Goal: Task Accomplishment & Management: Manage account settings

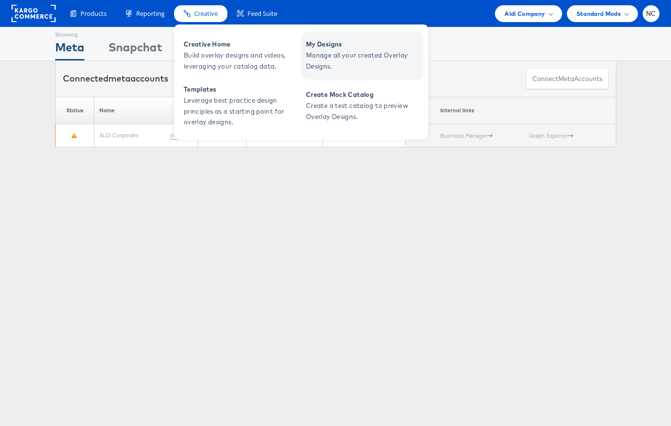
click at [317, 42] on span "My Designs" at bounding box center [363, 44] width 115 height 11
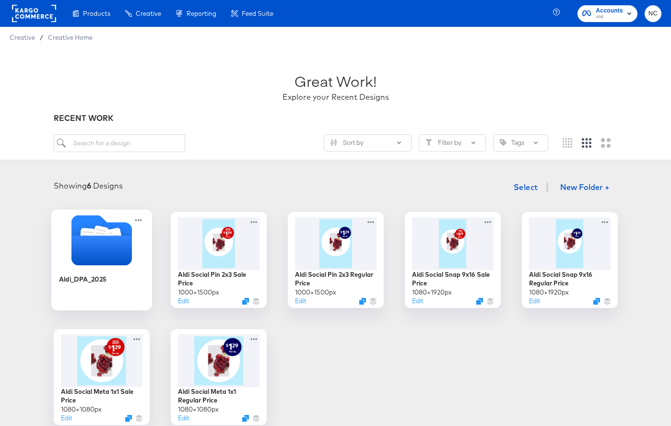
click at [121, 273] on div "Aldi_DPA_2025" at bounding box center [102, 286] width 86 height 37
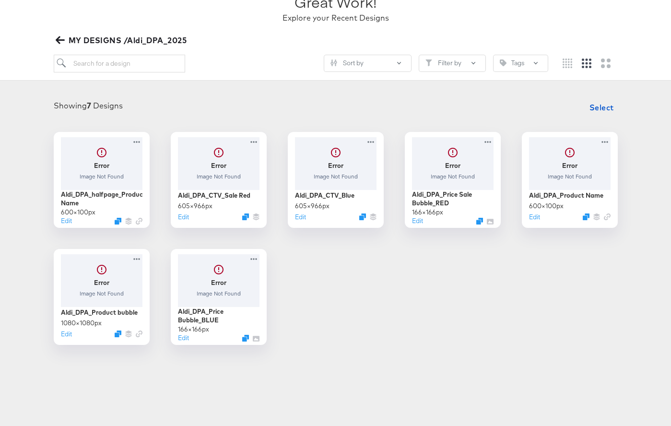
scroll to position [81, 0]
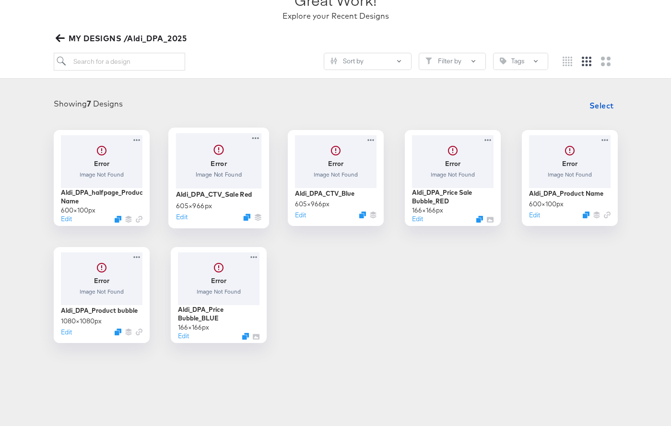
click at [230, 171] on div at bounding box center [219, 160] width 86 height 55
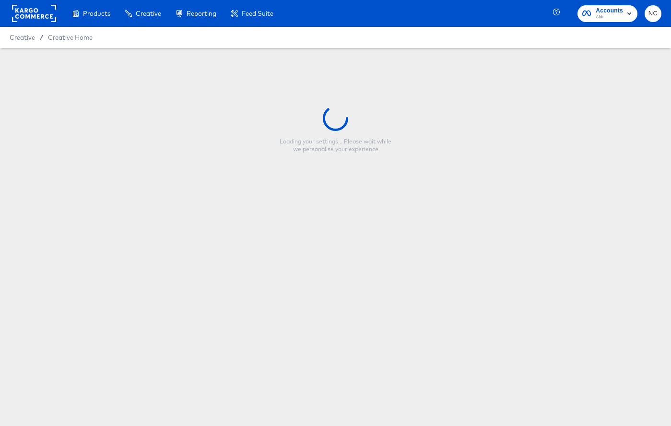
type input "Aldi_DPA_CTV_Sale Red"
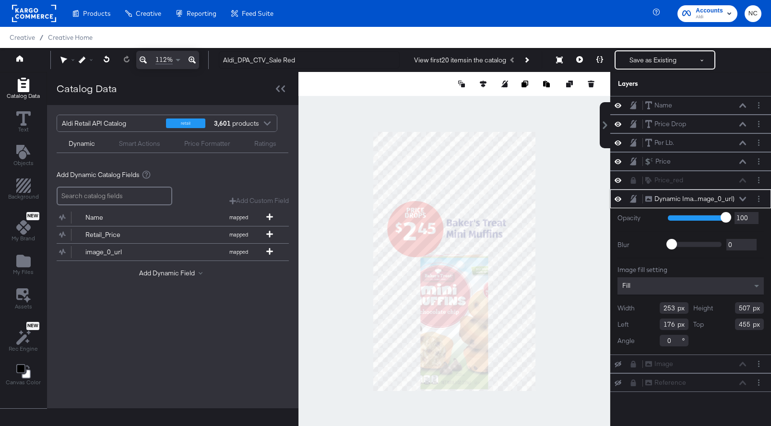
click at [671, 285] on div "Fill" at bounding box center [690, 285] width 146 height 17
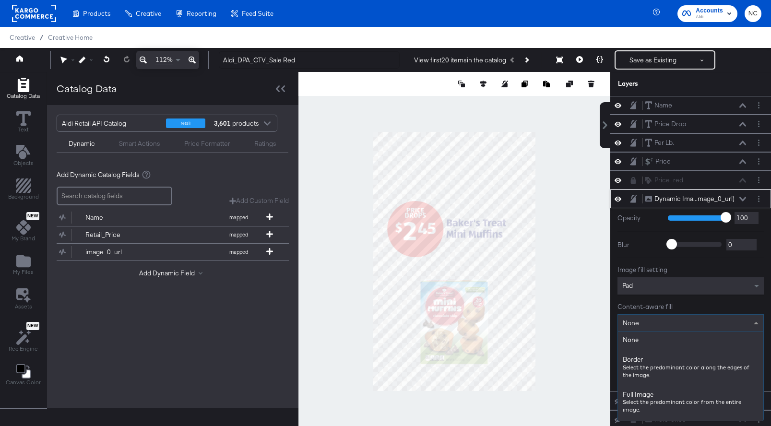
click at [671, 325] on div "None" at bounding box center [690, 323] width 145 height 16
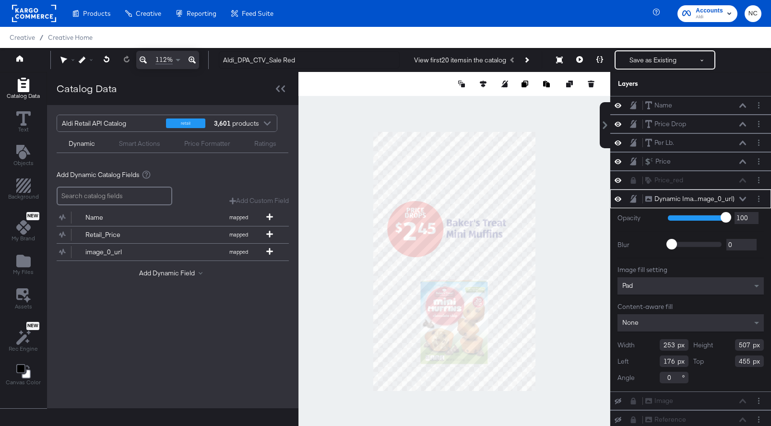
type input "334"
type input "511"
type input "95"
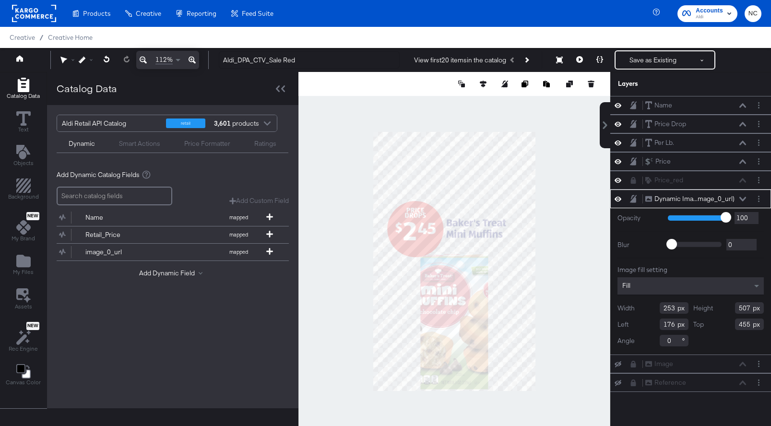
type input "178"
type input "450"
click at [671, 286] on div "Fill" at bounding box center [690, 285] width 146 height 17
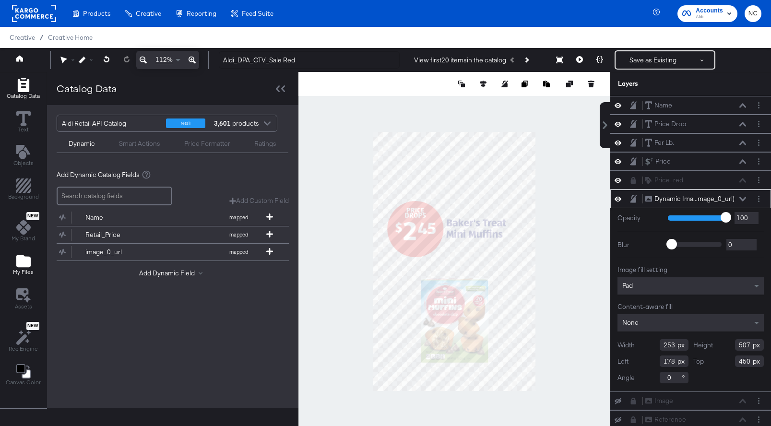
click at [21, 264] on icon "Add Files" at bounding box center [23, 261] width 14 height 12
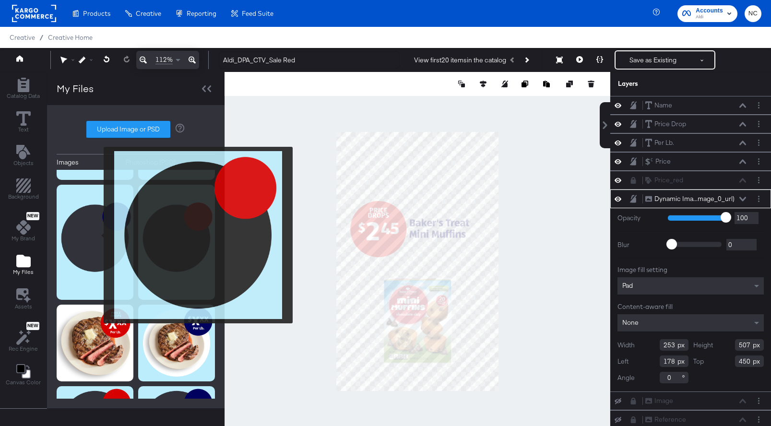
scroll to position [371, 0]
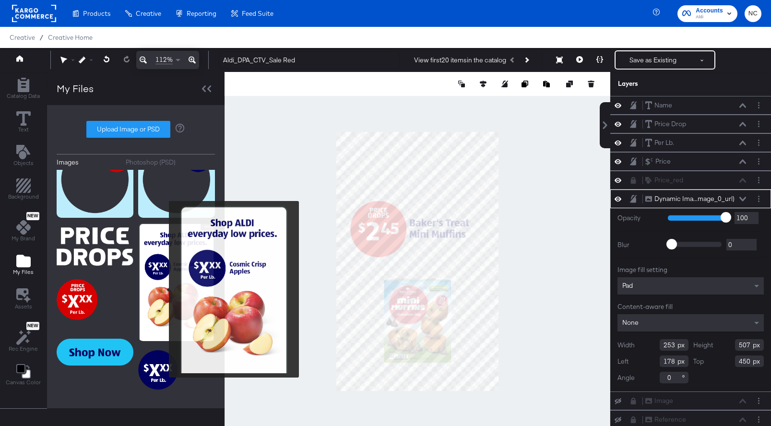
click at [163, 289] on img at bounding box center [176, 282] width 77 height 119
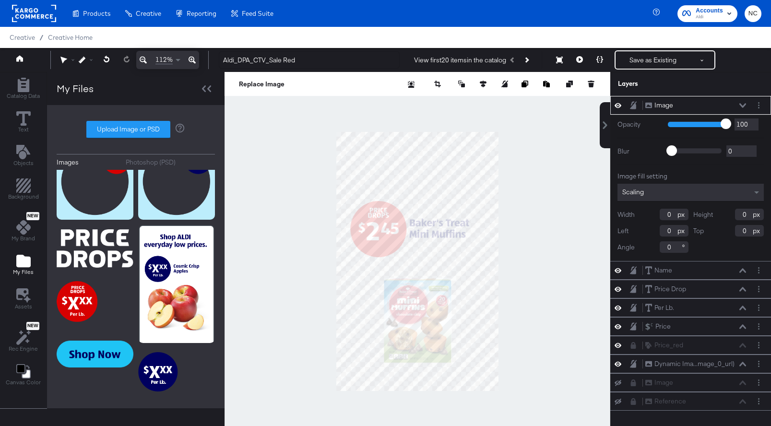
type input "1"
type input "521"
type input "484"
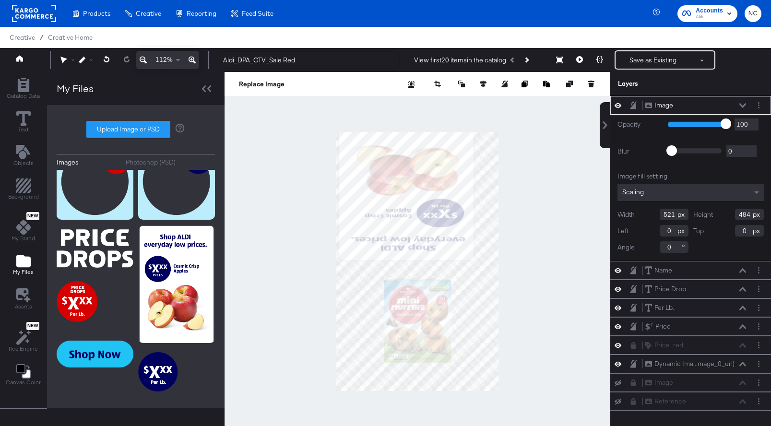
type input "21"
type input "211"
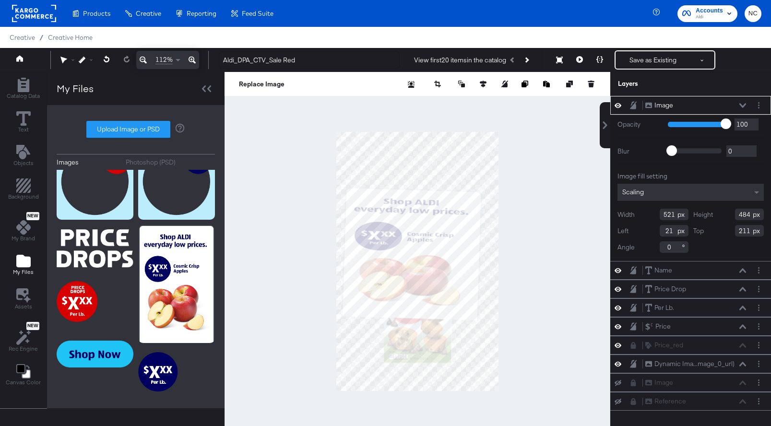
type input "534"
type input "704"
click at [671, 248] on input "182" at bounding box center [674, 247] width 29 height 12
type input "180"
type input "509"
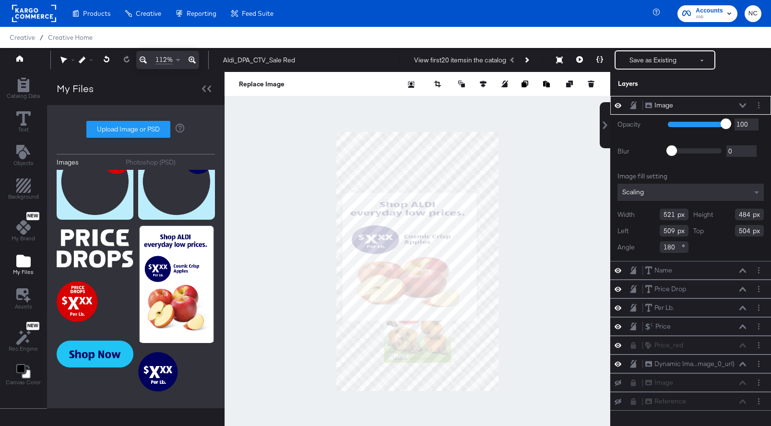
type input "484"
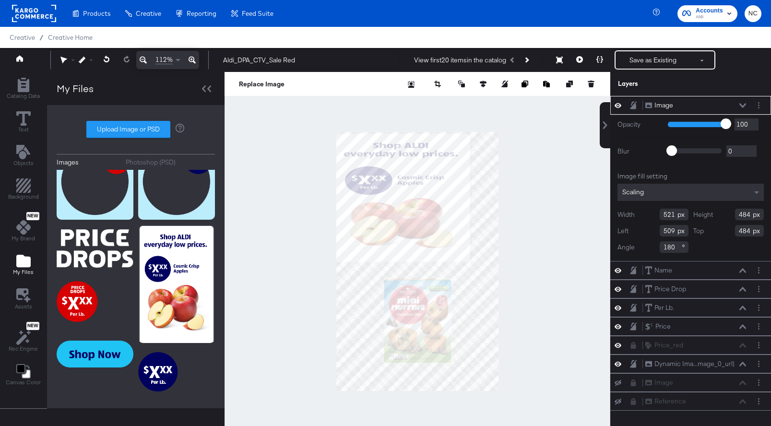
click at [401, 392] on div at bounding box center [418, 261] width 386 height 379
type input "970"
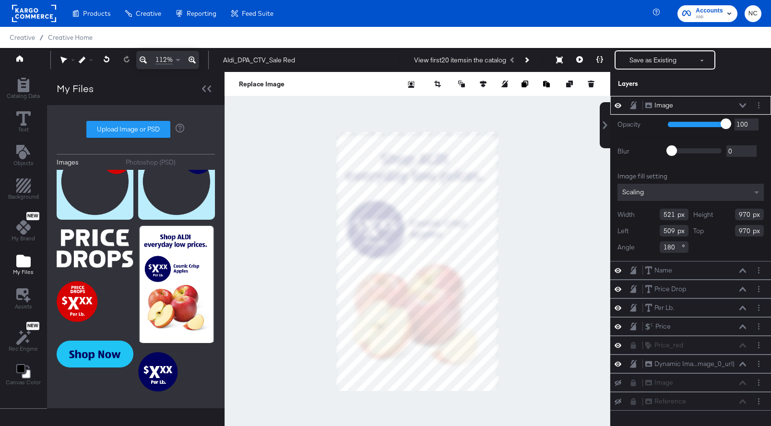
click at [501, 259] on div at bounding box center [418, 261] width 386 height 379
type input "630"
type input "618"
type input "964"
click at [417, 128] on div at bounding box center [418, 261] width 386 height 379
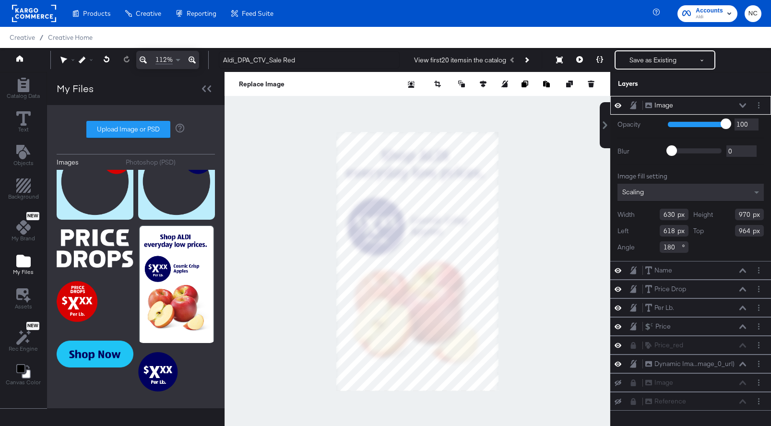
type input "980"
click at [671, 107] on icon at bounding box center [742, 105] width 7 height 5
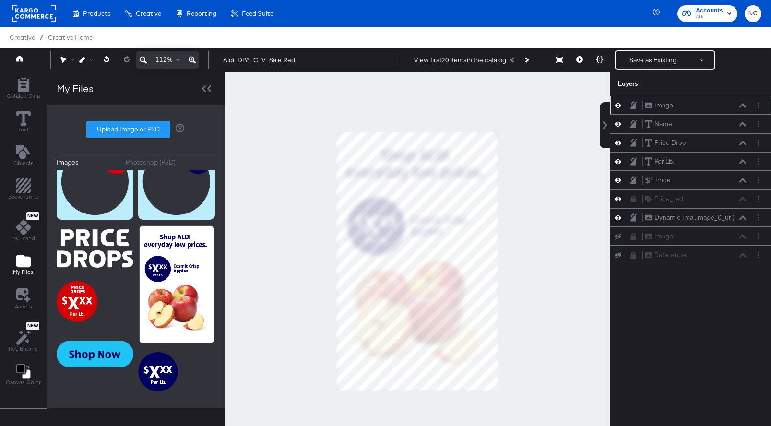
click at [618, 107] on icon at bounding box center [618, 105] width 7 height 8
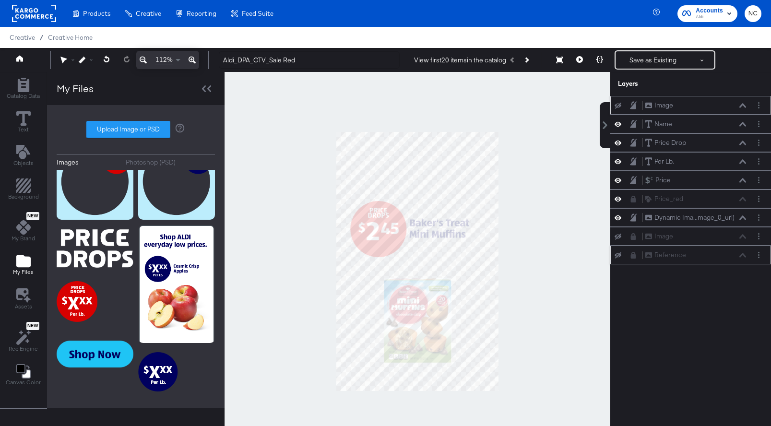
click at [620, 255] on icon at bounding box center [618, 255] width 7 height 6
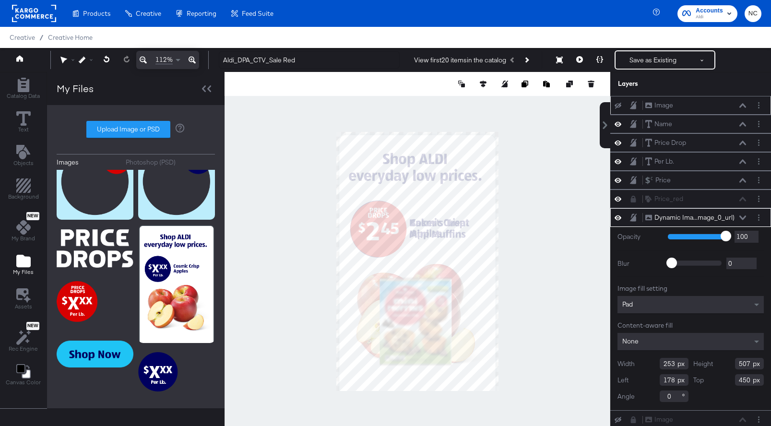
type input "378"
type input "514"
type input "52"
type input "503"
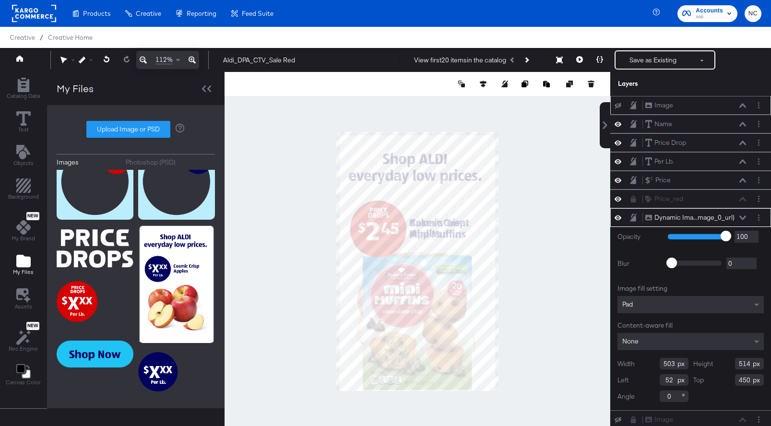
type input "51"
type input "373"
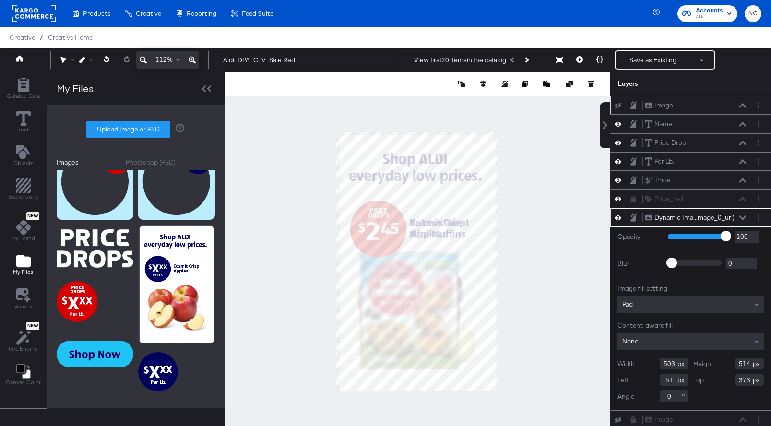
type input "443"
type input "447"
type input "52"
type input "441"
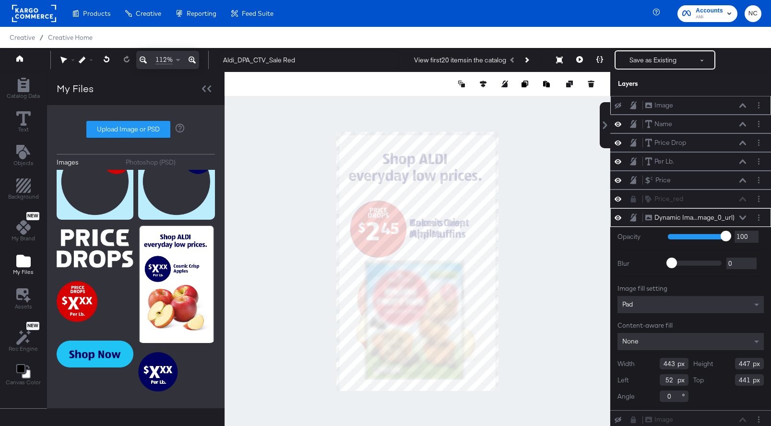
type input "70"
type input "478"
click at [579, 241] on div at bounding box center [418, 261] width 386 height 379
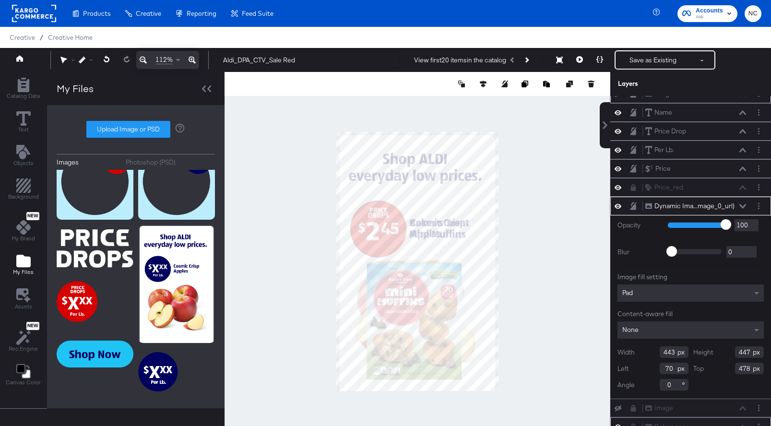
click at [671, 353] on input "443" at bounding box center [674, 352] width 29 height 12
click at [671, 356] on input "443" at bounding box center [674, 352] width 29 height 12
click at [492, 78] on div at bounding box center [418, 84] width 386 height 24
click at [484, 81] on icon at bounding box center [483, 84] width 7 height 7
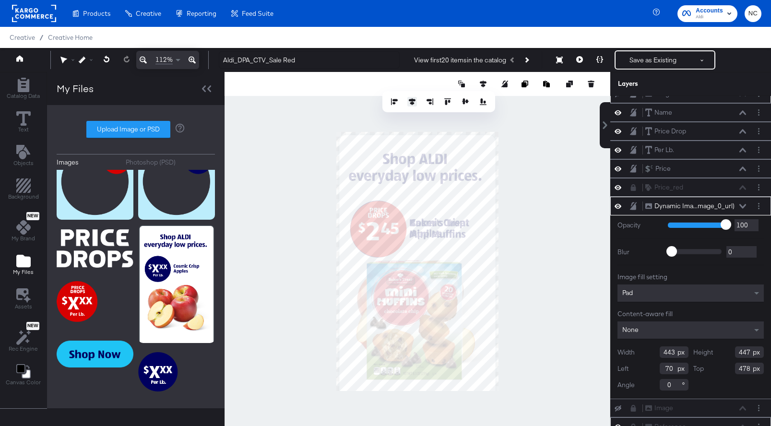
click at [412, 103] on icon at bounding box center [412, 101] width 7 height 7
type input "81"
click at [671, 208] on div "Dynamic Ima...mage_0_url) Dynamic Image (image_0_url)" at bounding box center [698, 206] width 107 height 10
click at [671, 206] on icon at bounding box center [742, 206] width 7 height 5
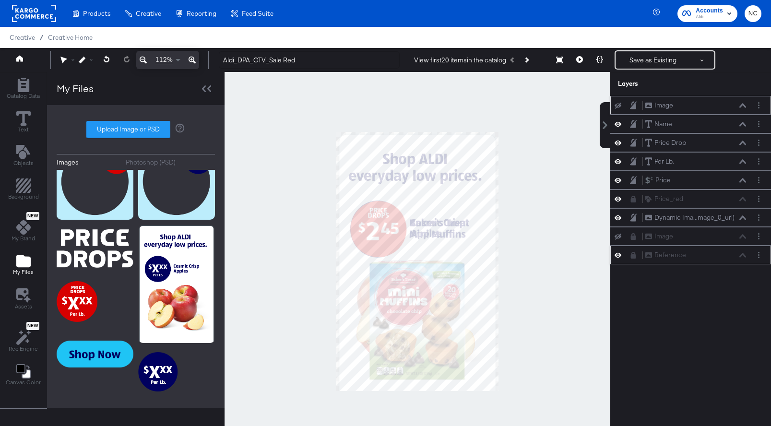
click at [618, 255] on icon at bounding box center [618, 255] width 7 height 5
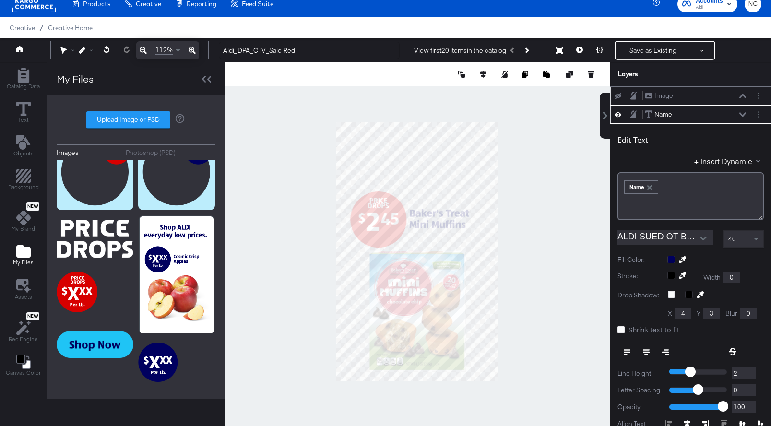
scroll to position [19, 0]
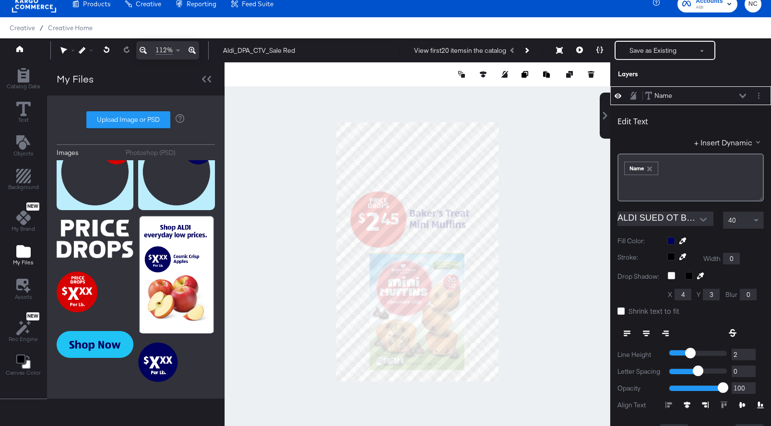
click at [671, 405] on div at bounding box center [714, 405] width 98 height 7
click at [671, 405] on icon at bounding box center [742, 405] width 7 height 6
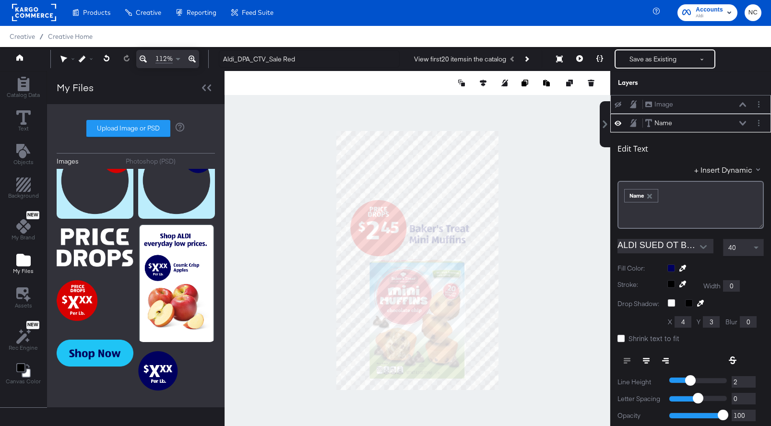
scroll to position [0, 0]
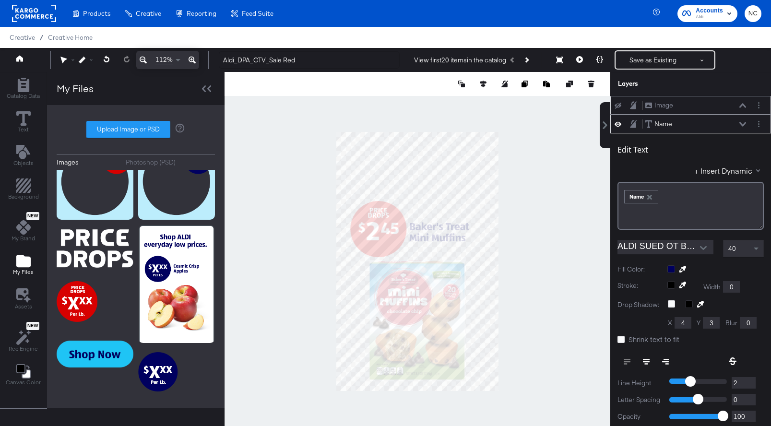
type input "308"
click at [526, 61] on icon "Next Product" at bounding box center [526, 59] width 5 height 5
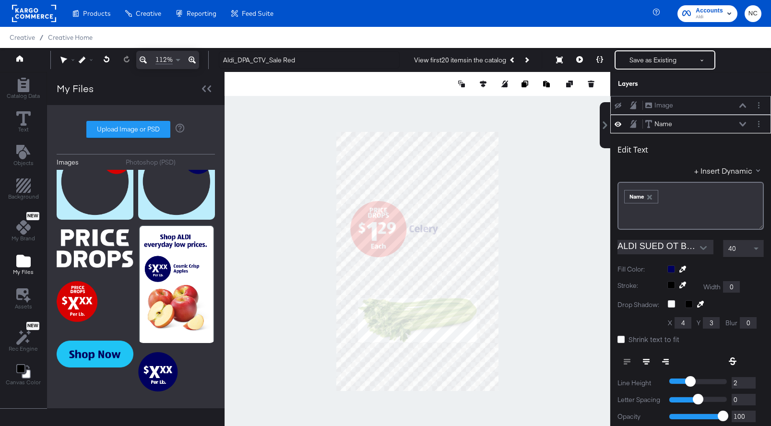
type input "300"
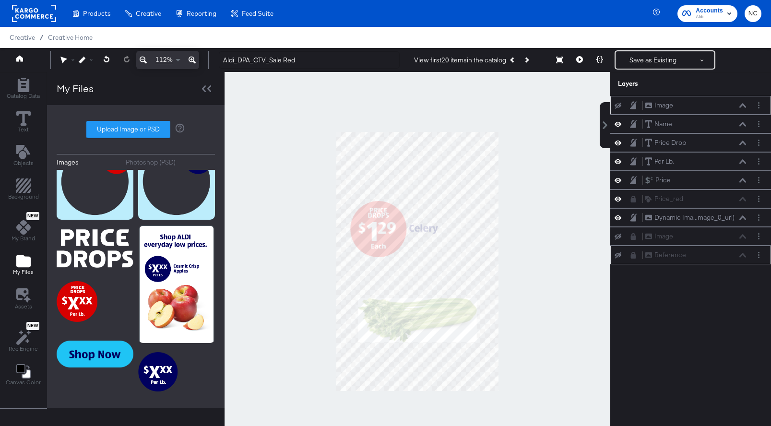
click at [546, 192] on div at bounding box center [418, 261] width 386 height 379
click at [617, 256] on icon at bounding box center [618, 255] width 7 height 6
click at [617, 256] on icon at bounding box center [618, 255] width 7 height 5
click at [617, 257] on icon at bounding box center [618, 255] width 7 height 6
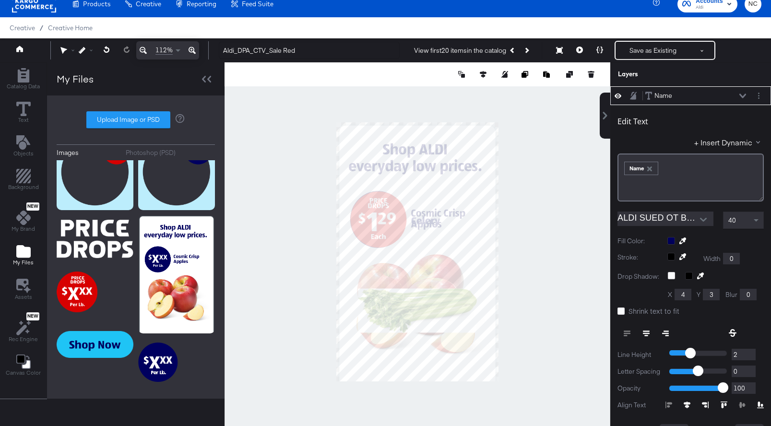
type input "281"
click at [671, 99] on div "Name Name" at bounding box center [696, 96] width 102 height 10
click at [671, 96] on icon at bounding box center [742, 96] width 7 height 5
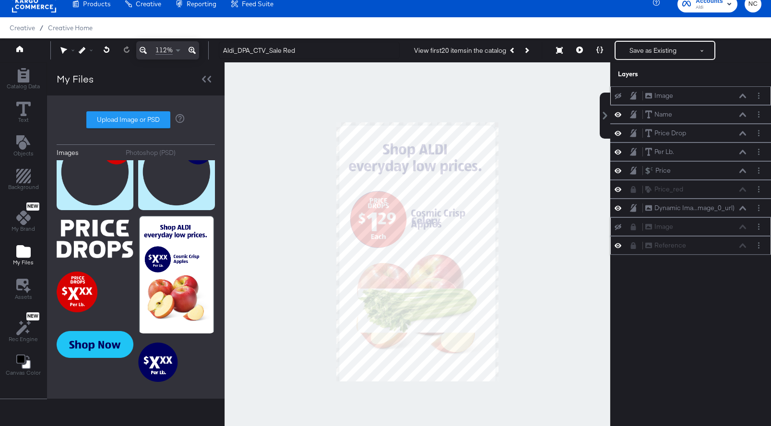
click at [619, 230] on icon at bounding box center [618, 227] width 7 height 6
click at [618, 226] on icon at bounding box center [618, 227] width 7 height 5
click at [618, 226] on icon at bounding box center [618, 227] width 7 height 6
click at [618, 247] on icon at bounding box center [618, 245] width 7 height 8
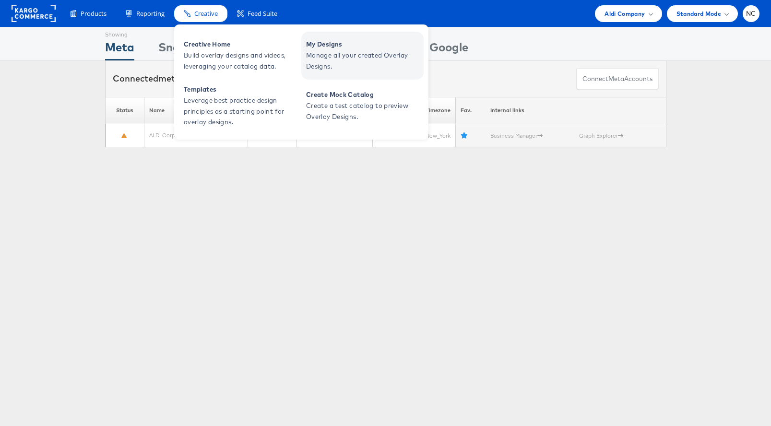
click at [327, 45] on span "My Designs" at bounding box center [363, 44] width 115 height 11
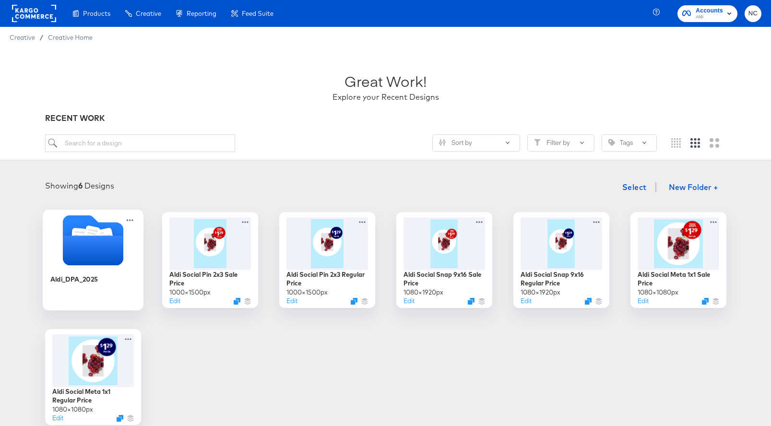
click at [119, 272] on div "Aldi_DPA_2025" at bounding box center [93, 286] width 86 height 37
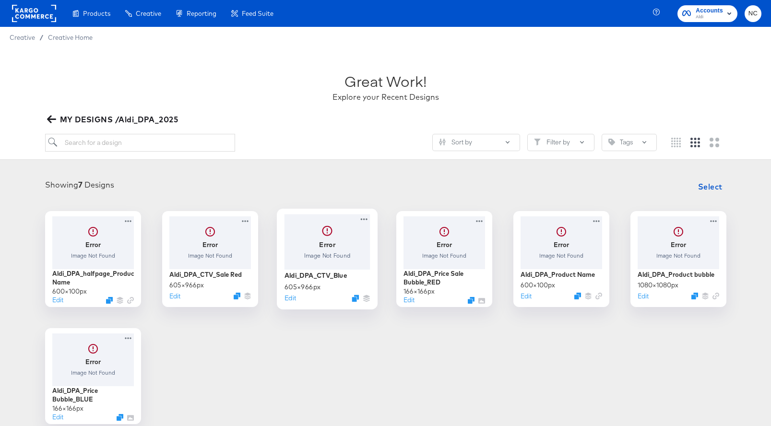
click at [306, 259] on div at bounding box center [327, 241] width 86 height 55
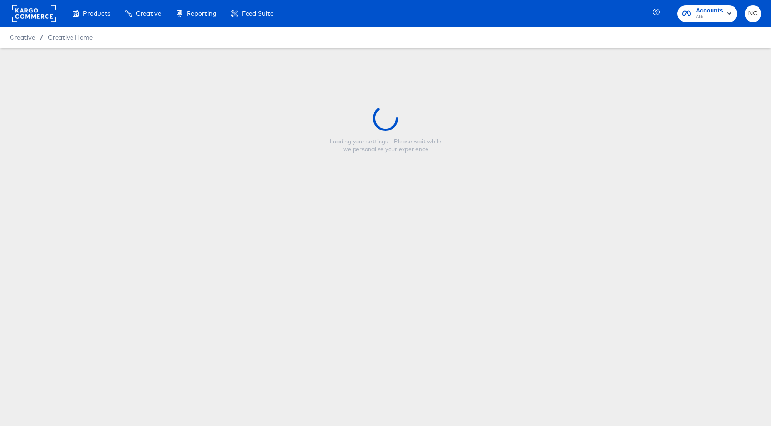
type input "Aldi_DPA_CTV_Blue"
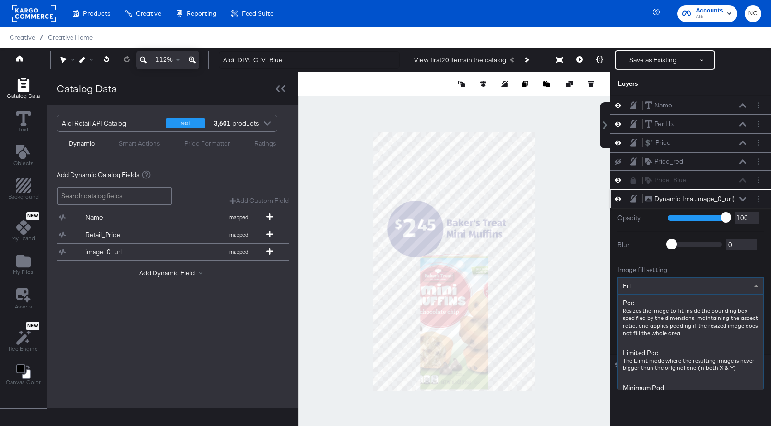
click at [628, 287] on span "Fill" at bounding box center [627, 286] width 8 height 9
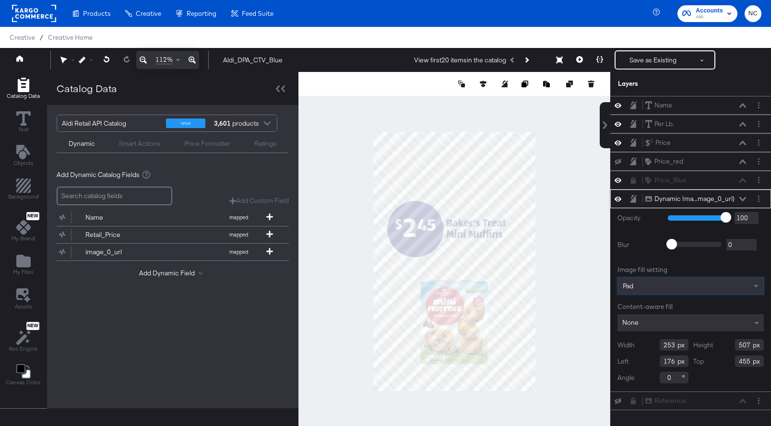
click at [672, 345] on input "253" at bounding box center [674, 345] width 29 height 12
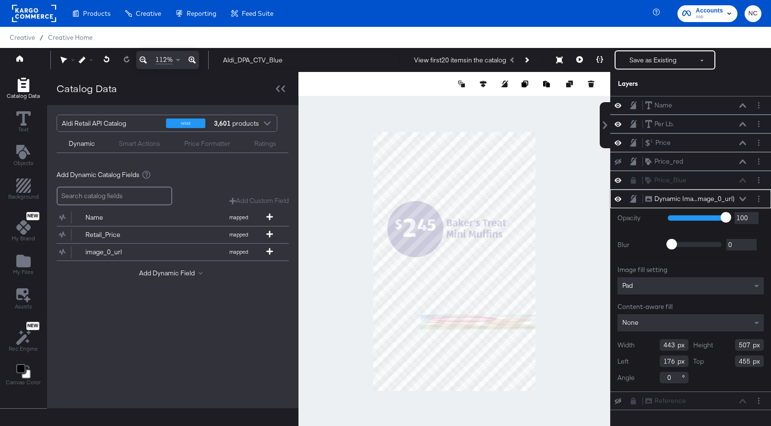
type input "443"
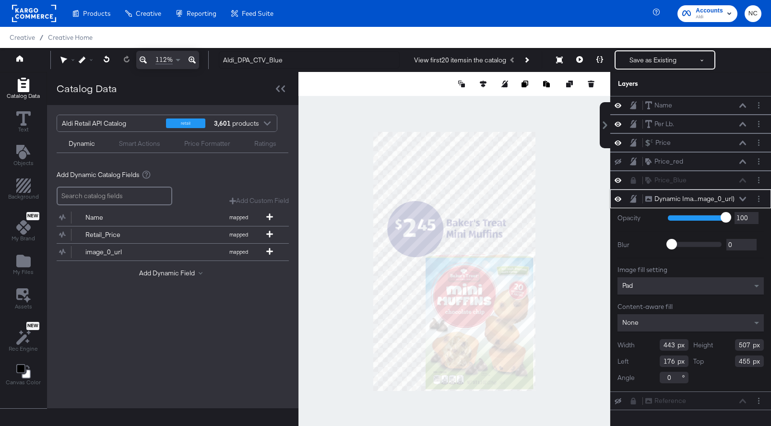
click at [747, 344] on input "507" at bounding box center [749, 345] width 29 height 12
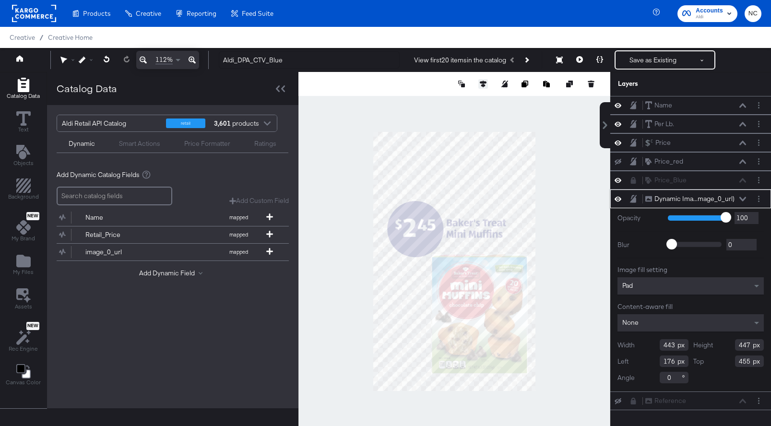
type input "447"
click at [483, 80] on button at bounding box center [483, 84] width 10 height 10
click at [410, 104] on icon at bounding box center [412, 101] width 7 height 7
type input "81"
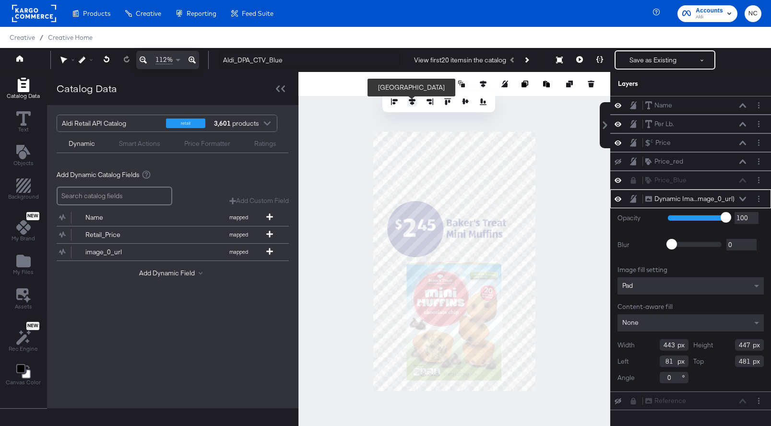
type input "480"
click at [558, 257] on div at bounding box center [454, 261] width 312 height 379
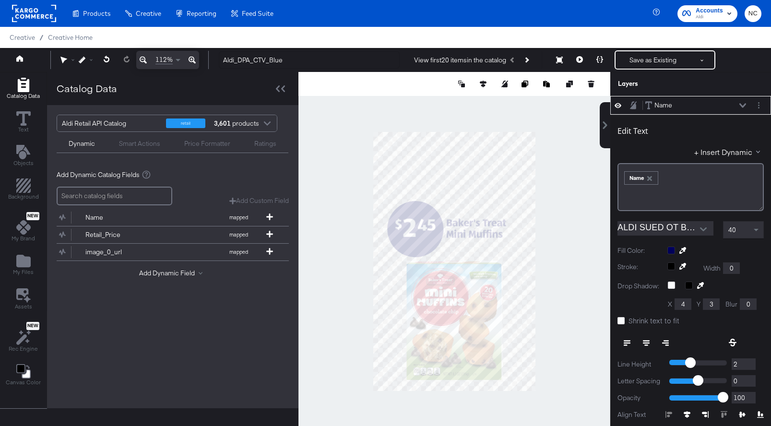
scroll to position [10, 0]
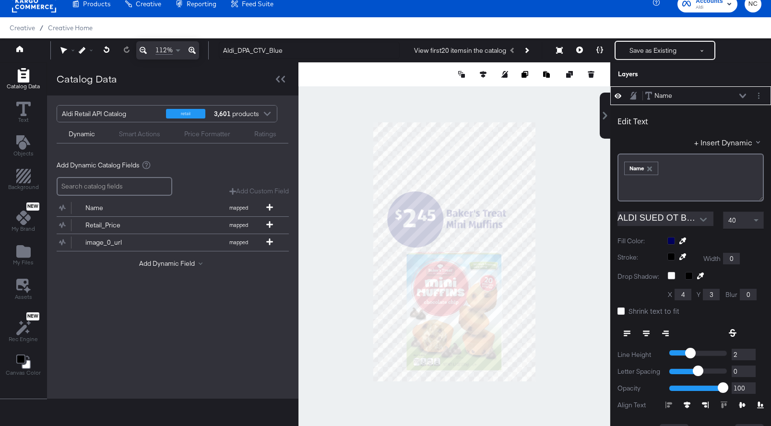
click at [566, 206] on div at bounding box center [454, 251] width 312 height 379
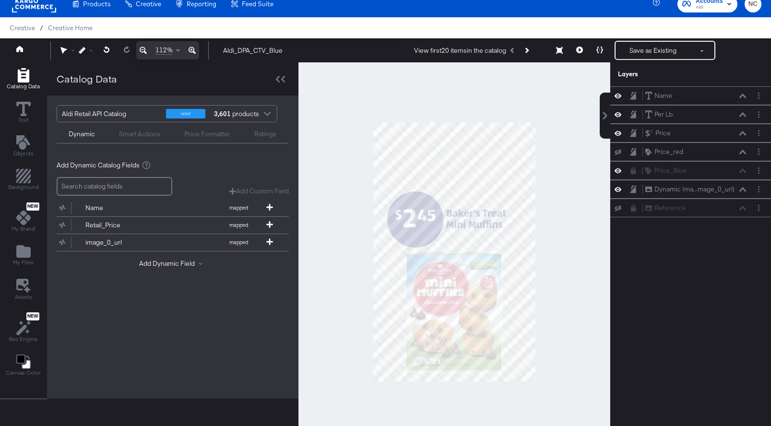
click at [590, 270] on div at bounding box center [454, 251] width 312 height 379
click at [527, 56] on button "Next Product" at bounding box center [526, 50] width 13 height 17
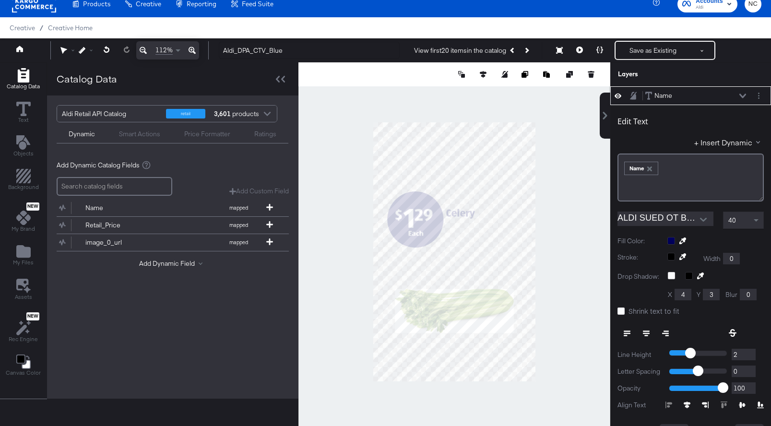
click at [741, 404] on icon at bounding box center [742, 405] width 7 height 6
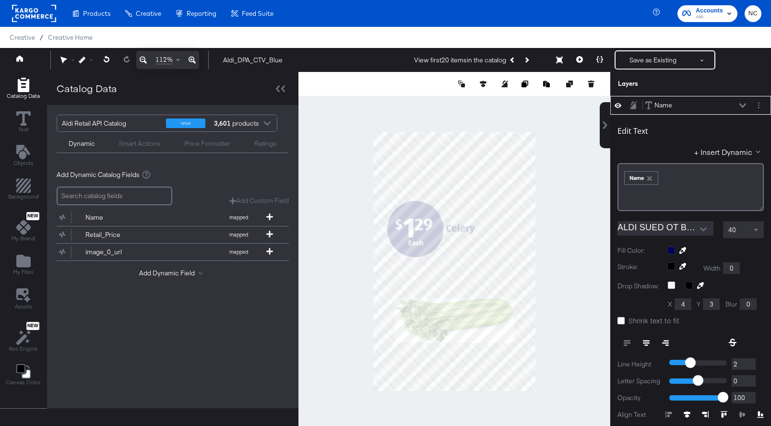
type input "298"
click at [743, 103] on icon at bounding box center [742, 105] width 7 height 5
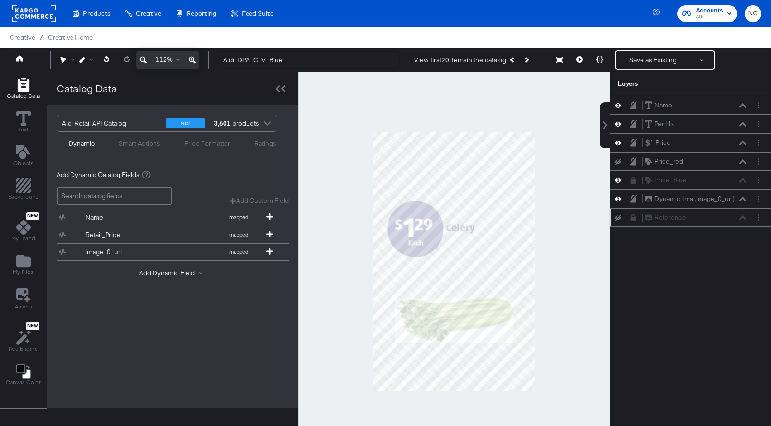
click at [621, 223] on div "Reference Reference" at bounding box center [690, 217] width 161 height 19
click at [618, 219] on icon at bounding box center [618, 218] width 7 height 6
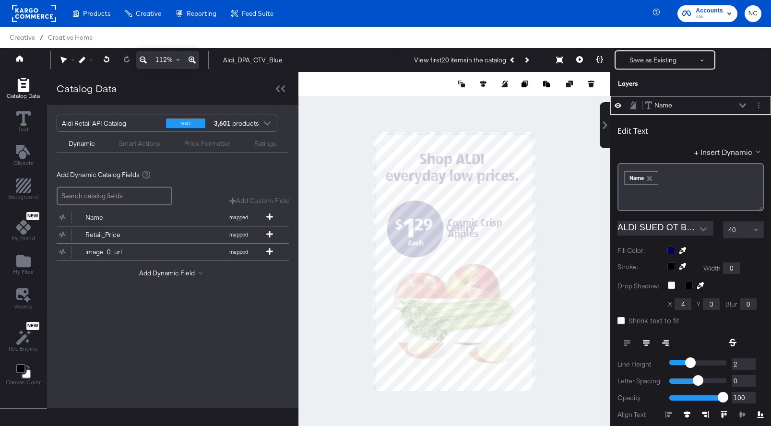
scroll to position [10, 0]
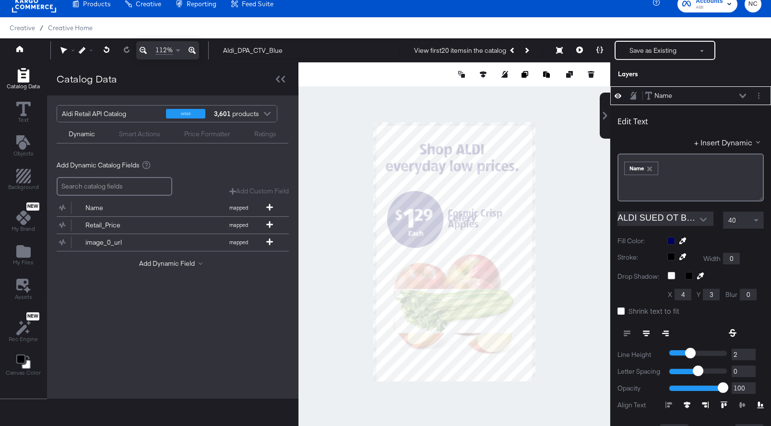
type input "280"
type input "272"
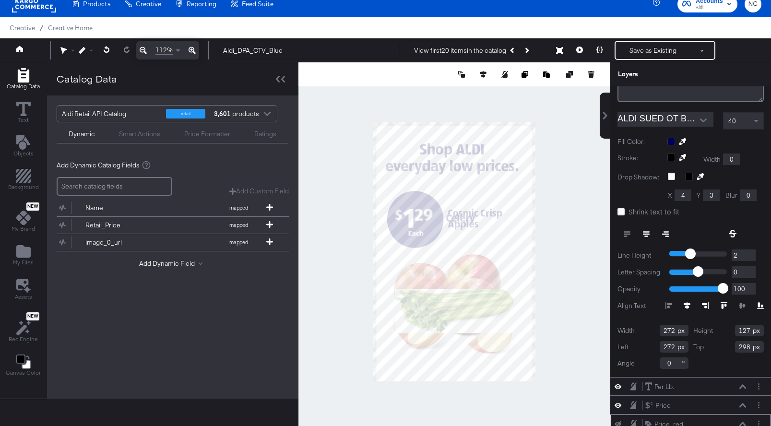
scroll to position [162, 0]
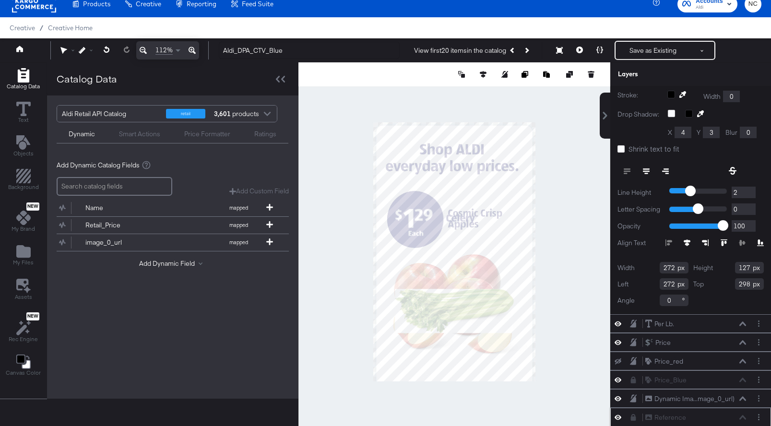
click at [620, 417] on icon at bounding box center [618, 417] width 7 height 5
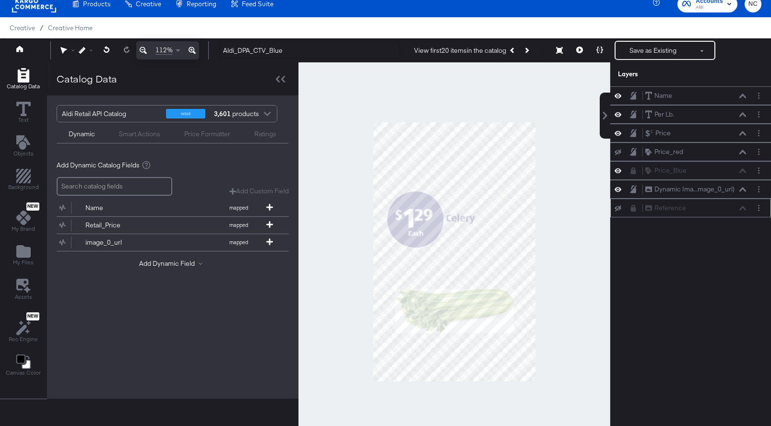
click at [582, 311] on div at bounding box center [454, 251] width 312 height 379
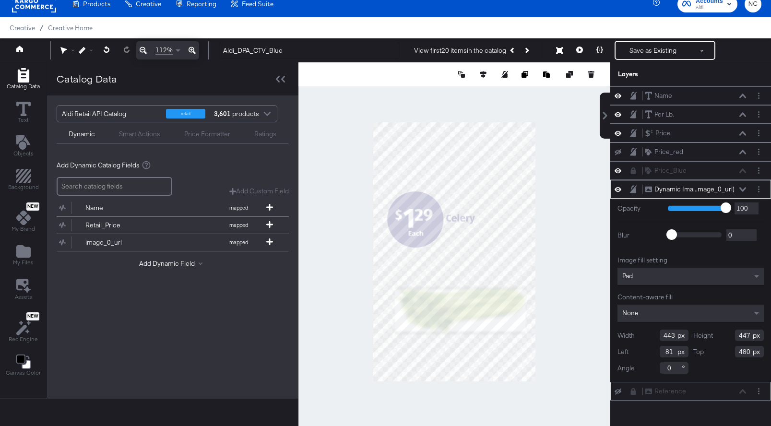
type input "489"
type input "450"
type input "82"
type input "477"
type input "536"
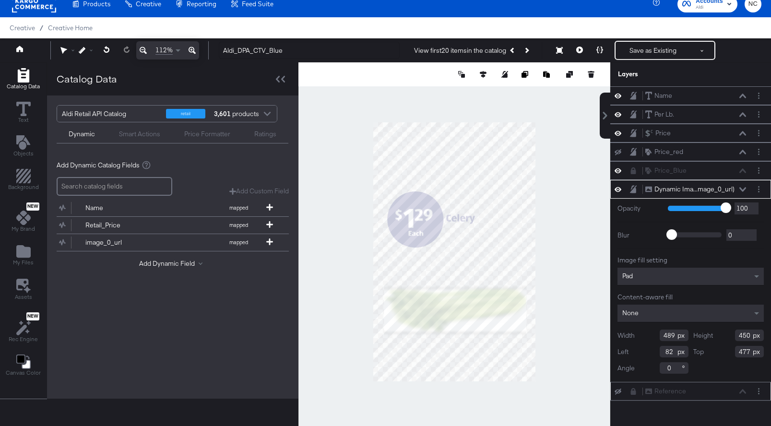
type input "35"
click at [674, 337] on input "536" at bounding box center [674, 336] width 29 height 12
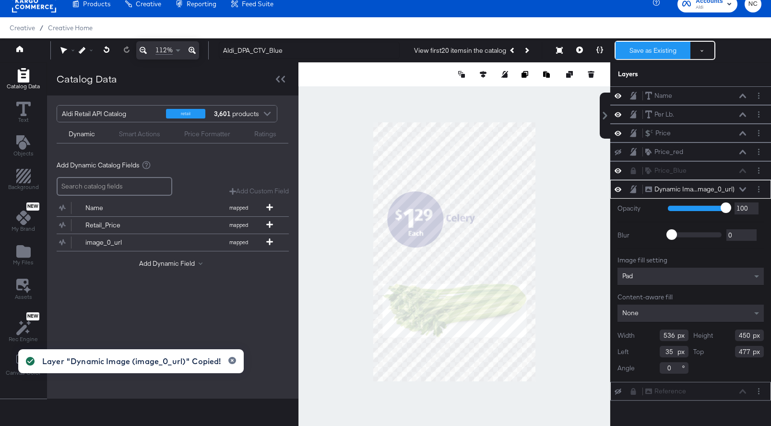
click at [643, 47] on button "Save as Existing" at bounding box center [653, 50] width 75 height 17
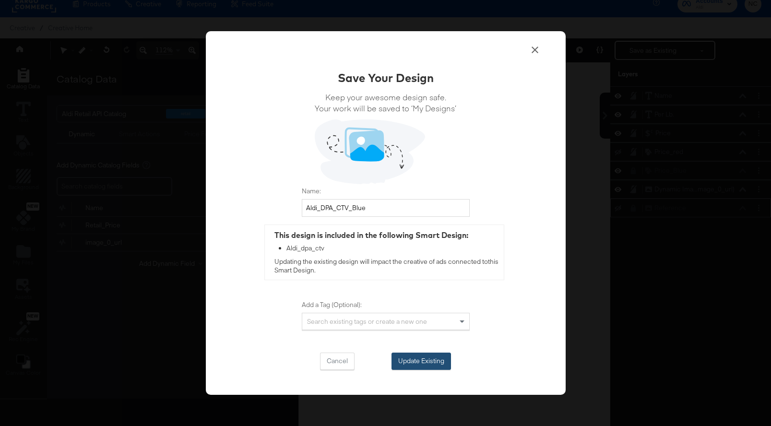
click at [441, 356] on button "Update Existing" at bounding box center [420, 361] width 59 height 17
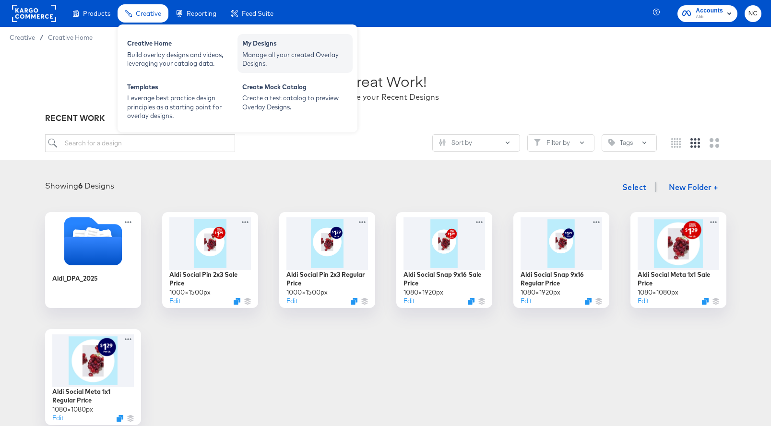
click at [276, 44] on div "My Designs" at bounding box center [295, 45] width 106 height 12
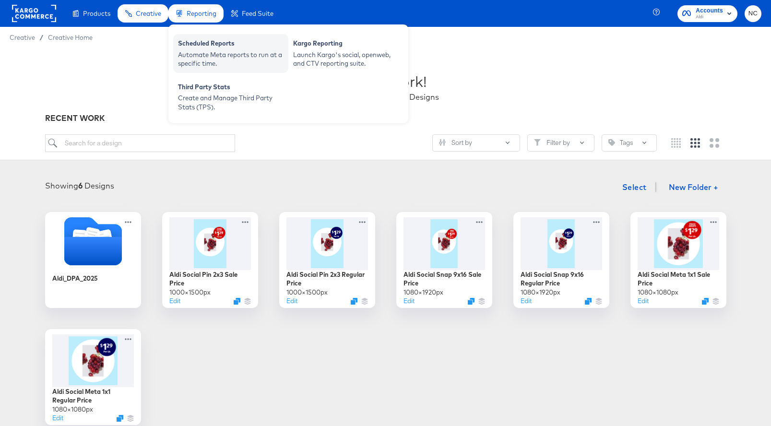
click at [279, 45] on div "Scheduled Reports" at bounding box center [231, 45] width 106 height 12
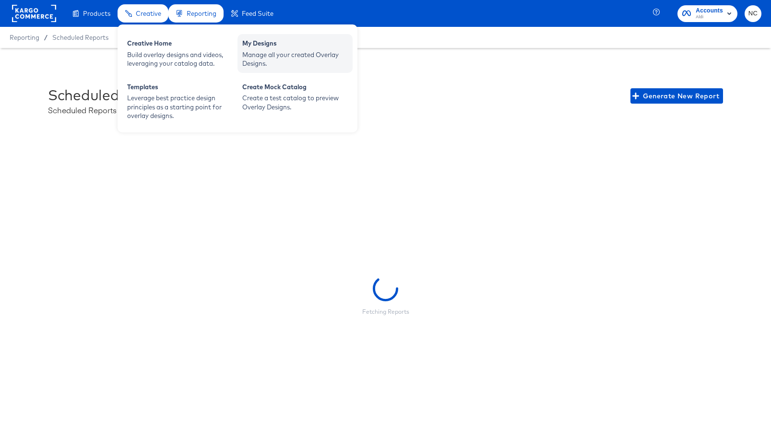
click at [267, 47] on div "My Designs" at bounding box center [295, 45] width 106 height 12
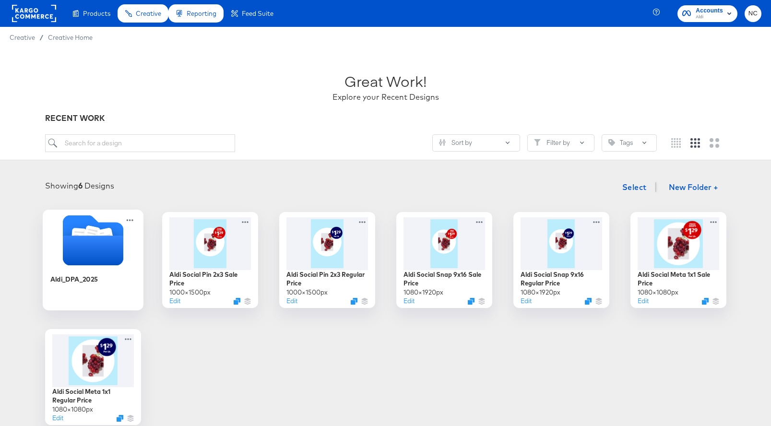
click at [123, 258] on icon "Folder" at bounding box center [93, 240] width 101 height 50
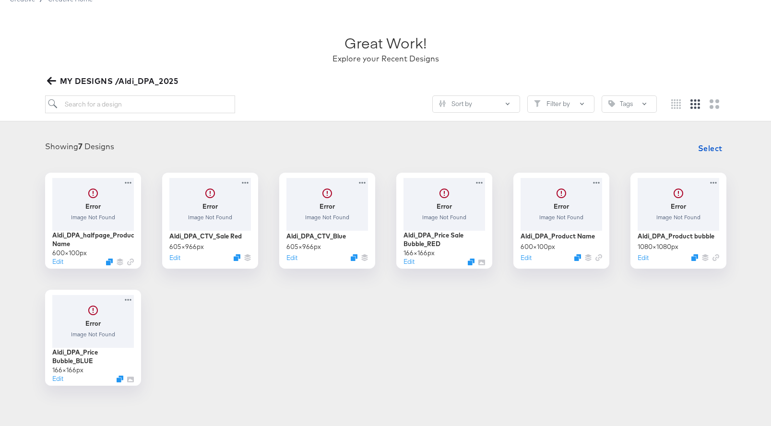
scroll to position [55, 0]
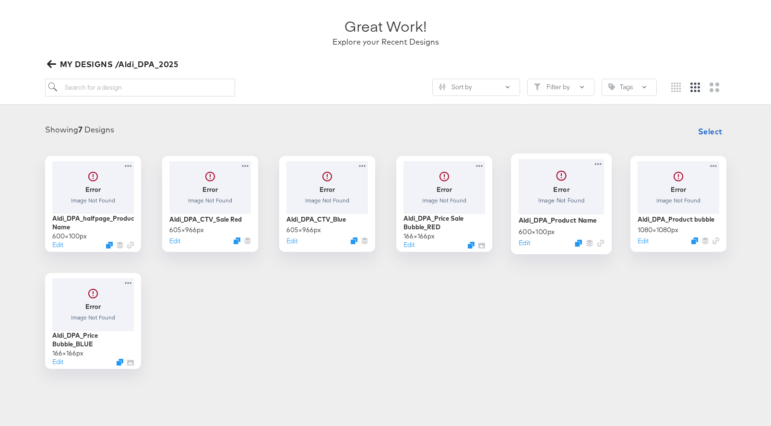
click at [556, 208] on div at bounding box center [561, 186] width 86 height 55
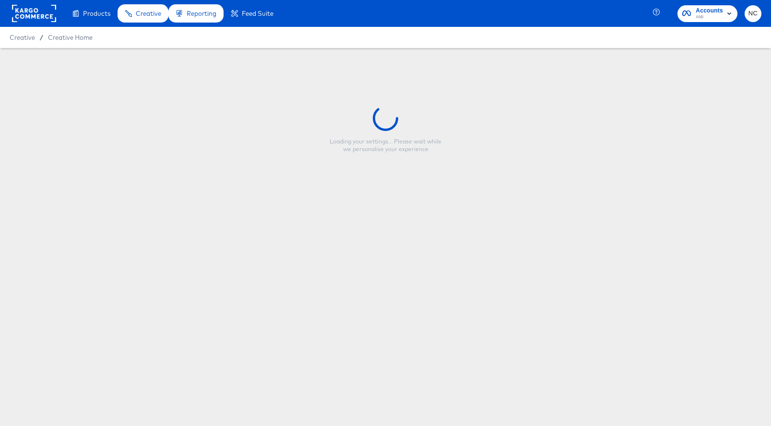
type input "Aldi_DPA_Product Name"
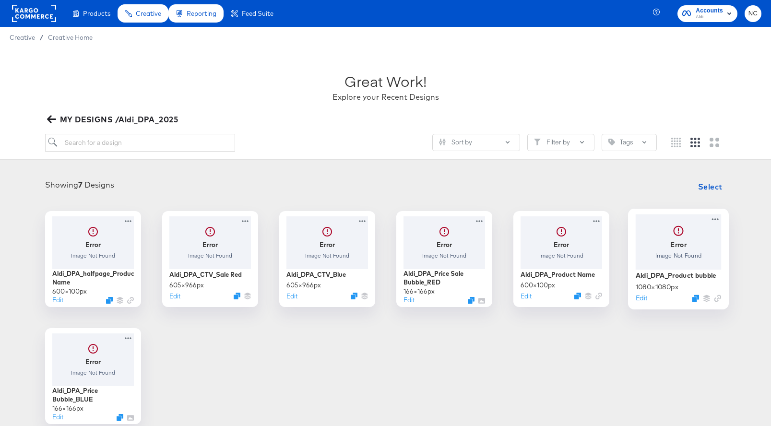
click at [663, 242] on div at bounding box center [678, 241] width 86 height 55
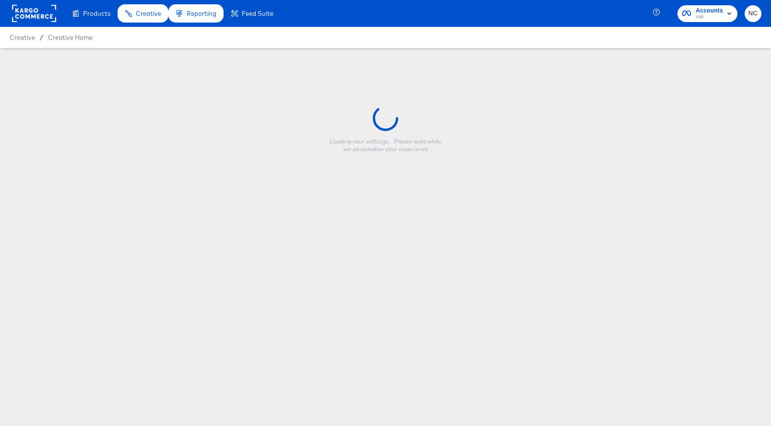
type input "Aldi_DPA_Product bubble"
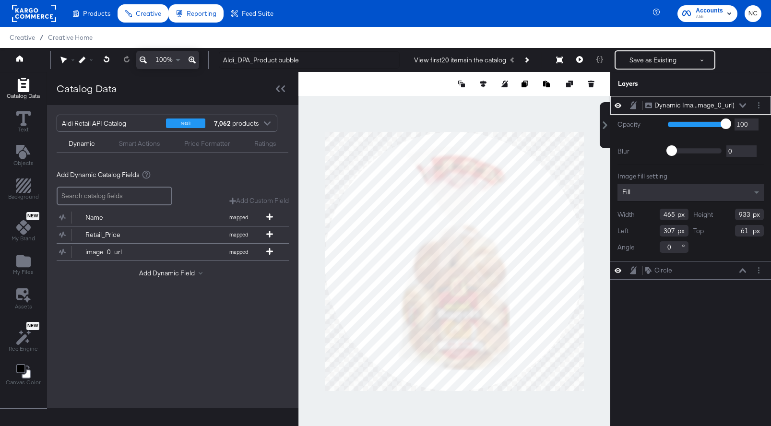
click at [649, 200] on div "Fill" at bounding box center [690, 192] width 146 height 17
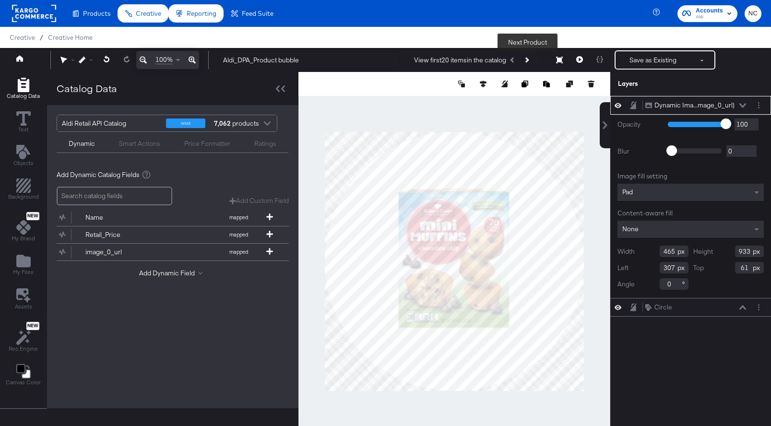
click at [522, 58] on button "Next Product" at bounding box center [526, 59] width 13 height 17
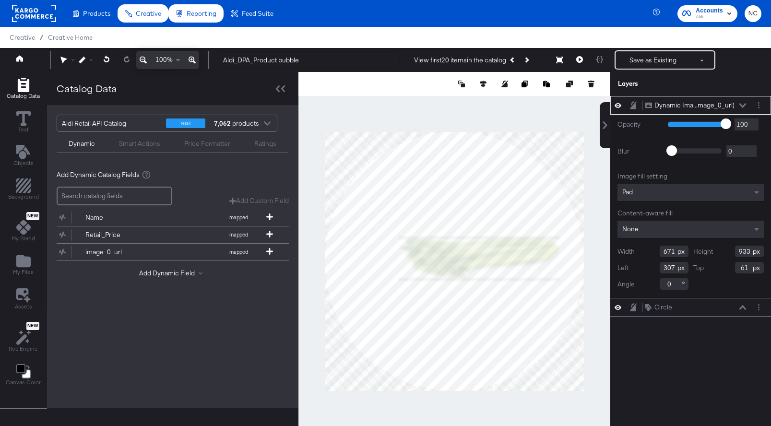
type input "674"
type input "305"
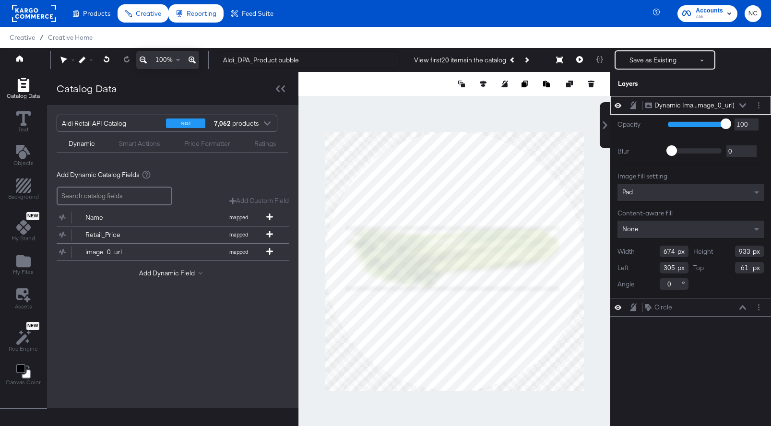
type input "896"
type input "83"
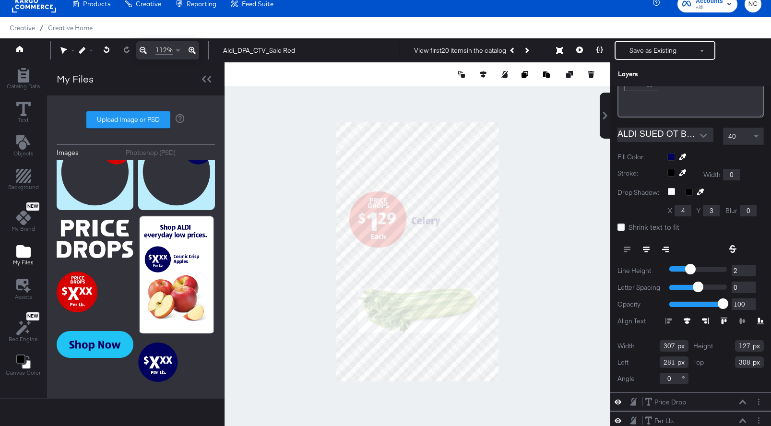
scroll to position [123, 0]
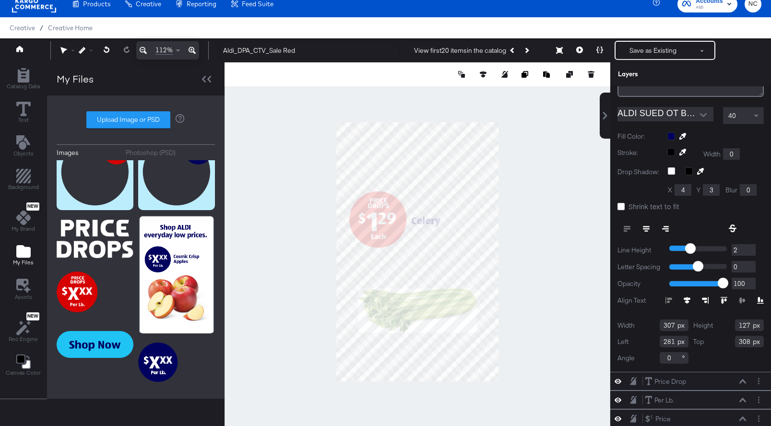
click at [674, 326] on input "307" at bounding box center [674, 326] width 29 height 12
type input "272"
click at [634, 46] on button "Save as Existing" at bounding box center [653, 50] width 75 height 17
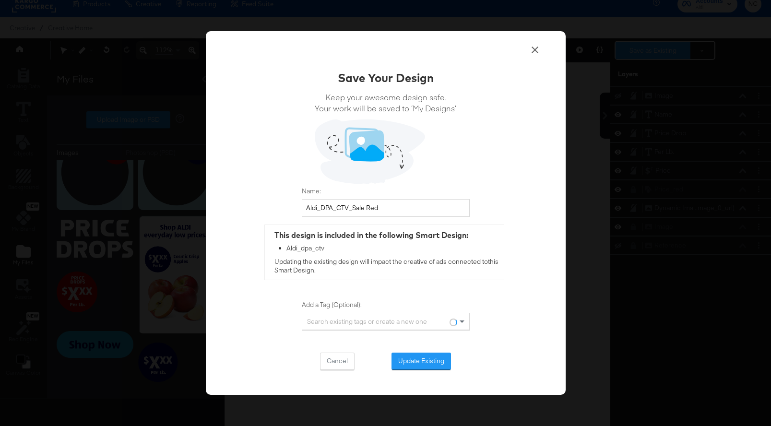
scroll to position [0, 0]
click at [431, 362] on button "Update Existing" at bounding box center [420, 361] width 59 height 17
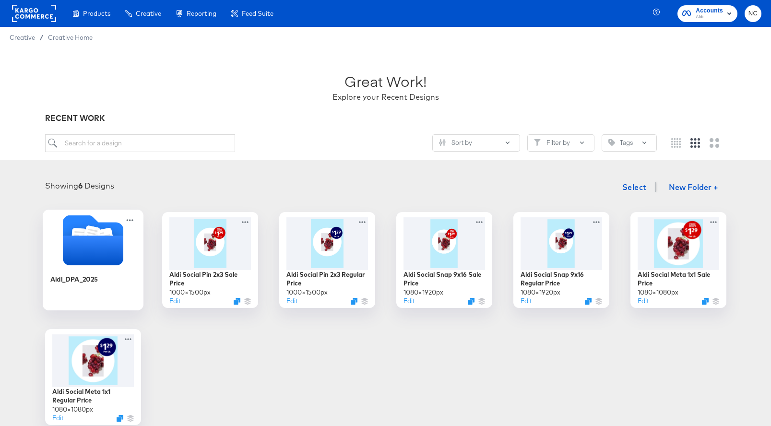
click at [126, 257] on icon "Folder" at bounding box center [93, 240] width 101 height 50
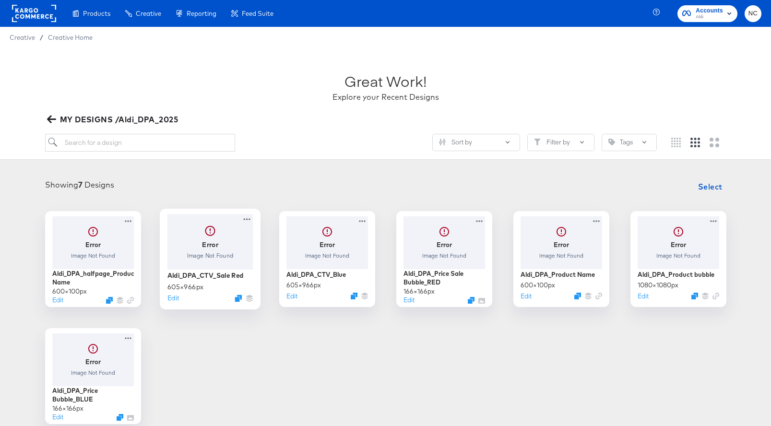
click at [216, 246] on div at bounding box center [210, 241] width 86 height 55
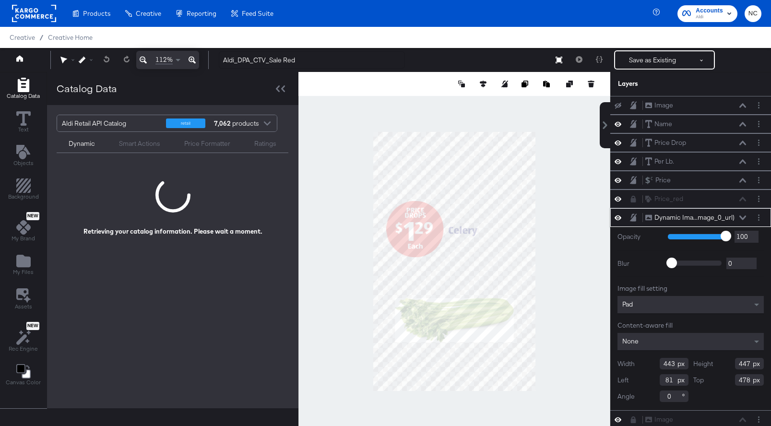
click at [671, 365] on input "443" at bounding box center [674, 364] width 29 height 12
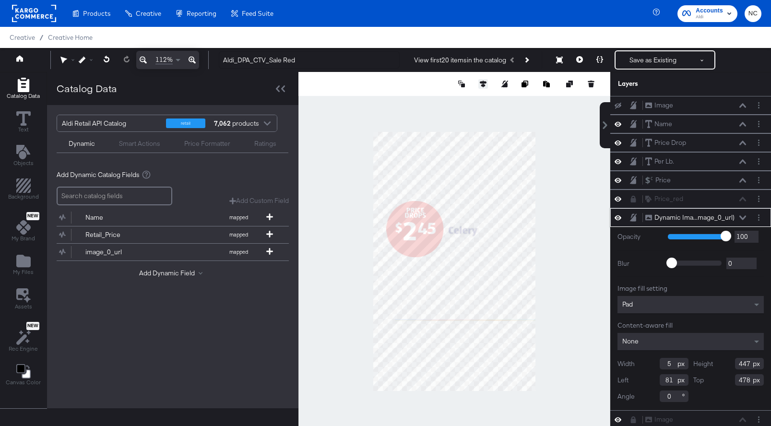
type input "5"
click at [485, 83] on icon at bounding box center [483, 84] width 7 height 7
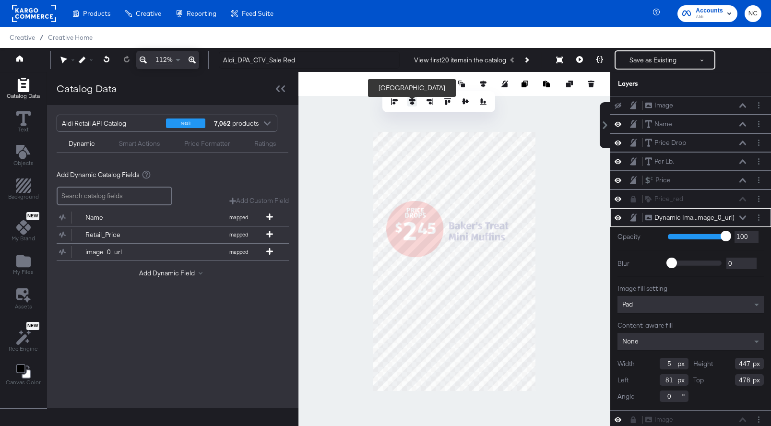
click at [413, 102] on icon at bounding box center [412, 101] width 7 height 7
type input "300"
click at [674, 366] on input "5" at bounding box center [674, 364] width 29 height 12
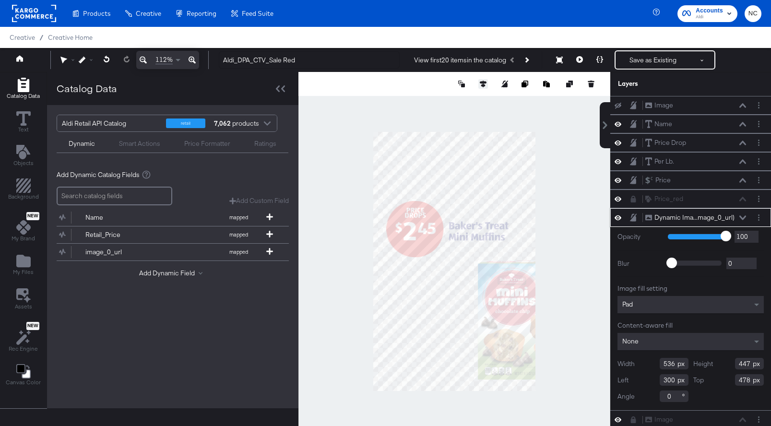
type input "536"
click at [486, 87] on icon at bounding box center [483, 84] width 7 height 7
click at [417, 106] on div at bounding box center [439, 102] width 98 height 10
click at [414, 103] on icon at bounding box center [412, 101] width 7 height 7
type input "35"
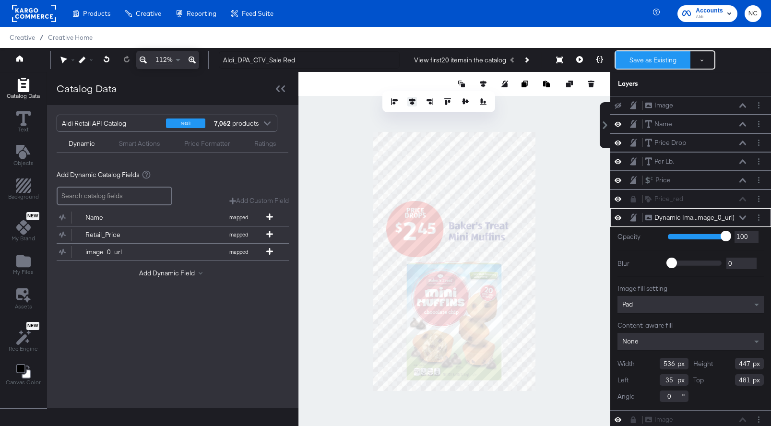
type input "482"
click at [635, 61] on button "Save as Existing" at bounding box center [653, 59] width 75 height 17
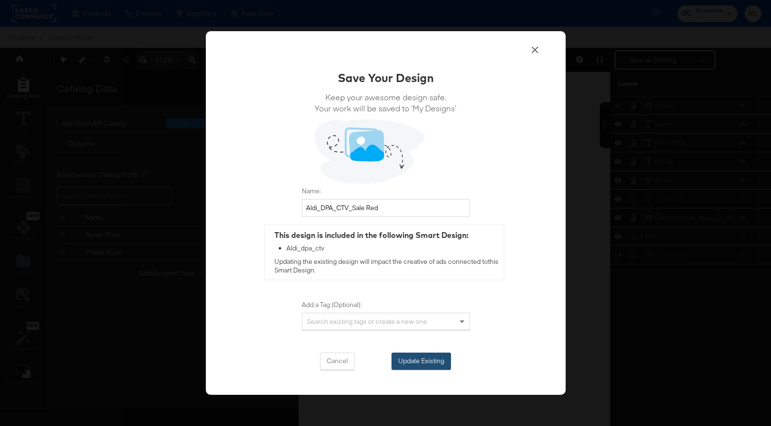
click at [408, 368] on button "Update Existing" at bounding box center [420, 361] width 59 height 17
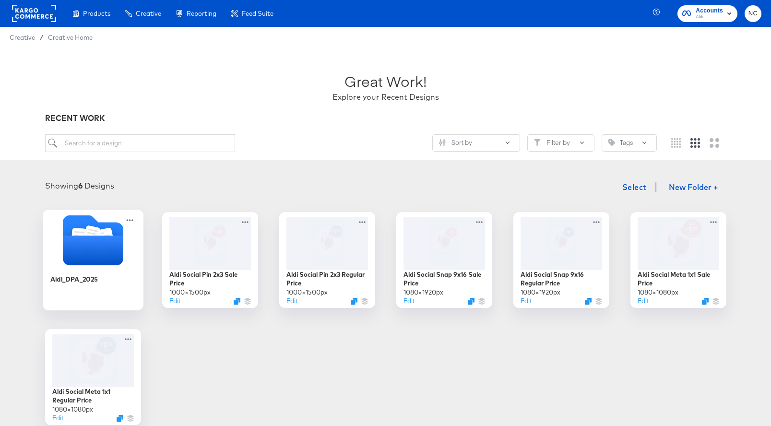
click at [112, 261] on icon "Folder" at bounding box center [92, 251] width 60 height 30
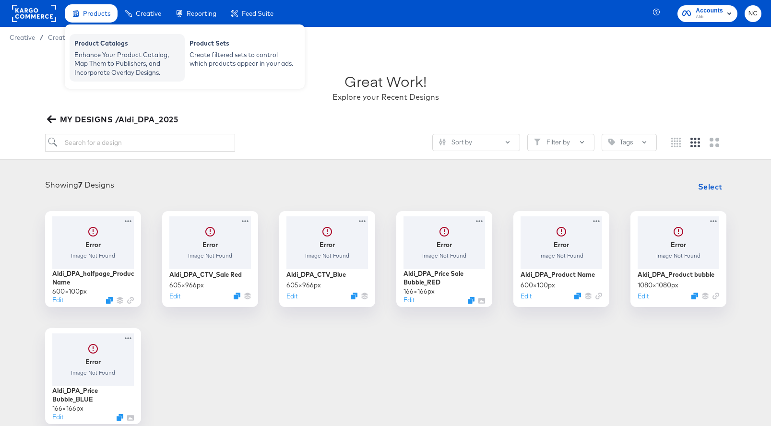
click at [87, 52] on div "Enhance Your Product Catalog, Map Them to Publishers, and Incorporate Overlay D…" at bounding box center [127, 63] width 106 height 27
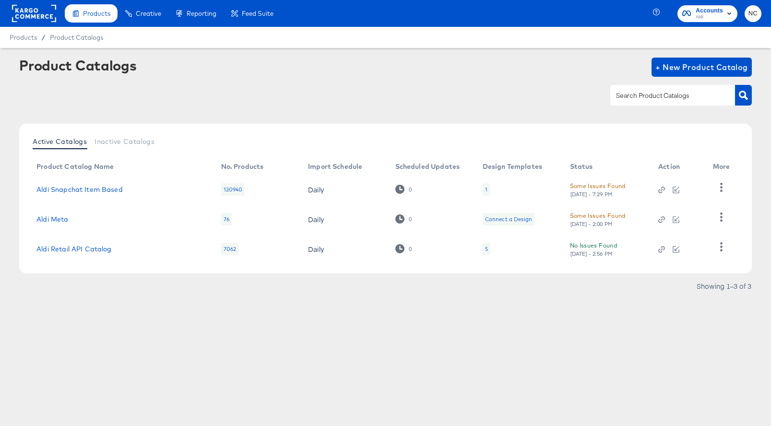
click at [486, 251] on div "5" at bounding box center [486, 249] width 3 height 8
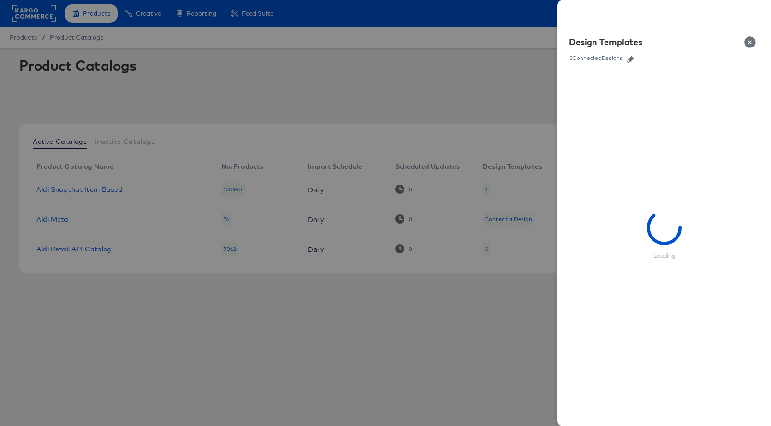
click at [630, 62] on icon "button" at bounding box center [630, 59] width 7 height 7
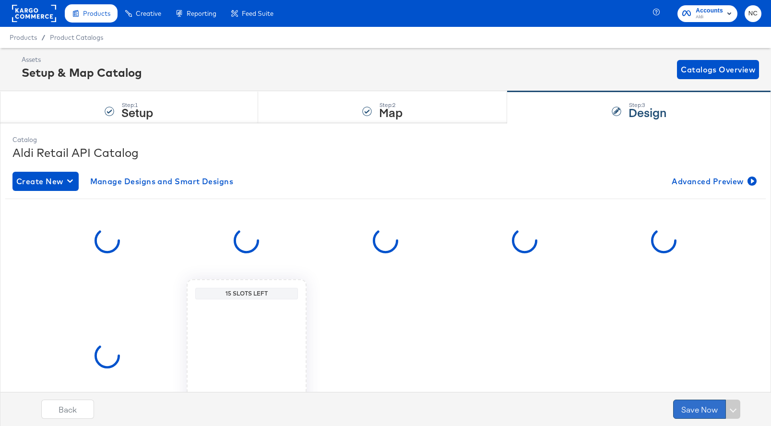
click at [710, 408] on button "Save Now" at bounding box center [699, 409] width 53 height 19
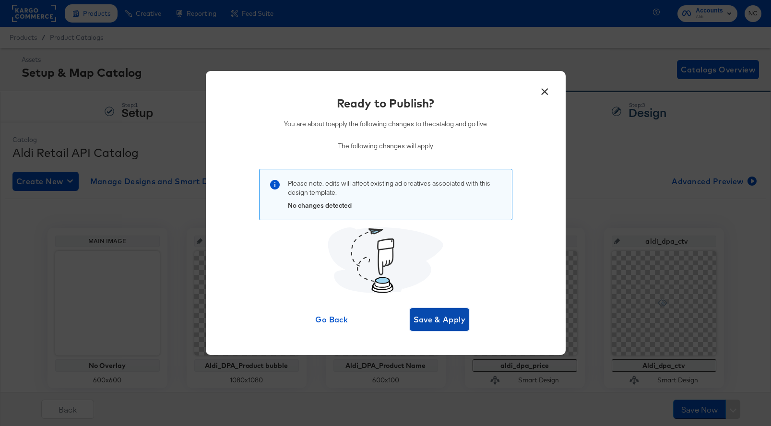
click at [450, 320] on span "Save & Apply" at bounding box center [440, 319] width 52 height 13
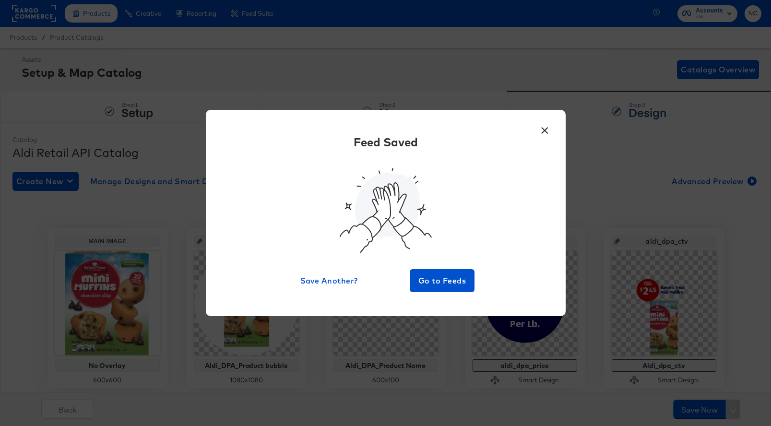
click at [547, 130] on button "×" at bounding box center [544, 127] width 17 height 17
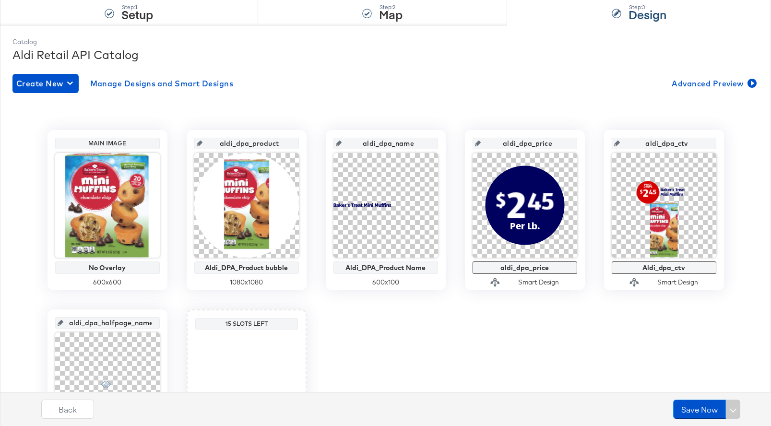
scroll to position [106, 0]
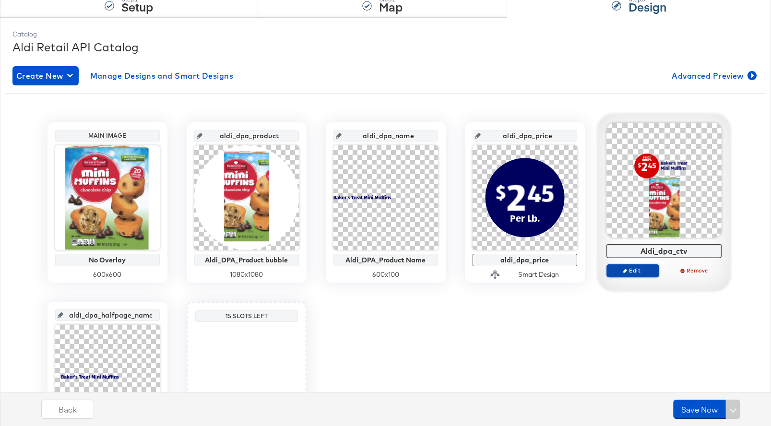
click at [638, 266] on button "Edit" at bounding box center [632, 270] width 53 height 13
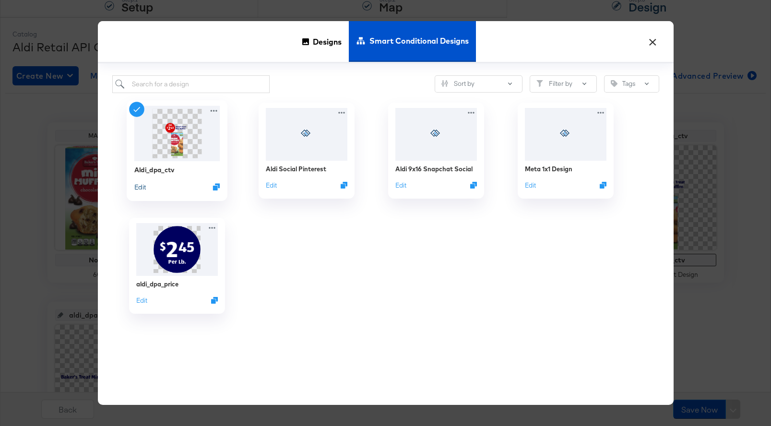
click at [142, 190] on button "Edit" at bounding box center [140, 186] width 12 height 9
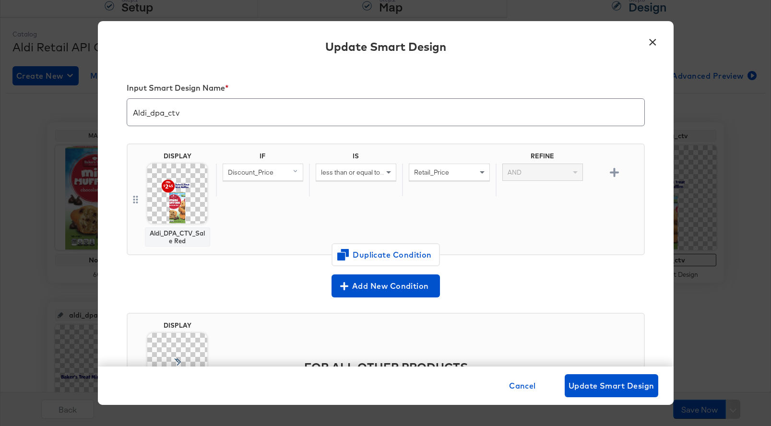
scroll to position [83, 0]
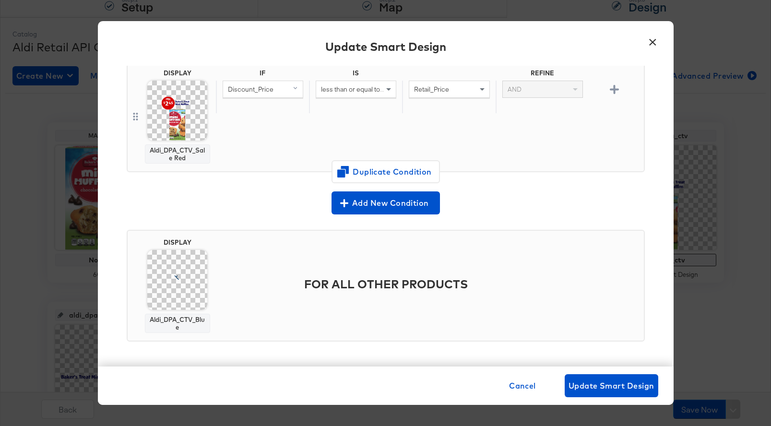
click at [190, 103] on img at bounding box center [177, 111] width 60 height 60
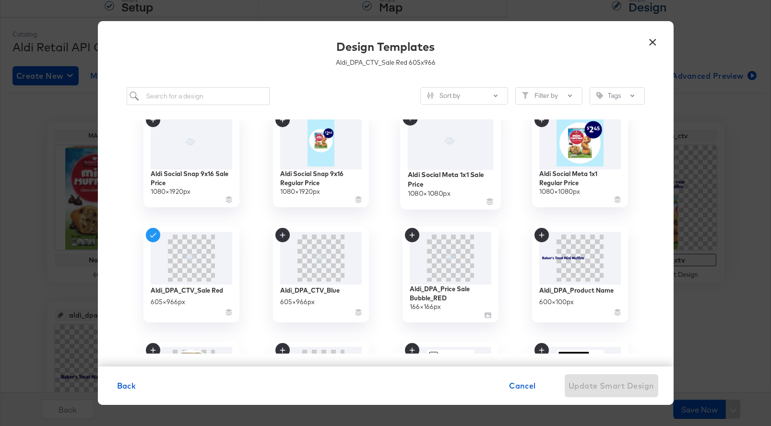
scroll to position [226, 0]
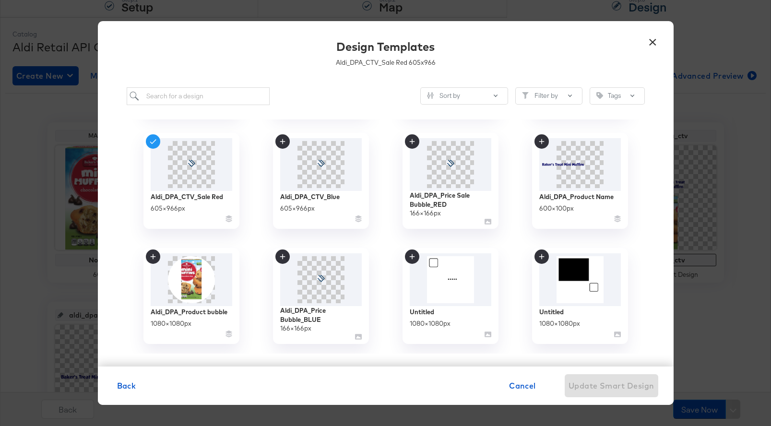
click at [656, 42] on button "×" at bounding box center [652, 39] width 17 height 17
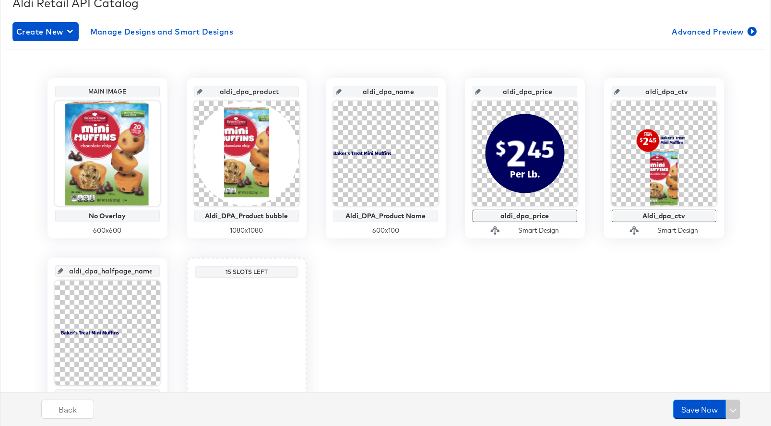
scroll to position [176, 0]
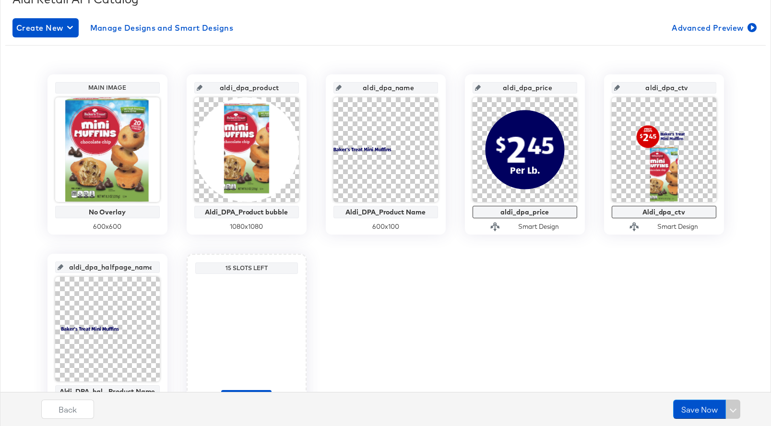
scroll to position [211, 0]
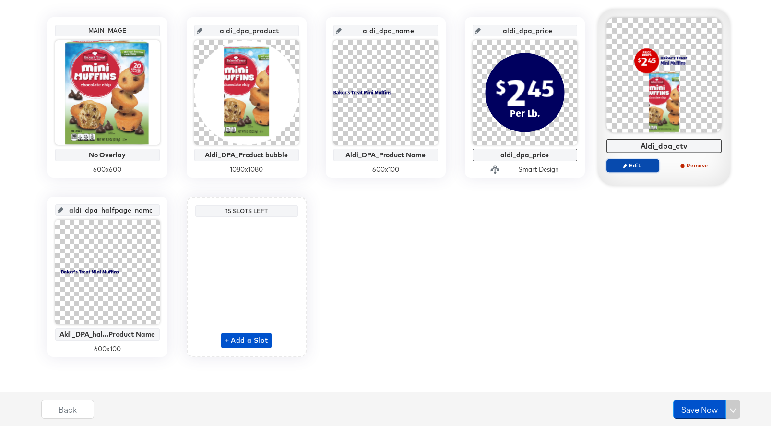
click at [630, 166] on span "Edit" at bounding box center [632, 165] width 44 height 7
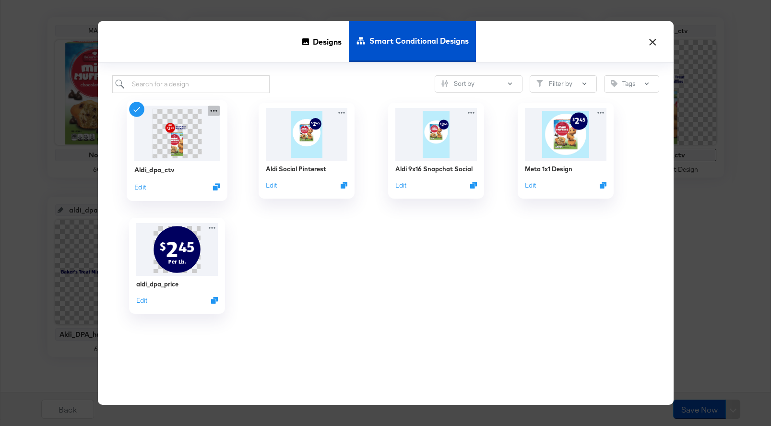
click at [214, 110] on icon at bounding box center [214, 111] width 12 height 10
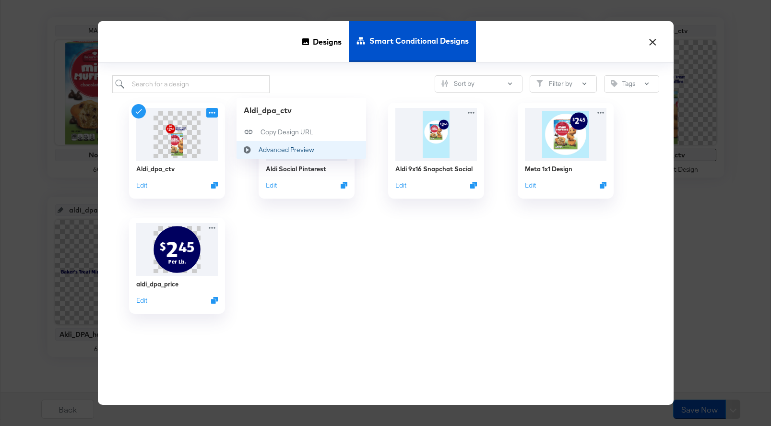
click at [258, 150] on div "Advanced Preview Advanced Preview" at bounding box center [258, 150] width 0 height 0
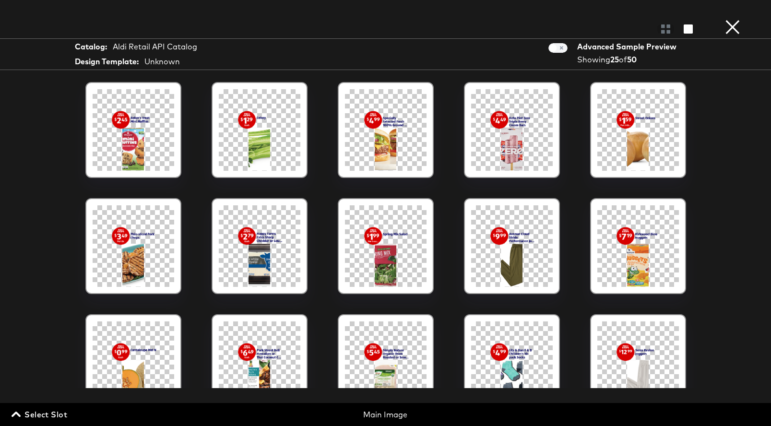
click at [733, 19] on button "×" at bounding box center [732, 9] width 19 height 19
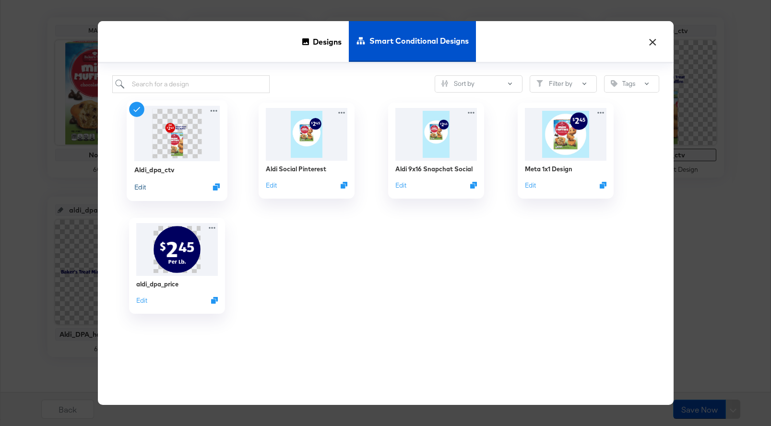
click at [141, 187] on button "Edit" at bounding box center [140, 186] width 12 height 9
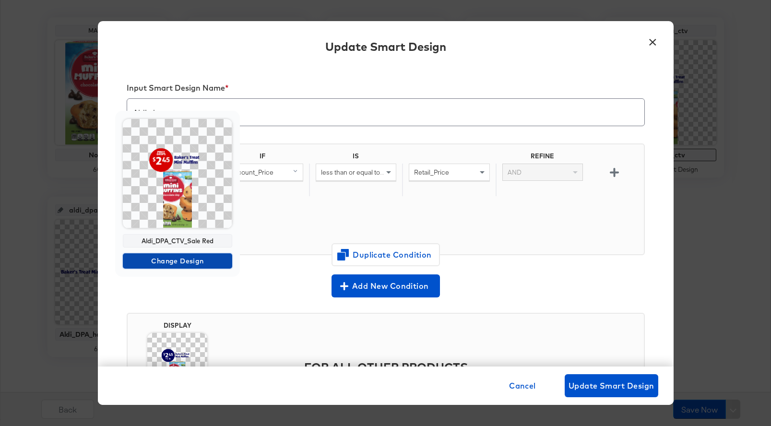
click at [179, 261] on span "Change Design" at bounding box center [178, 261] width 102 height 12
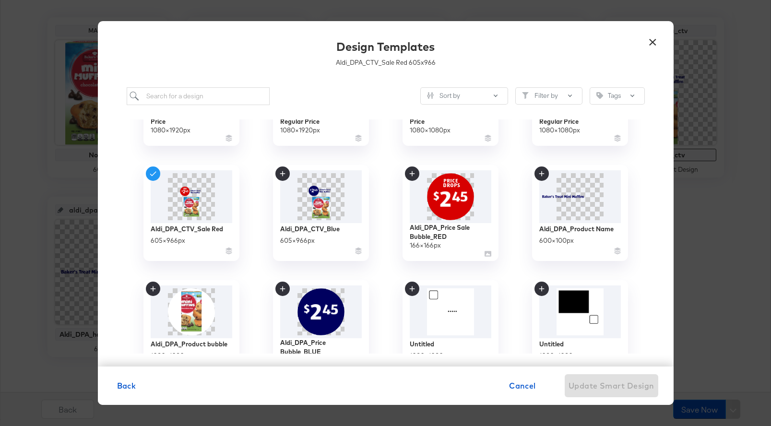
scroll to position [197, 0]
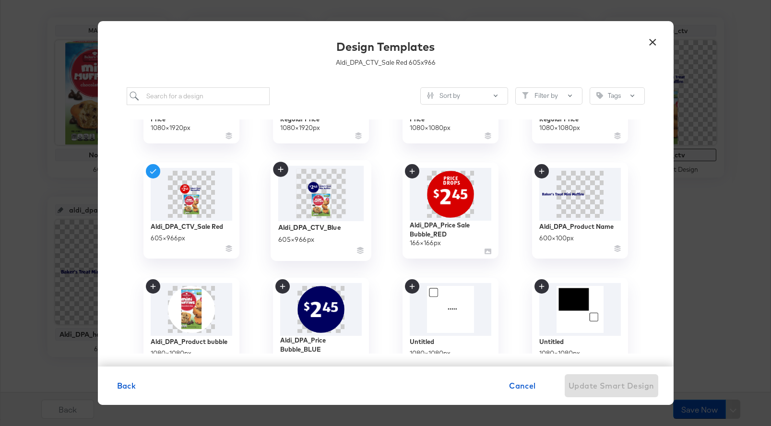
click at [296, 204] on img at bounding box center [321, 193] width 86 height 55
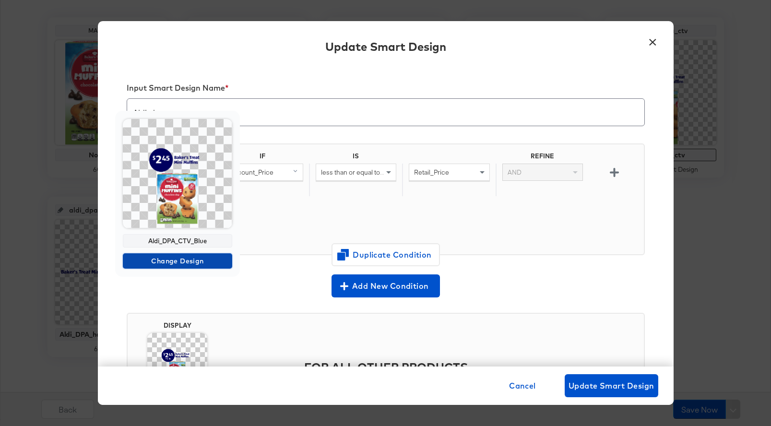
click at [171, 265] on span "Change Design" at bounding box center [178, 261] width 102 height 12
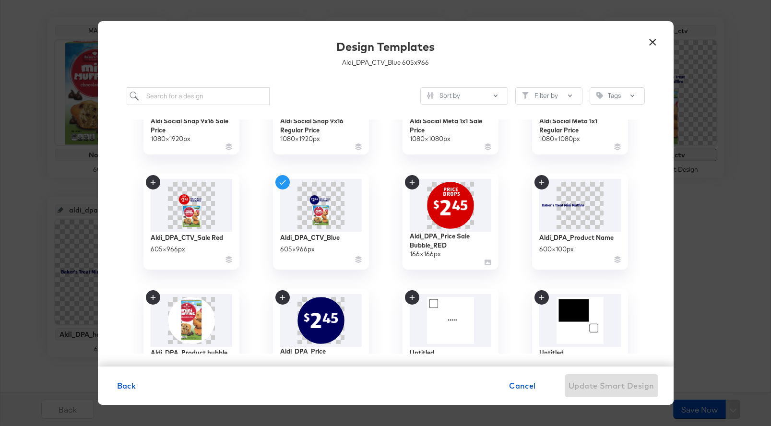
scroll to position [198, 0]
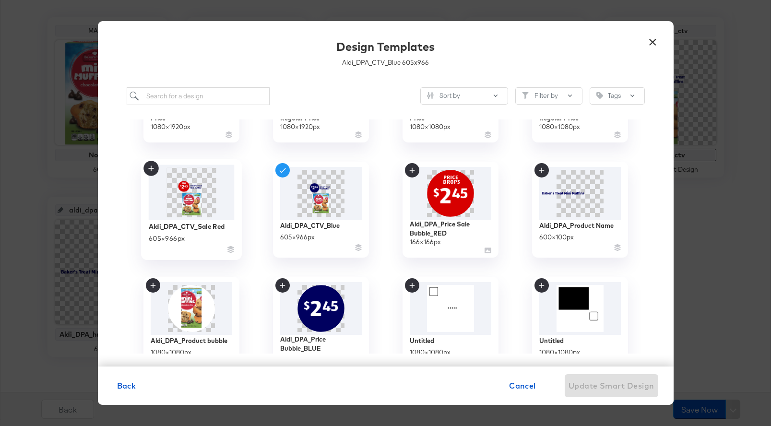
click at [189, 200] on img at bounding box center [191, 192] width 86 height 55
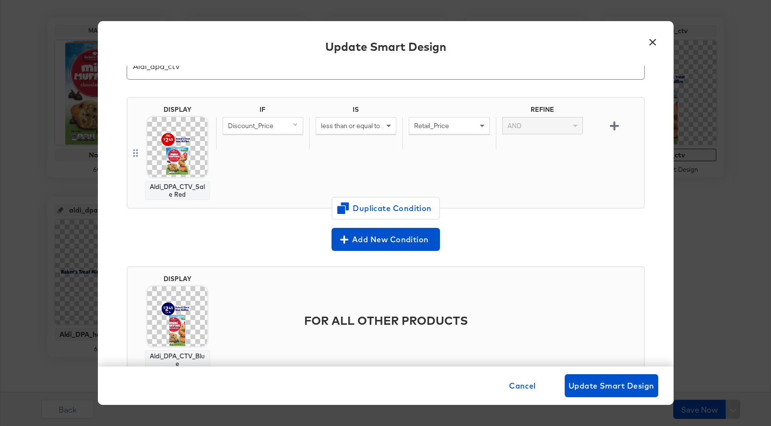
scroll to position [70, 0]
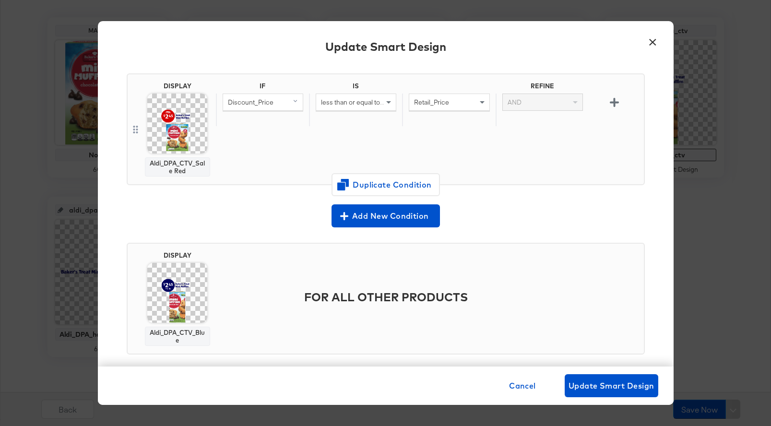
click at [185, 305] on img at bounding box center [177, 293] width 60 height 60
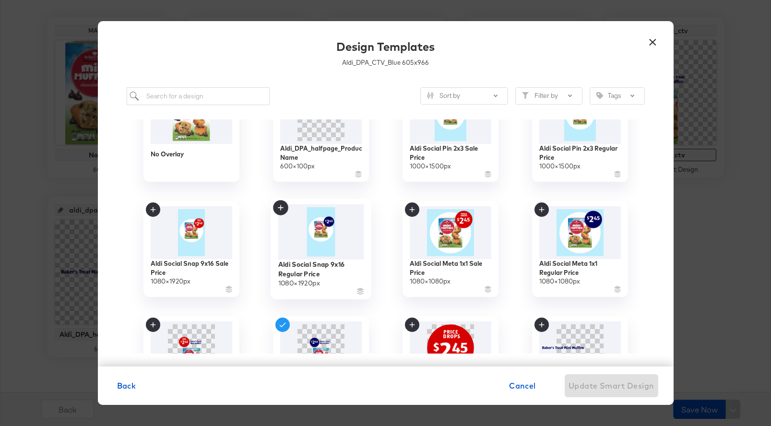
scroll to position [41, 0]
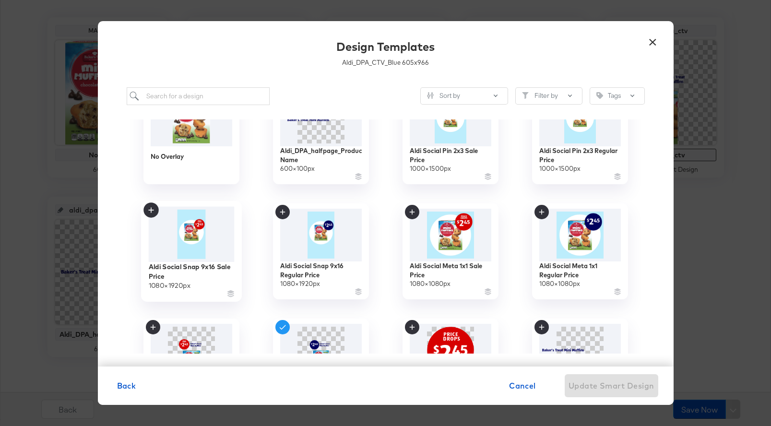
click at [224, 241] on img at bounding box center [191, 233] width 86 height 55
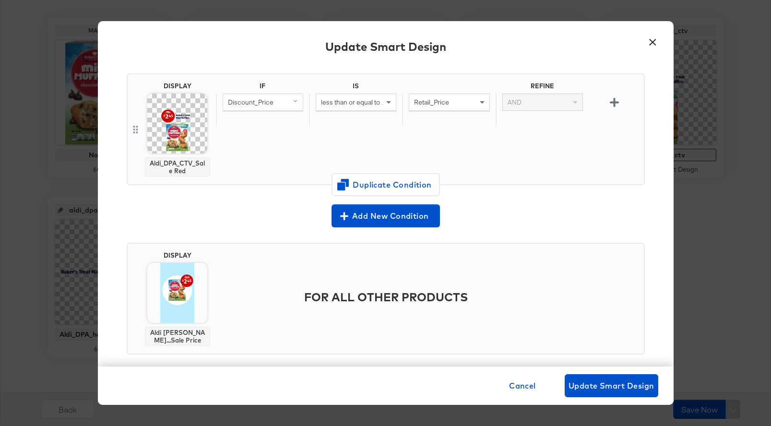
click at [184, 289] on img at bounding box center [177, 293] width 60 height 60
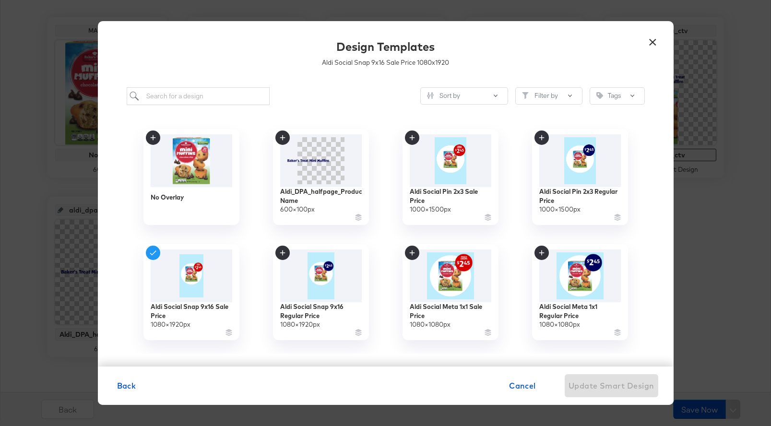
scroll to position [226, 0]
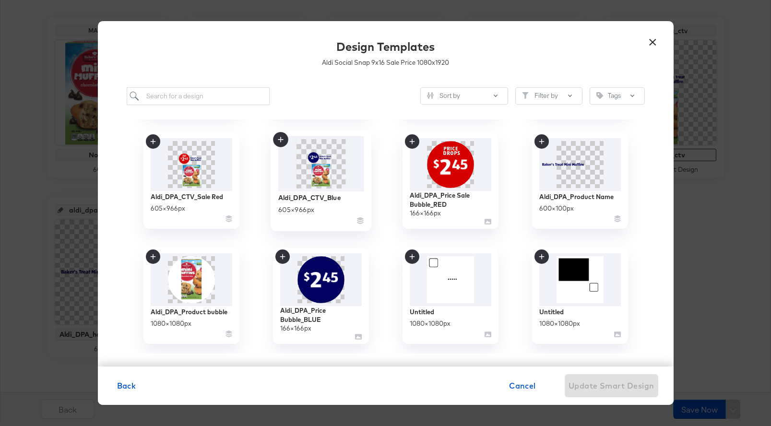
click at [317, 185] on img at bounding box center [321, 163] width 86 height 55
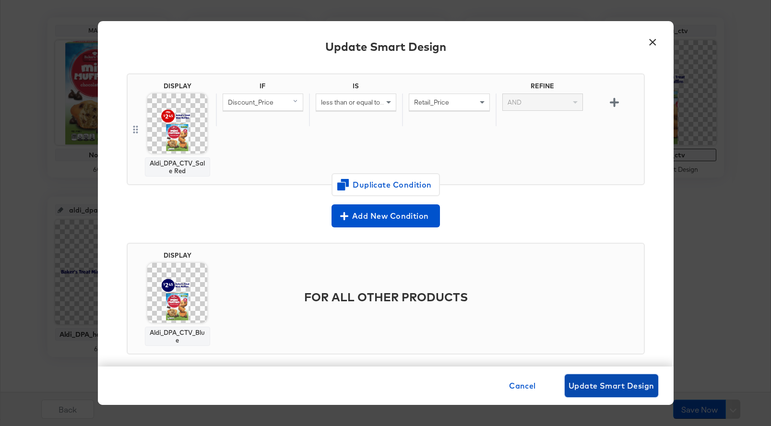
click at [605, 385] on span "Update Smart Design" at bounding box center [612, 385] width 86 height 13
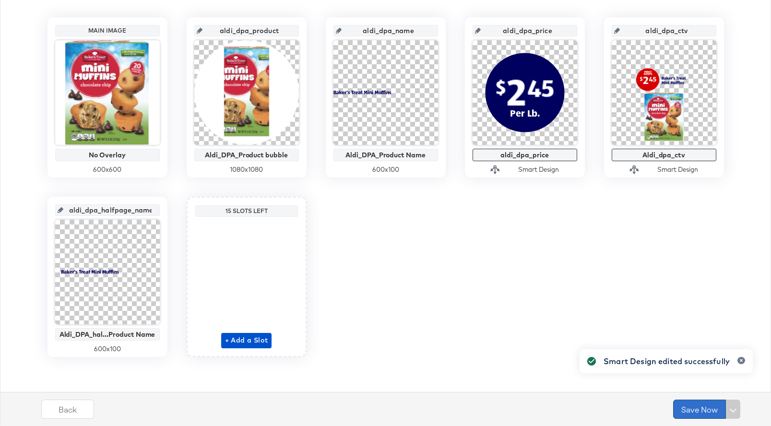
click at [688, 409] on button "Save Now" at bounding box center [699, 409] width 53 height 19
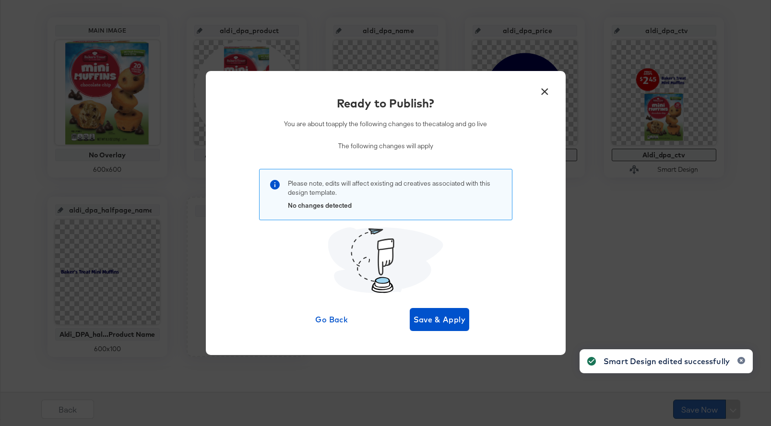
scroll to position [0, 0]
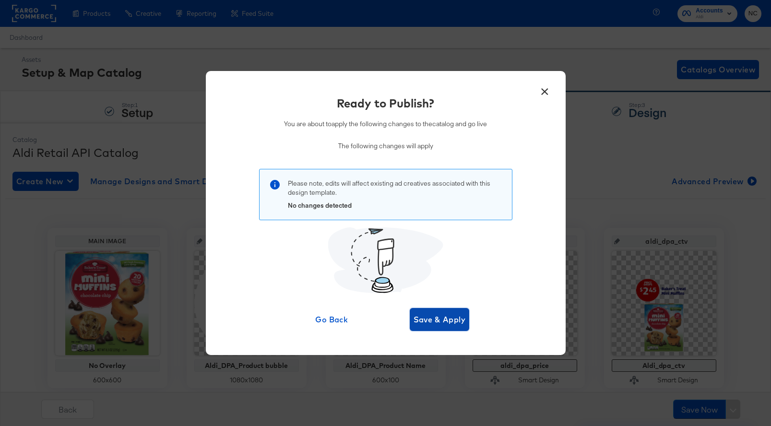
click at [440, 317] on span "Save & Apply" at bounding box center [440, 319] width 52 height 13
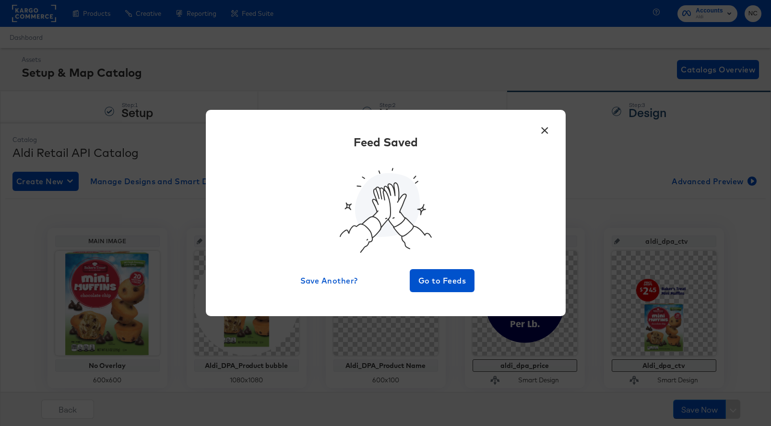
click at [540, 124] on button "×" at bounding box center [544, 127] width 17 height 17
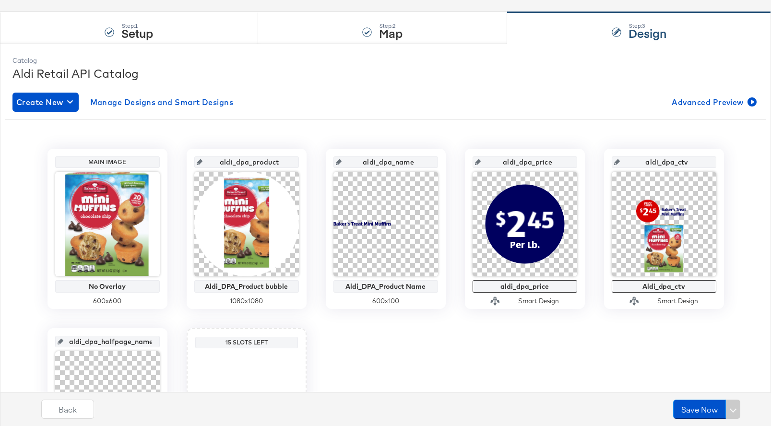
scroll to position [92, 0]
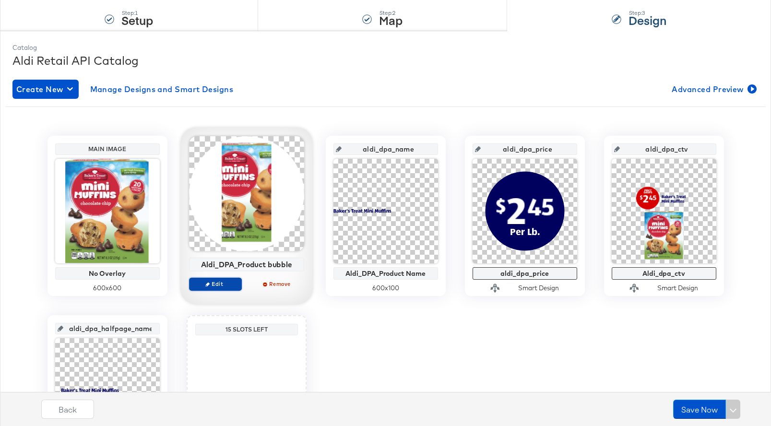
click at [214, 278] on button "Edit" at bounding box center [215, 283] width 53 height 13
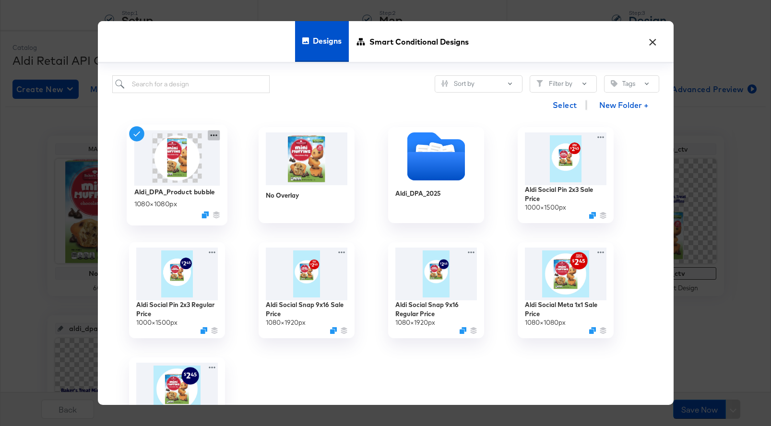
click at [211, 134] on icon at bounding box center [214, 135] width 12 height 10
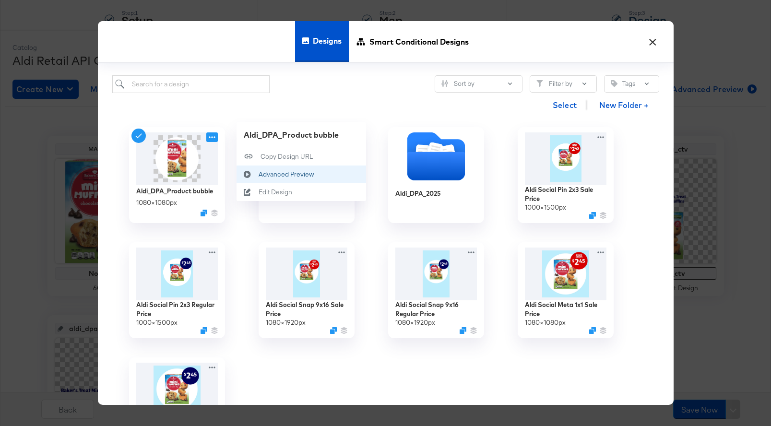
click at [258, 174] on div "Advanced Preview Advanced Preview" at bounding box center [258, 174] width 0 height 0
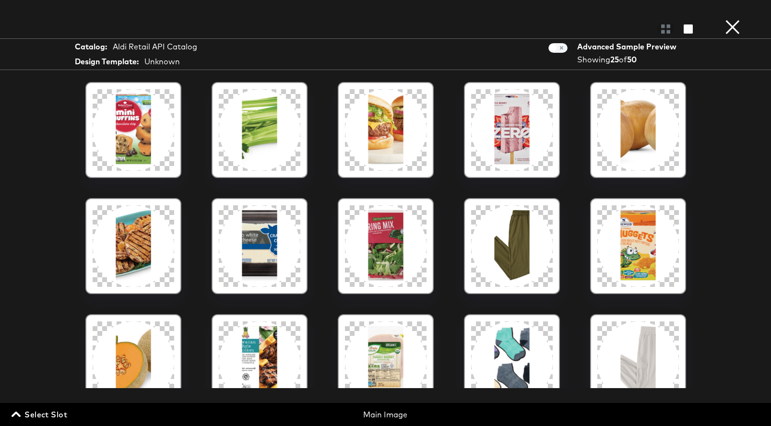
click at [733, 19] on button "×" at bounding box center [732, 9] width 19 height 19
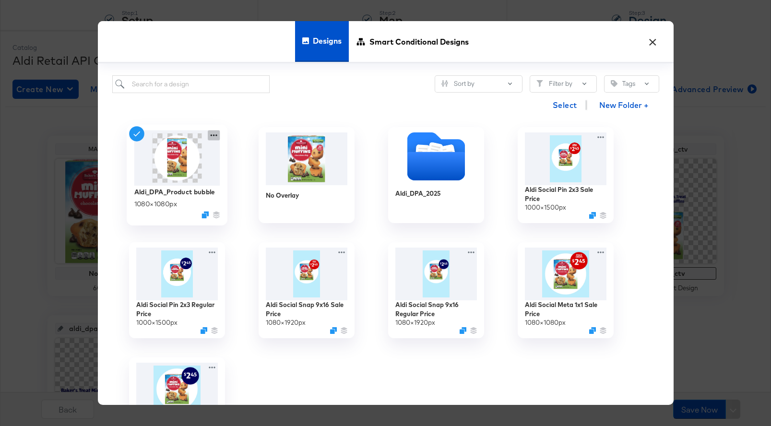
click at [213, 136] on icon at bounding box center [213, 135] width 7 height 2
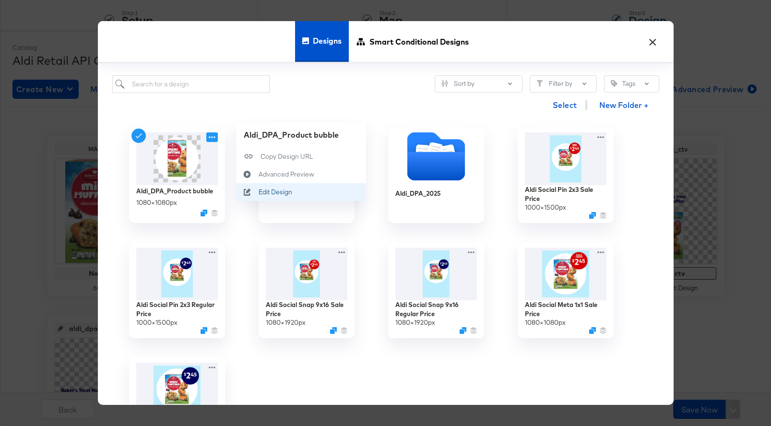
click at [256, 188] on div "Edit Design Edit Design" at bounding box center [248, 192] width 22 height 18
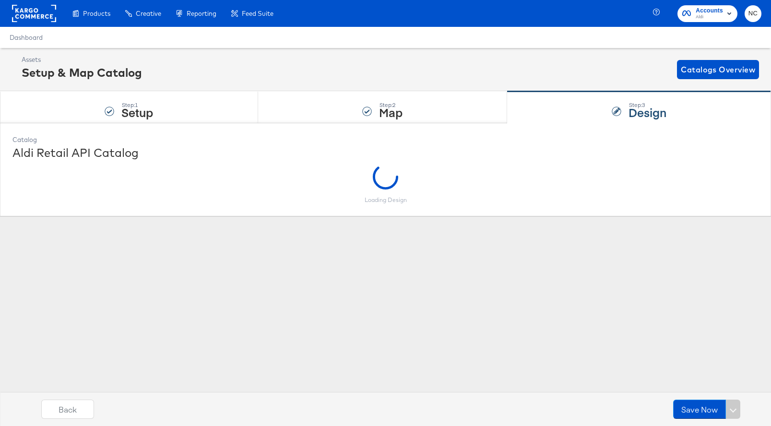
scroll to position [0, 0]
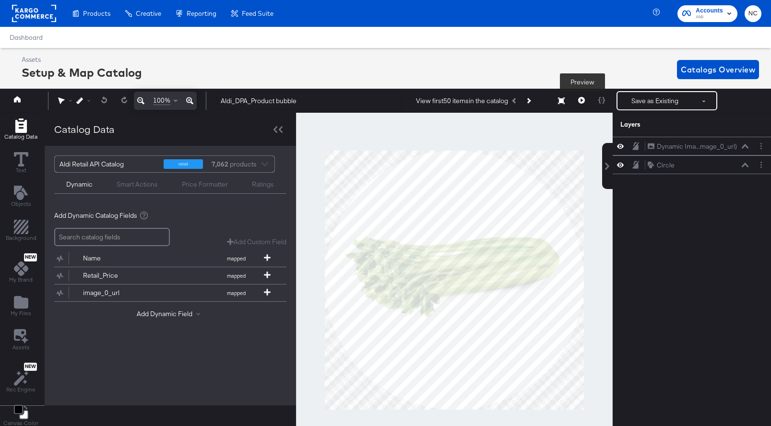
click at [585, 100] on button at bounding box center [581, 100] width 20 height 19
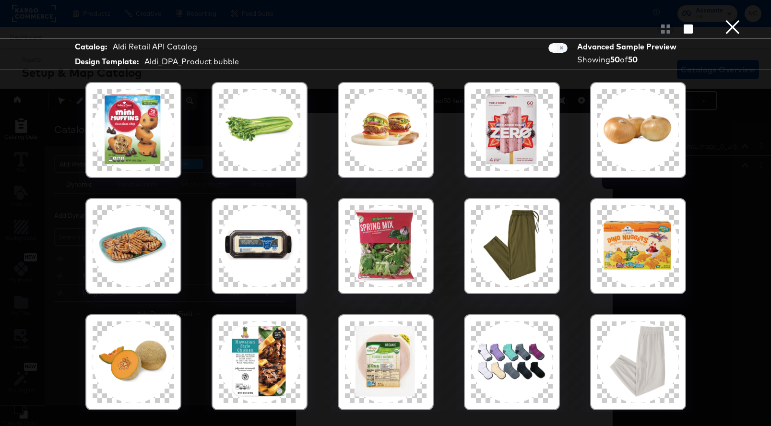
click at [735, 19] on button "×" at bounding box center [732, 9] width 19 height 19
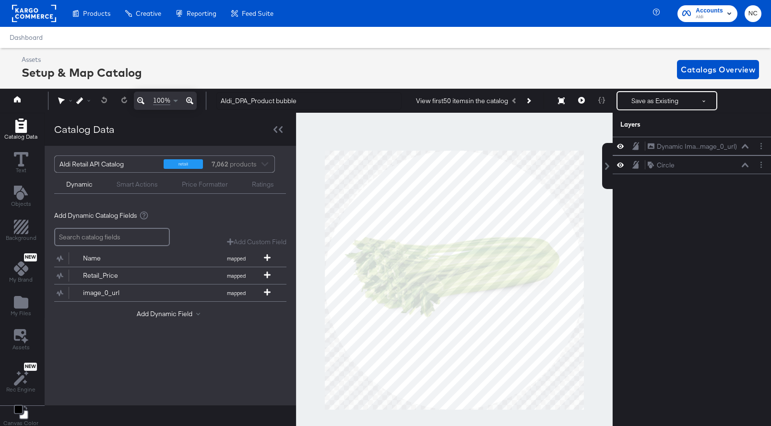
scroll to position [0, 2]
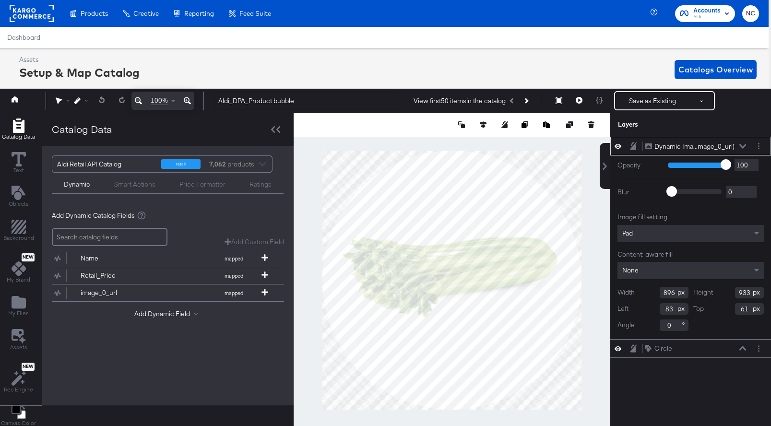
type input "828"
type input "862"
type input "132"
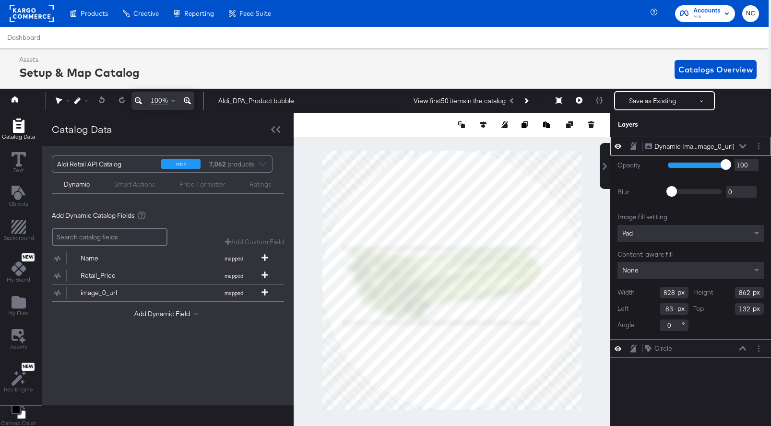
type input "791"
type input "824"
type input "120"
type input "170"
type input "781"
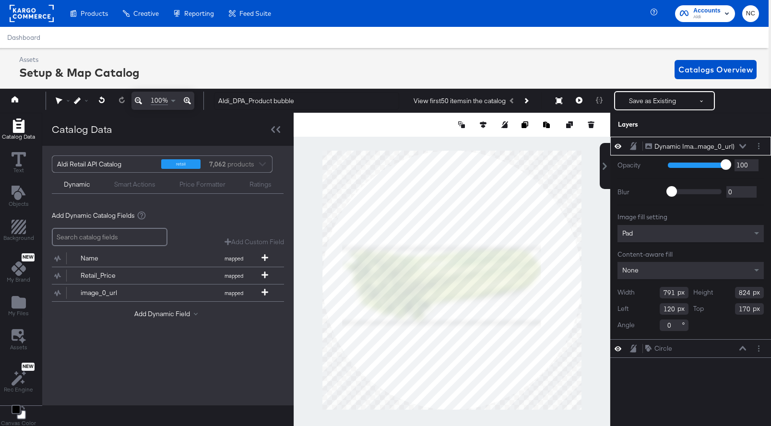
type input "814"
type input "130"
type input "180"
type input "761"
type input "792"
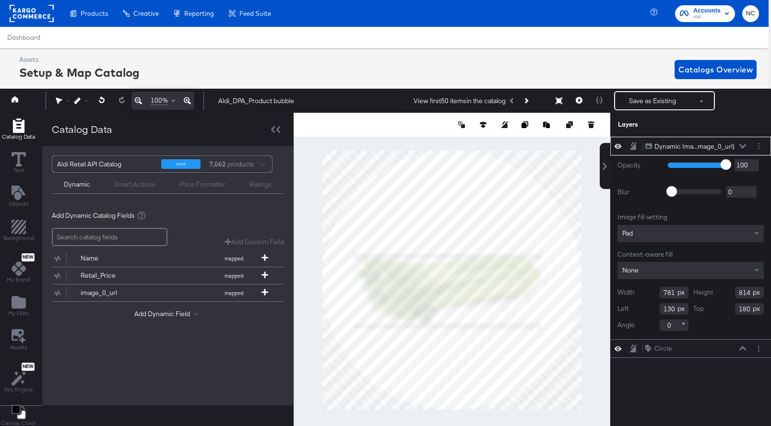
type input "150"
type input "738"
type input "769"
type input "173"
type input "171"
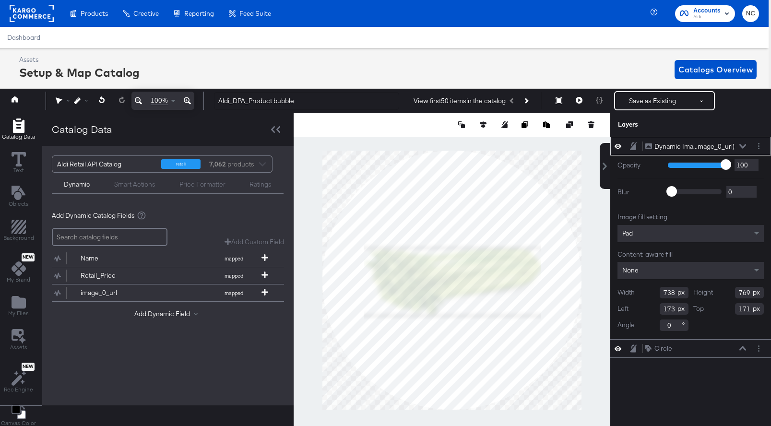
type input "763"
type input "177"
type input "734"
click at [581, 99] on icon at bounding box center [579, 100] width 7 height 7
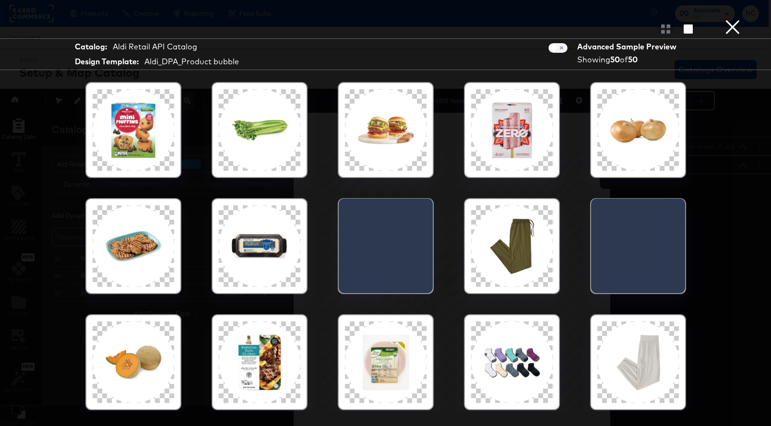
click at [744, 28] on div at bounding box center [385, 28] width 771 height 19
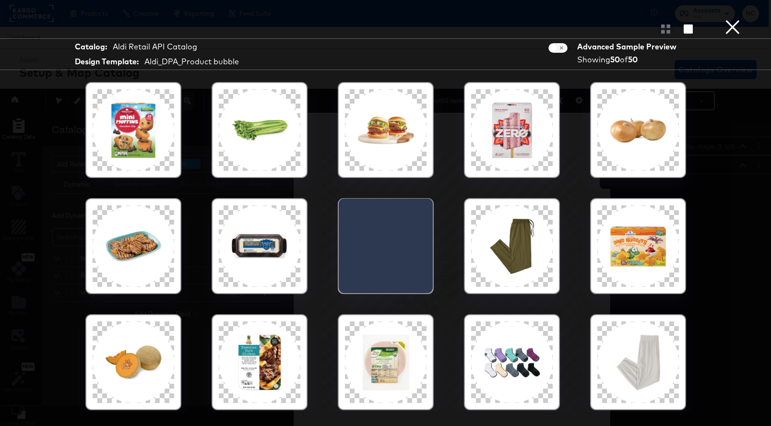
click at [732, 19] on button "×" at bounding box center [732, 9] width 19 height 19
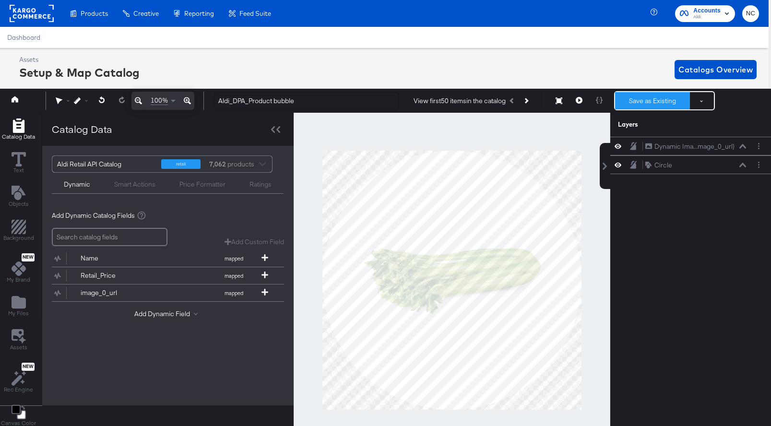
click at [655, 100] on button "Save as Existing" at bounding box center [652, 100] width 75 height 17
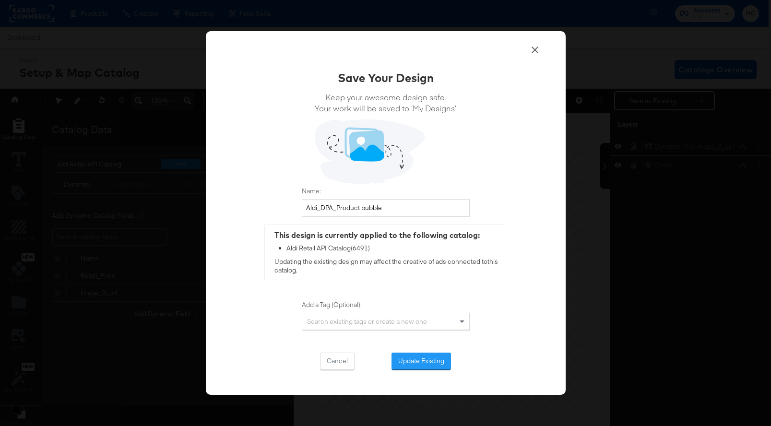
click at [440, 351] on div "Save Your Design Keep your awesome design safe. Your work will be saved to ‘My …" at bounding box center [386, 220] width 168 height 300
click at [440, 361] on button "Update Existing" at bounding box center [420, 361] width 59 height 17
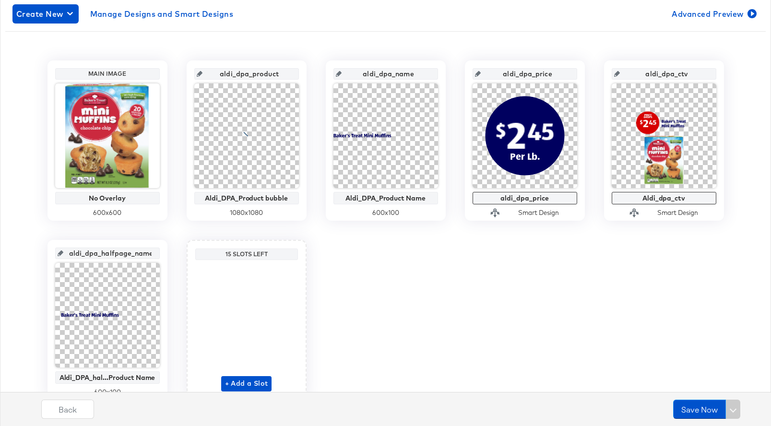
scroll to position [168, 0]
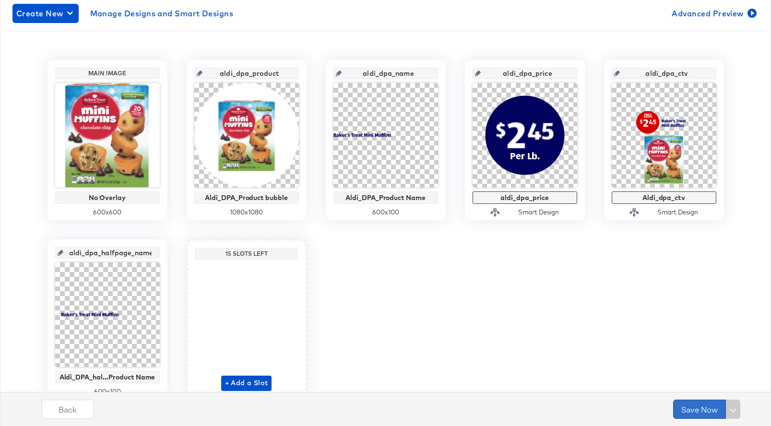
click at [698, 407] on button "Save Now" at bounding box center [699, 409] width 53 height 19
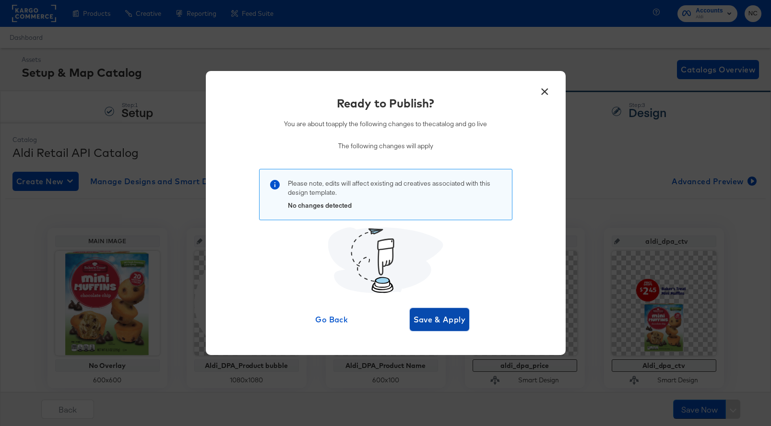
click at [462, 316] on span "Save & Apply" at bounding box center [440, 319] width 52 height 13
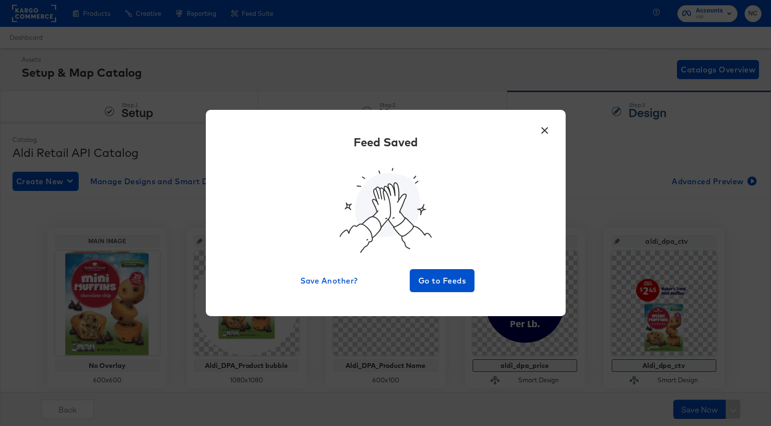
click at [546, 130] on button "×" at bounding box center [544, 127] width 17 height 17
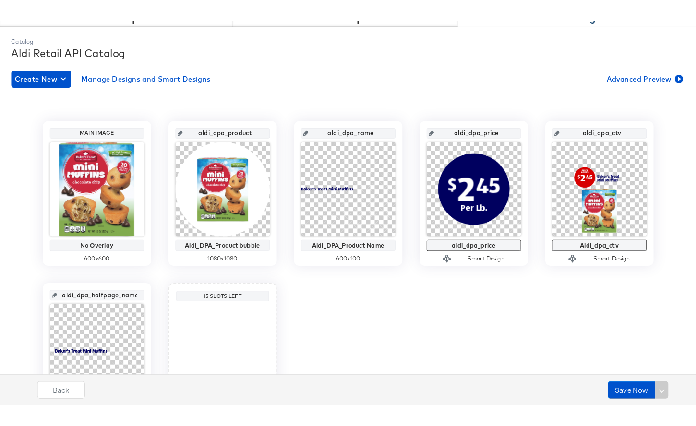
scroll to position [161, 0]
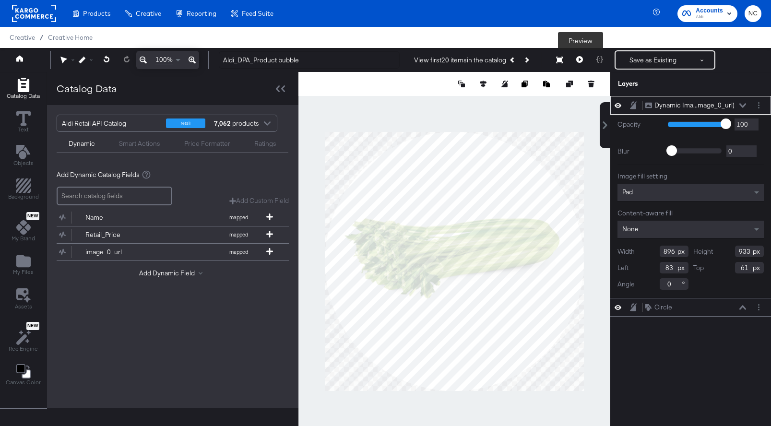
click at [578, 60] on icon at bounding box center [579, 59] width 7 height 7
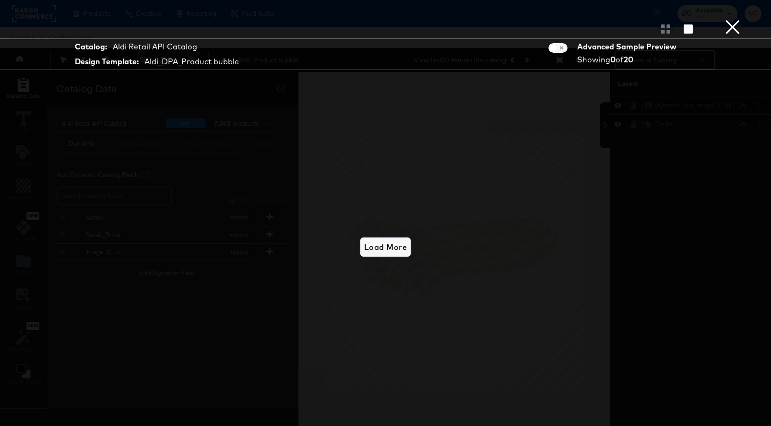
click at [389, 249] on span "Load More" at bounding box center [385, 246] width 43 height 13
click at [738, 19] on button "×" at bounding box center [732, 9] width 19 height 19
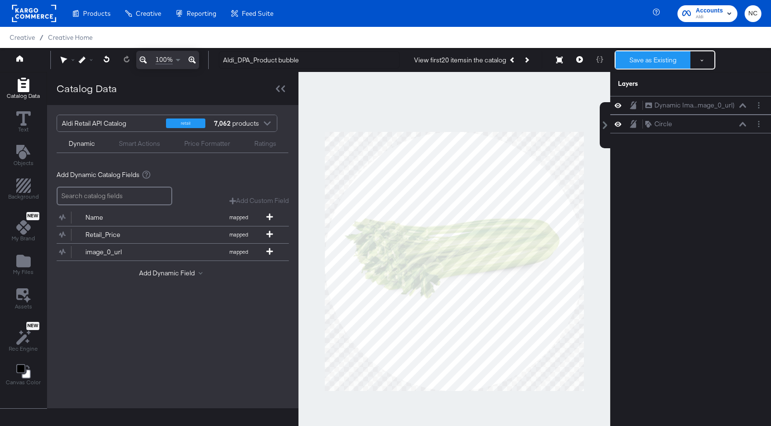
click at [648, 58] on button "Save as Existing" at bounding box center [653, 59] width 75 height 17
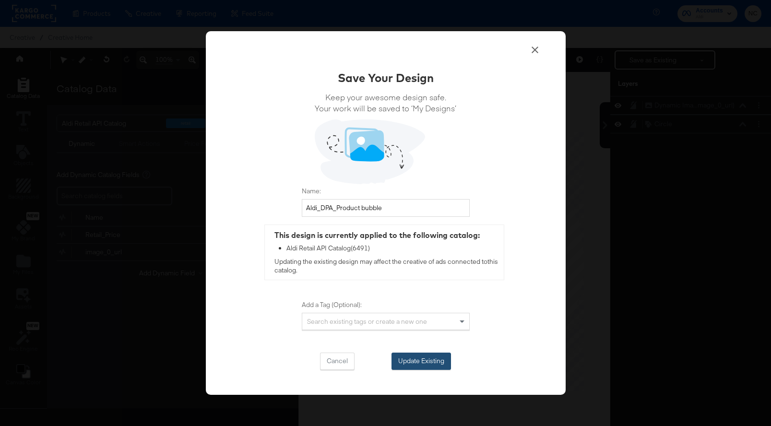
click at [418, 356] on button "Update Existing" at bounding box center [420, 361] width 59 height 17
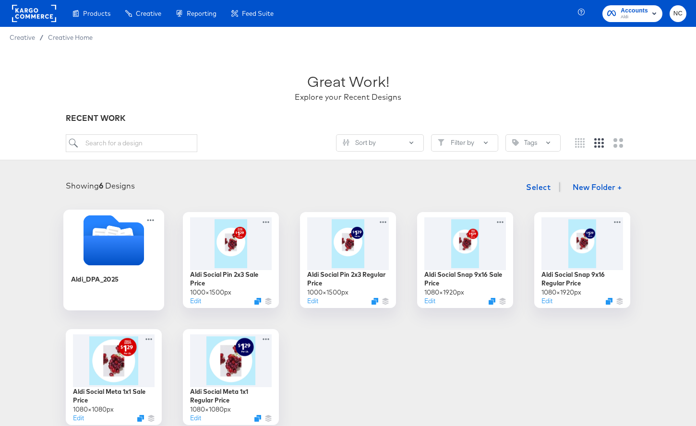
click at [138, 237] on icon "Folder" at bounding box center [113, 251] width 60 height 30
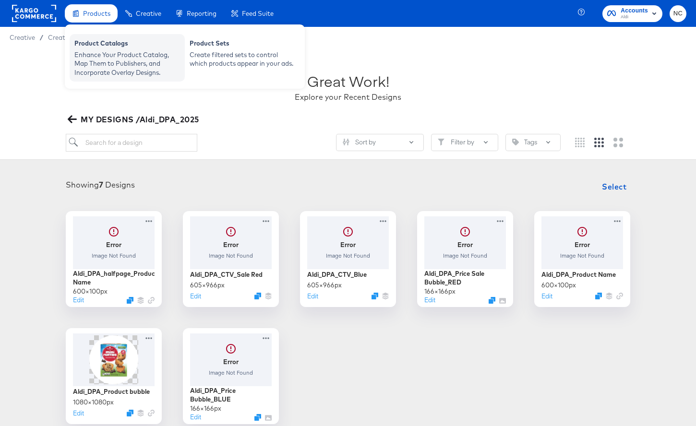
click at [112, 47] on div "Product Catalogs" at bounding box center [127, 45] width 106 height 12
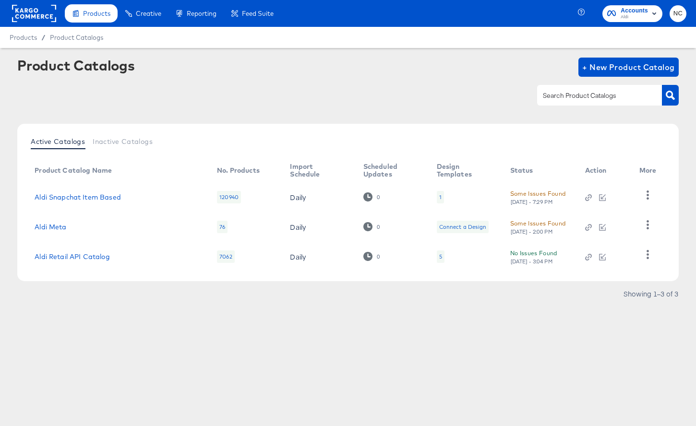
click at [437, 251] on div "5" at bounding box center [441, 256] width 8 height 12
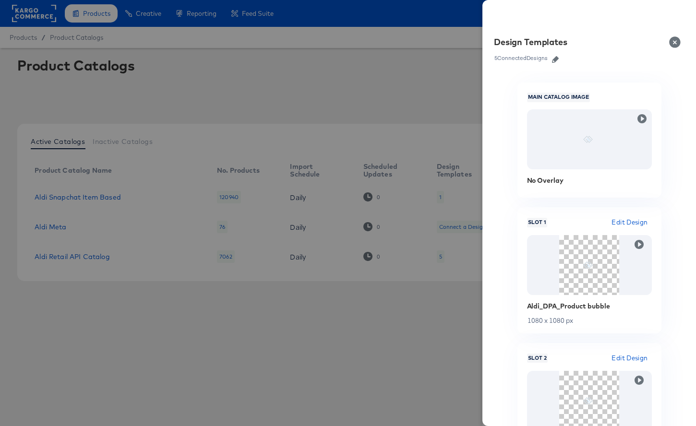
click at [556, 59] on icon "button" at bounding box center [555, 59] width 7 height 7
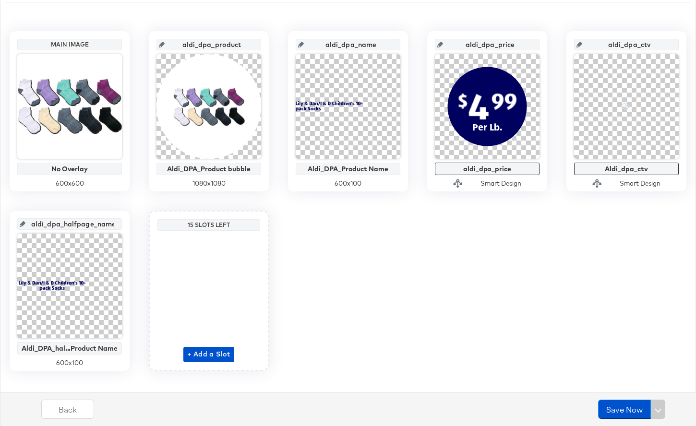
scroll to position [211, 0]
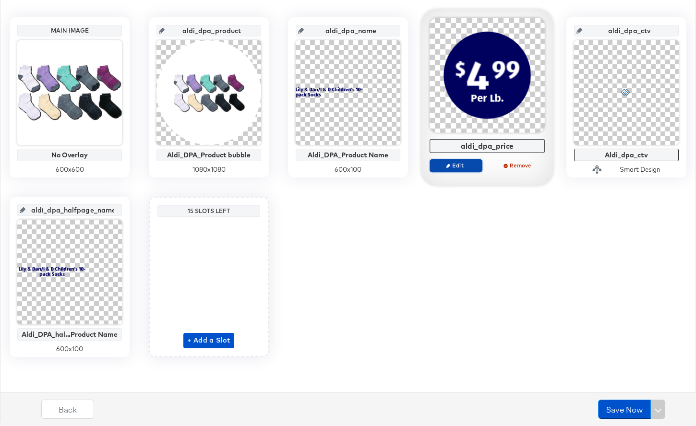
click at [443, 166] on span "Edit" at bounding box center [456, 165] width 44 height 7
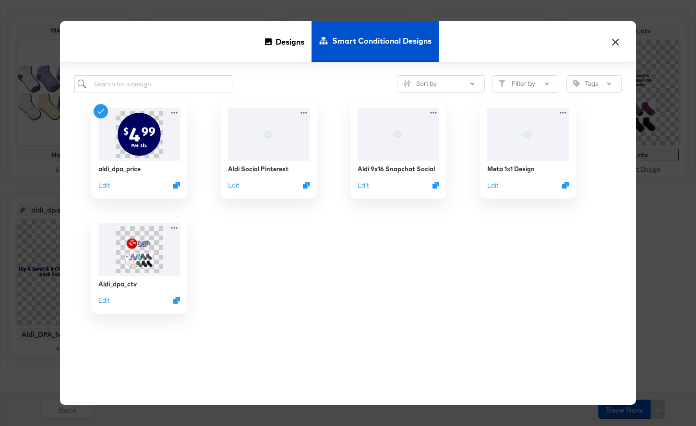
click at [617, 42] on button "×" at bounding box center [614, 39] width 17 height 17
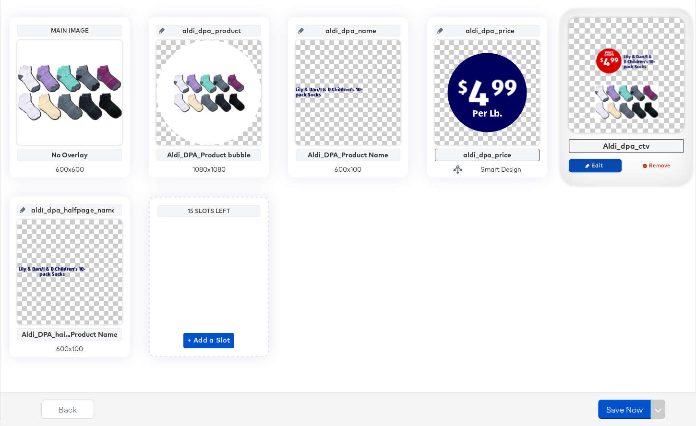
click at [590, 170] on button "Edit" at bounding box center [595, 165] width 53 height 13
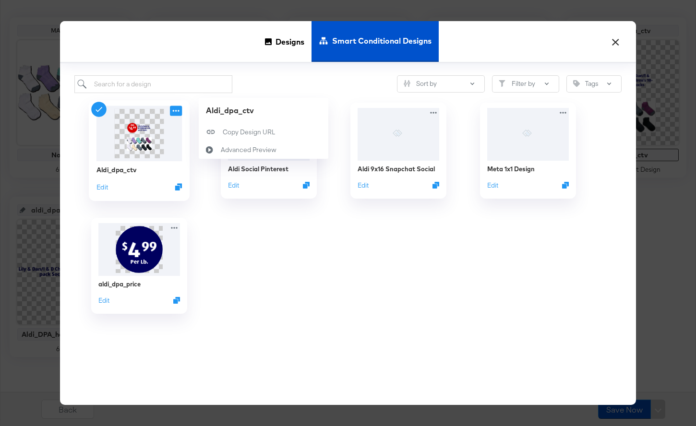
click at [180, 112] on icon at bounding box center [176, 111] width 12 height 10
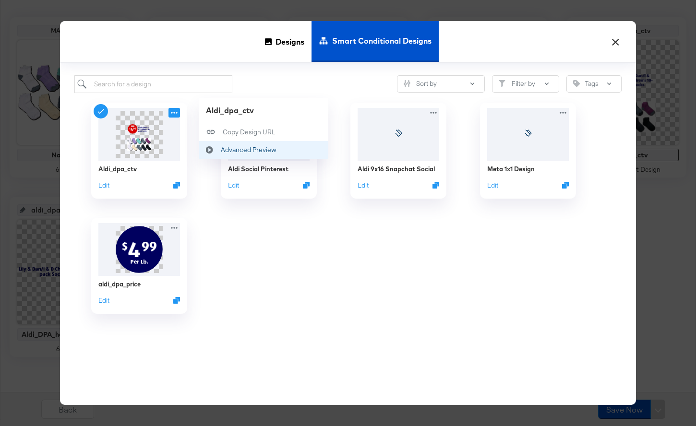
click at [211, 145] on div "Advanced Preview Advanced Preview" at bounding box center [210, 150] width 22 height 18
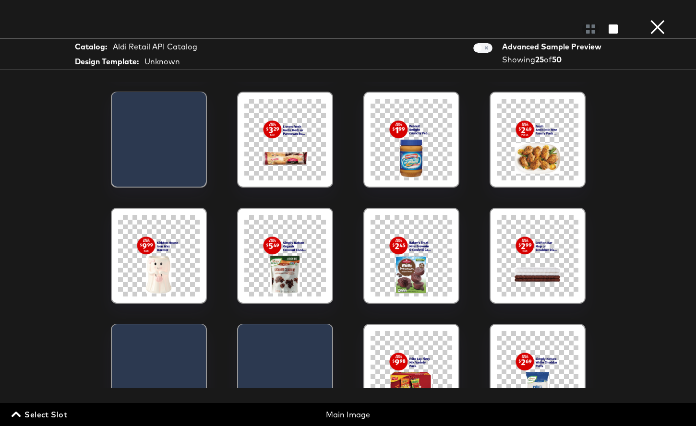
scroll to position [526, 0]
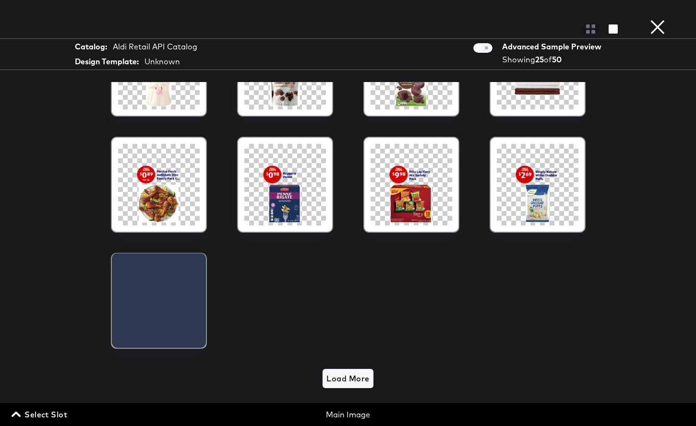
click at [346, 380] on span "Load More" at bounding box center [347, 378] width 43 height 13
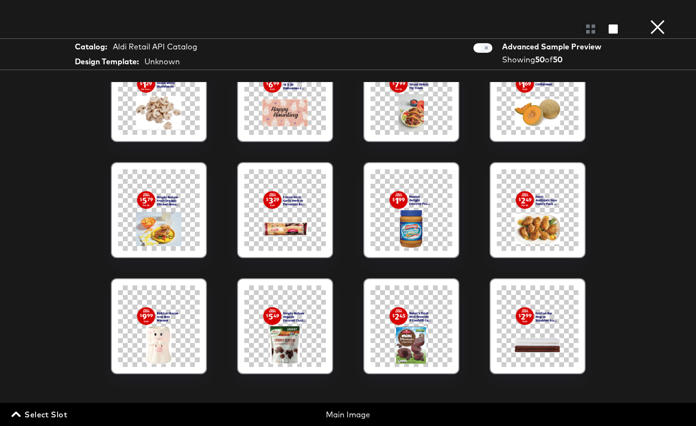
scroll to position [0, 0]
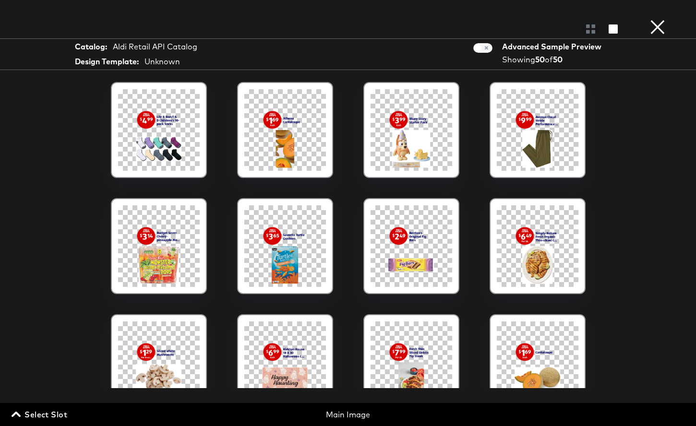
click at [657, 19] on button "×" at bounding box center [657, 9] width 19 height 19
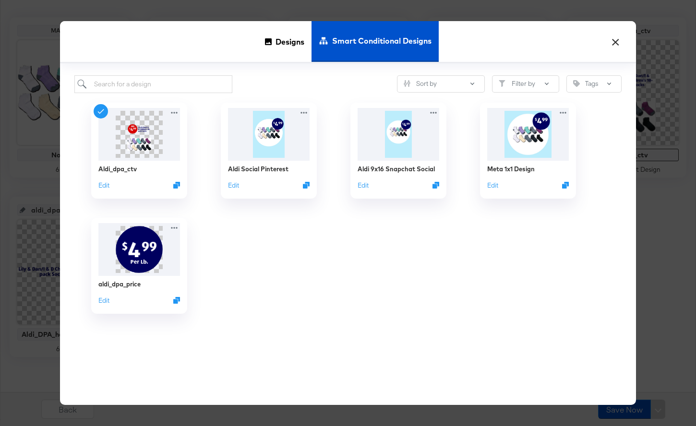
click at [615, 40] on button "×" at bounding box center [614, 39] width 17 height 17
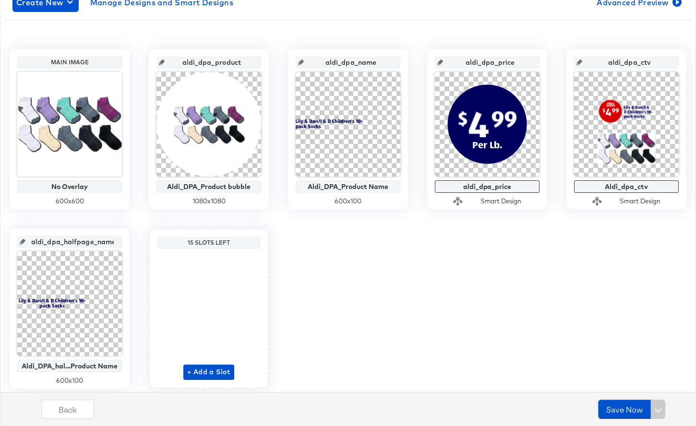
scroll to position [171, 0]
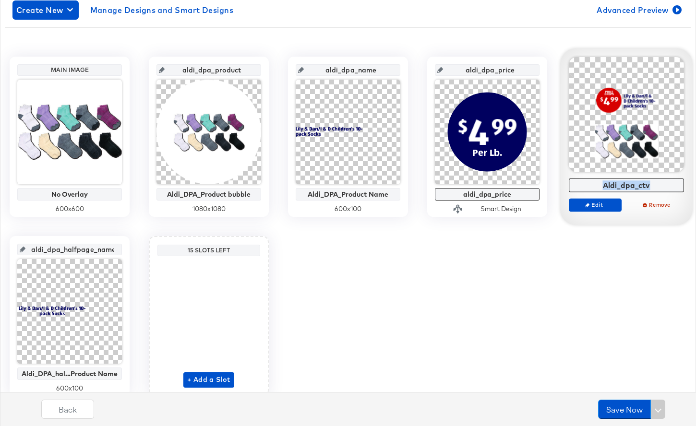
drag, startPoint x: 657, startPoint y: 185, endPoint x: 602, endPoint y: 185, distance: 55.7
click at [602, 185] on div "Aldi_dpa_ctv" at bounding box center [626, 185] width 110 height 9
copy div "Aldi_dpa_ctv"
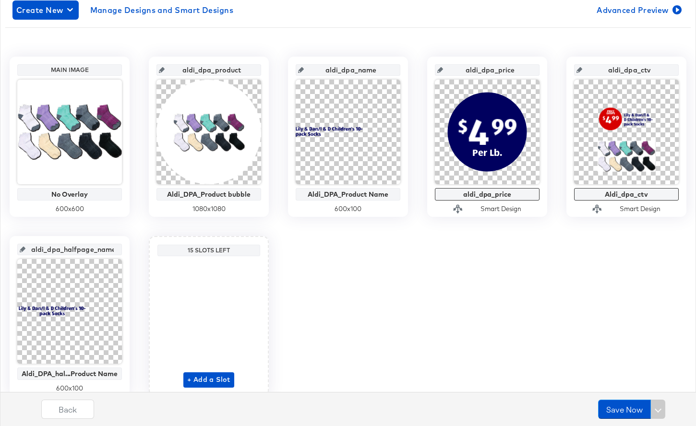
click at [494, 343] on div "Main Image No Overlay 600 x 600 aldi_dpa_product Aldi_DPA_Product bubble 1080 x…" at bounding box center [347, 227] width 685 height 340
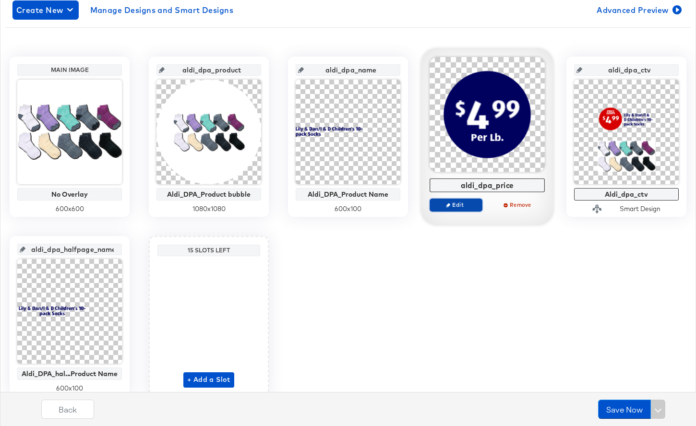
click at [443, 207] on span "Edit" at bounding box center [456, 204] width 44 height 7
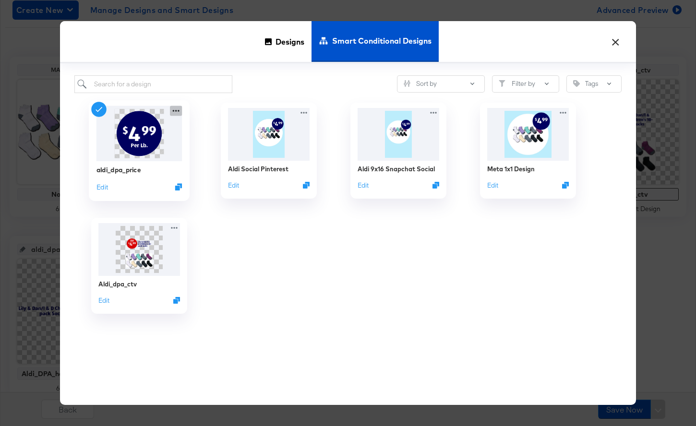
click at [175, 111] on icon at bounding box center [176, 111] width 12 height 10
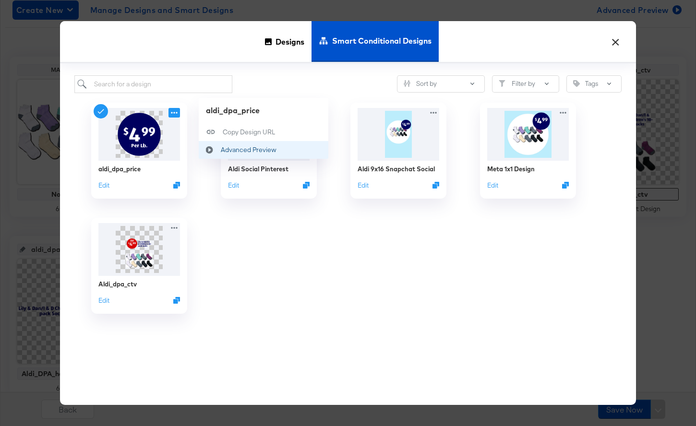
click at [216, 146] on div "Advanced Preview Advanced Preview" at bounding box center [210, 150] width 22 height 18
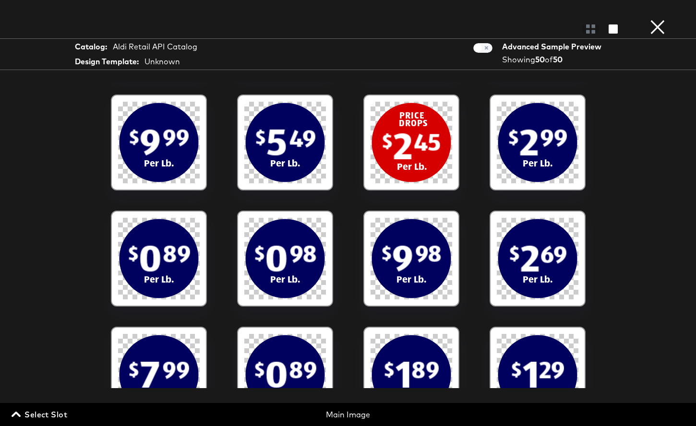
scroll to position [0, 0]
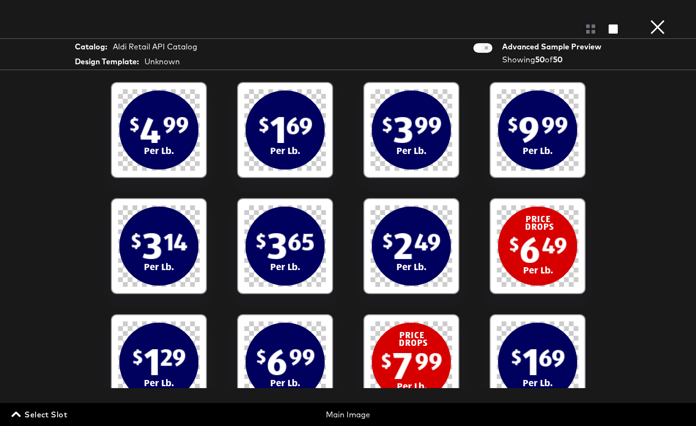
click at [653, 19] on button "×" at bounding box center [657, 9] width 19 height 19
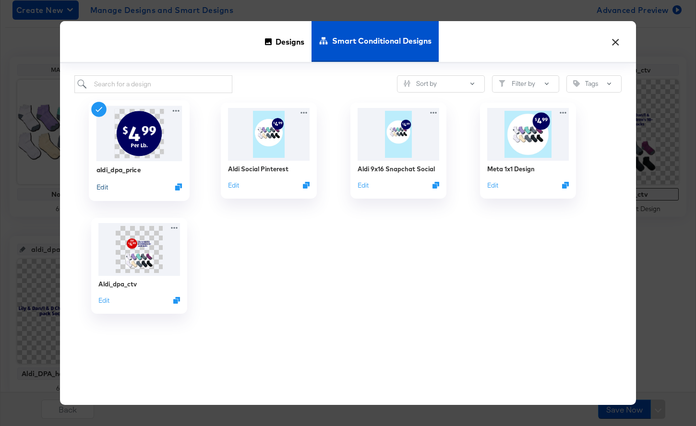
click at [100, 187] on button "Edit" at bounding box center [102, 186] width 12 height 9
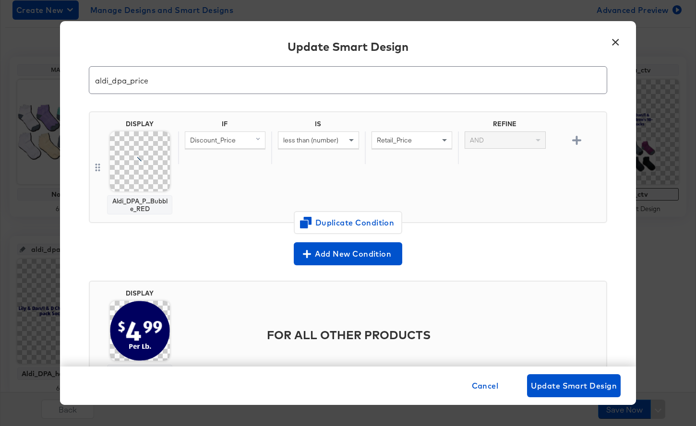
scroll to position [33, 0]
click at [615, 47] on button "×" at bounding box center [614, 39] width 17 height 17
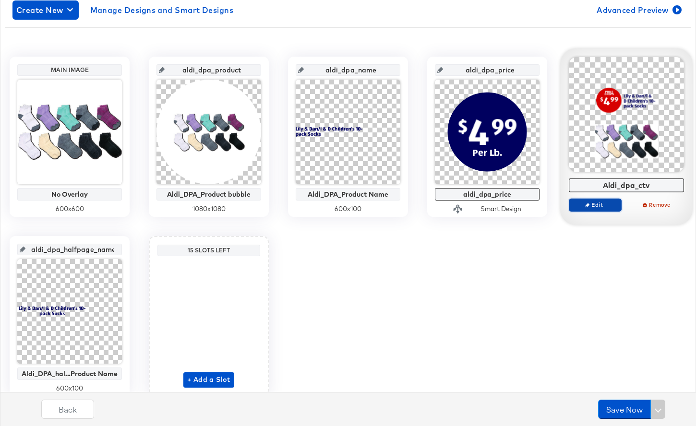
click at [590, 208] on span "Edit" at bounding box center [595, 204] width 44 height 7
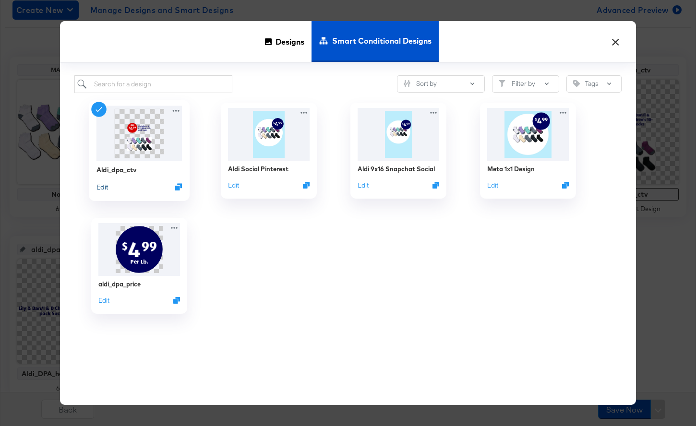
click at [103, 190] on button "Edit" at bounding box center [102, 186] width 12 height 9
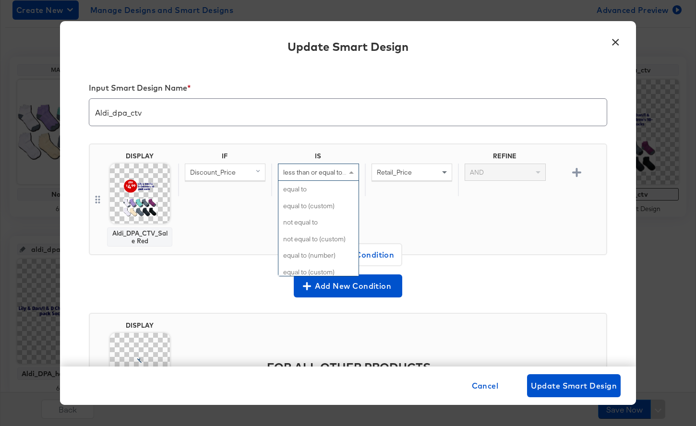
click at [349, 170] on span at bounding box center [352, 172] width 12 height 16
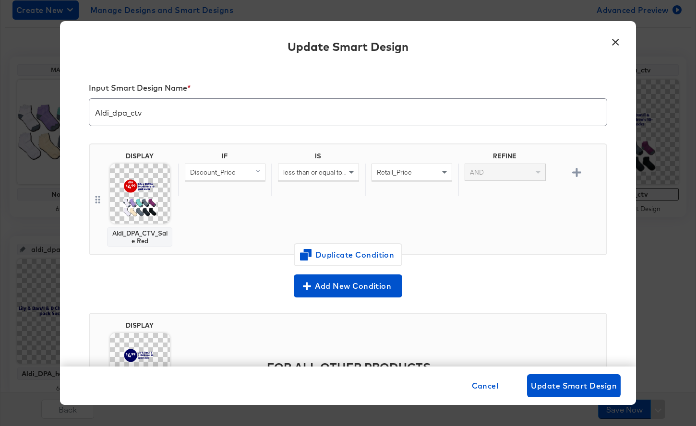
click at [616, 40] on button "×" at bounding box center [614, 39] width 17 height 17
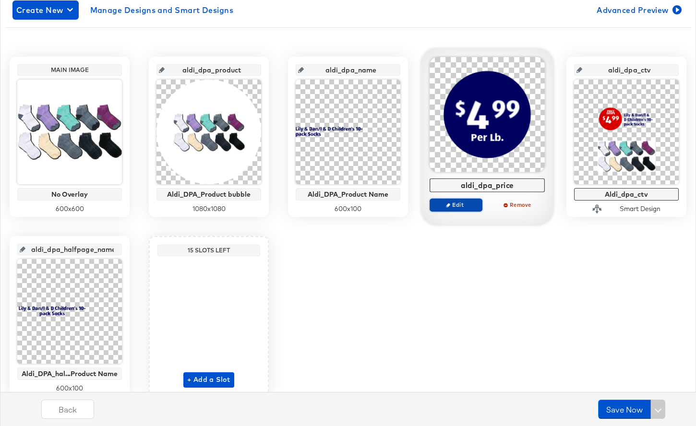
click at [460, 209] on button "Edit" at bounding box center [455, 204] width 53 height 13
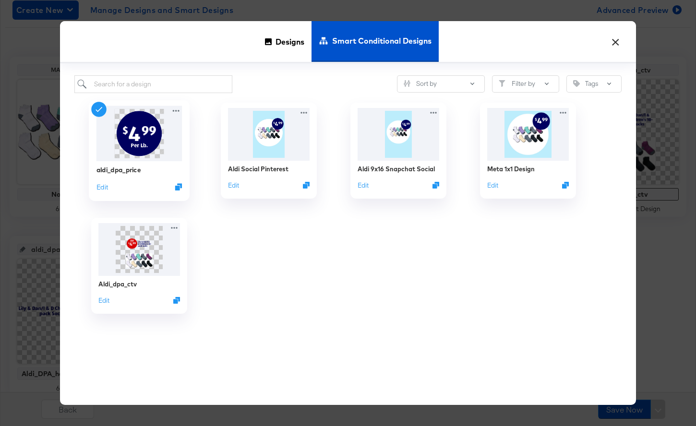
click at [109, 186] on div "Edit" at bounding box center [139, 186] width 86 height 9
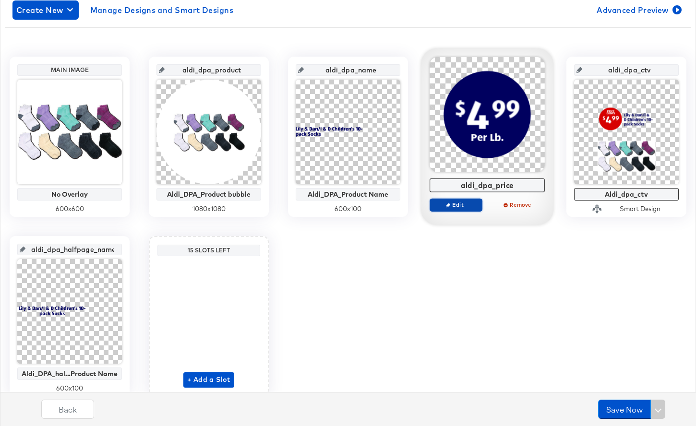
click at [439, 208] on span "Edit" at bounding box center [456, 204] width 44 height 7
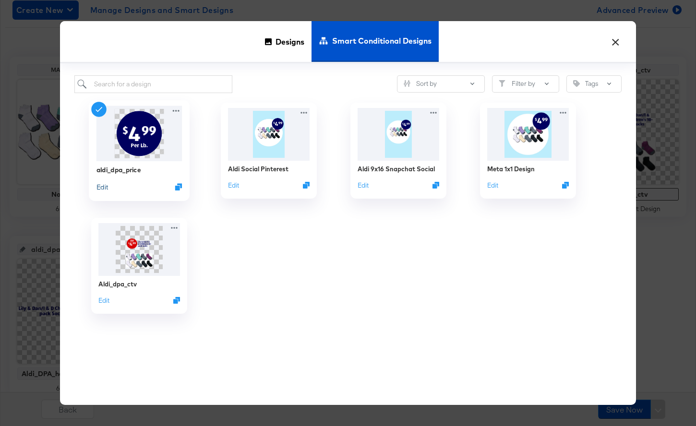
click at [97, 185] on button "Edit" at bounding box center [102, 186] width 12 height 9
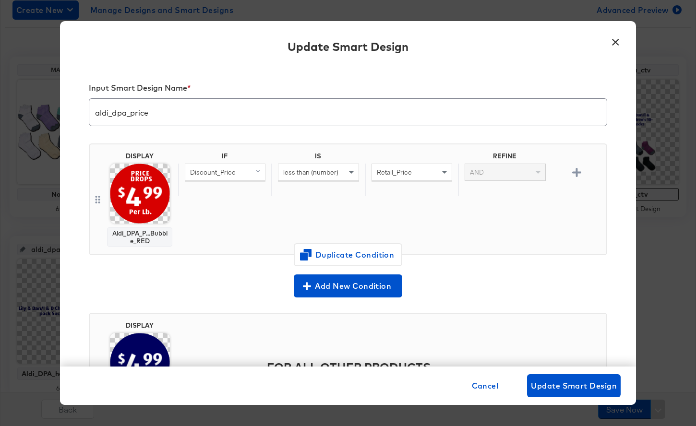
click at [616, 45] on button "×" at bounding box center [614, 39] width 17 height 17
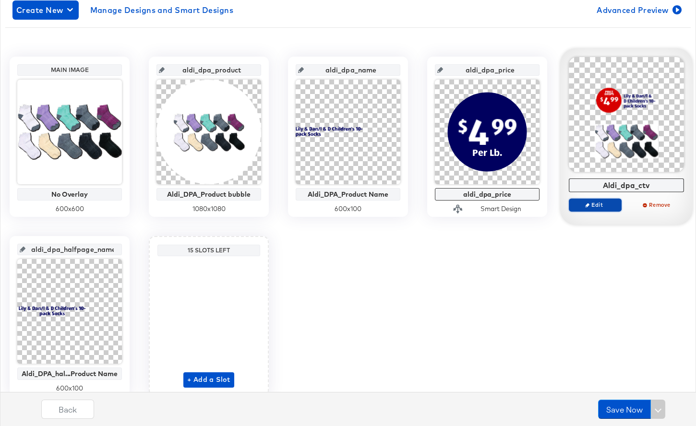
click at [601, 203] on span "Edit" at bounding box center [595, 204] width 44 height 7
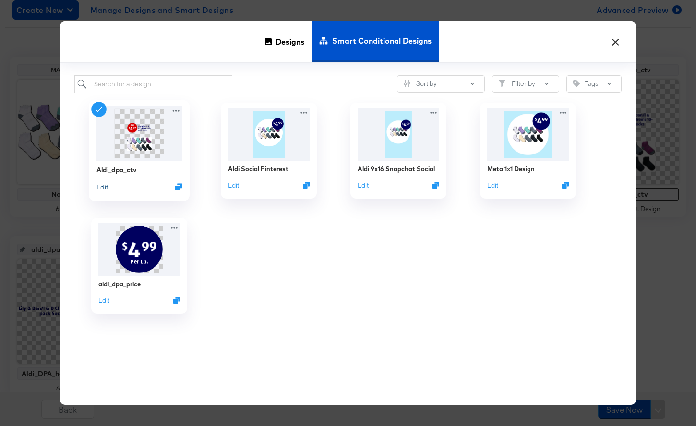
click at [102, 188] on button "Edit" at bounding box center [102, 186] width 12 height 9
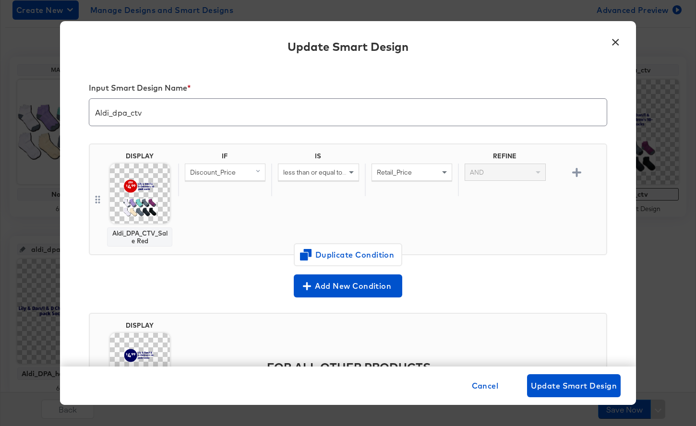
click at [333, 177] on div "less than or equal to (number)" at bounding box center [318, 172] width 80 height 16
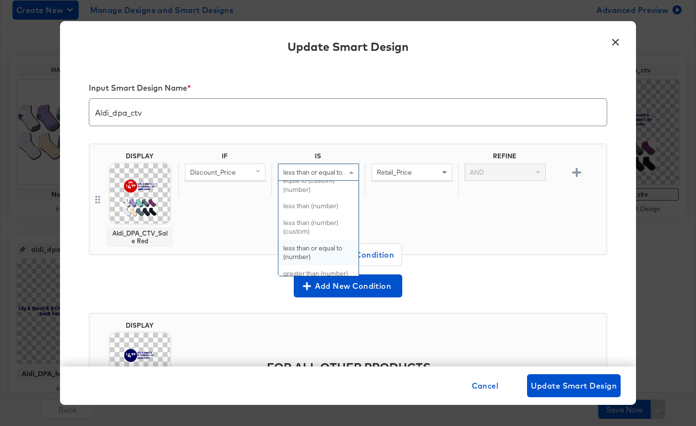
scroll to position [84, 0]
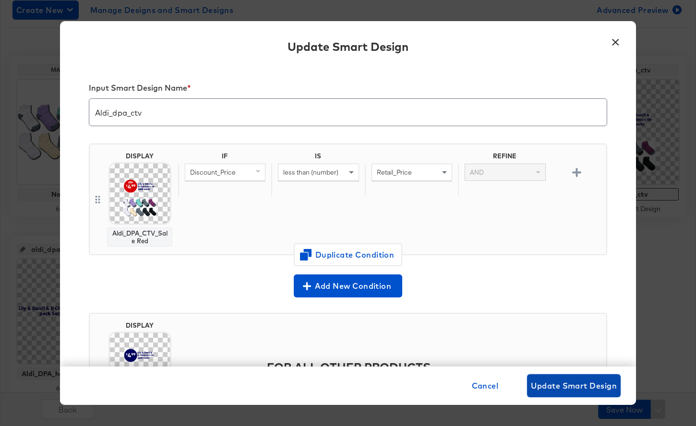
click at [557, 390] on span "Update Smart Design" at bounding box center [574, 385] width 86 height 13
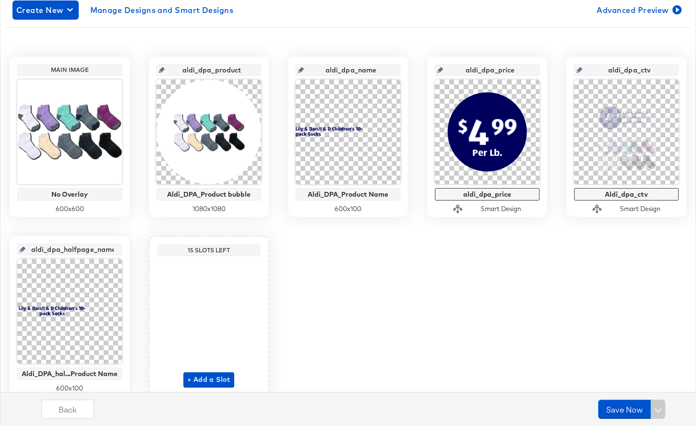
click at [607, 273] on div "Main Image No Overlay 600 x 600 aldi_dpa_product Aldi_DPA_Product bubble 1080 x…" at bounding box center [347, 227] width 685 height 340
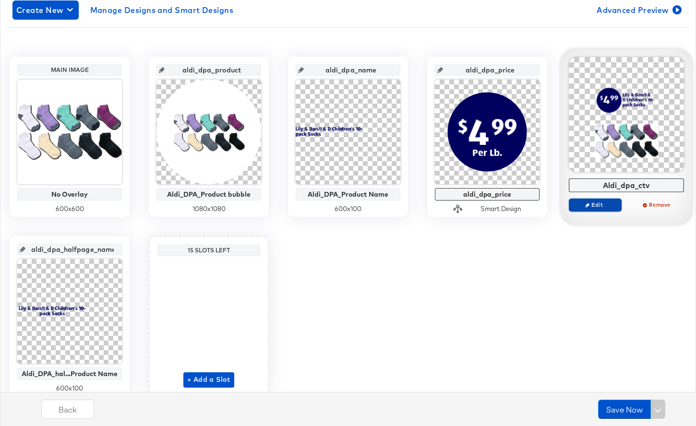
click at [587, 201] on span "Edit" at bounding box center [595, 204] width 44 height 7
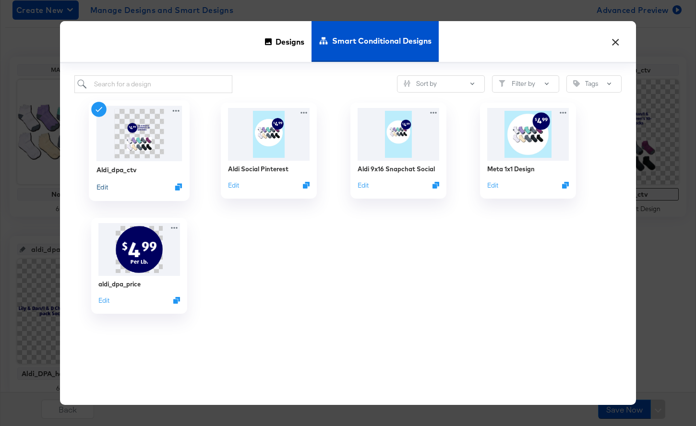
click at [106, 188] on button "Edit" at bounding box center [102, 186] width 12 height 9
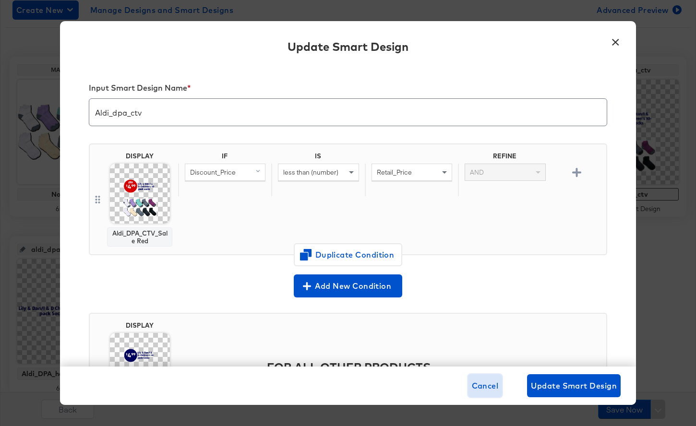
click at [489, 388] on span "Cancel" at bounding box center [485, 385] width 27 height 13
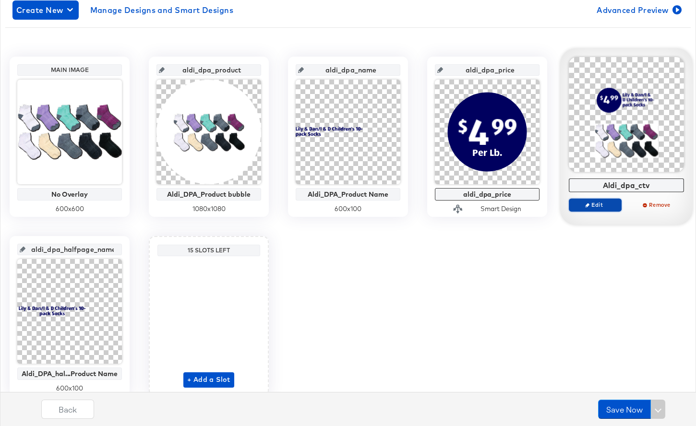
click at [589, 203] on icon "button" at bounding box center [587, 205] width 4 height 4
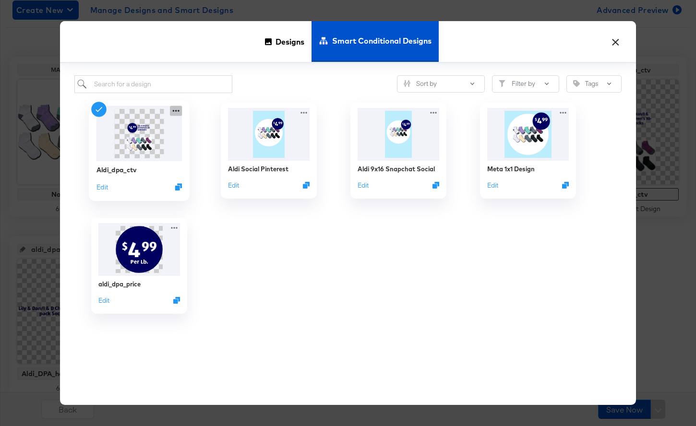
click at [175, 108] on icon at bounding box center [176, 111] width 12 height 10
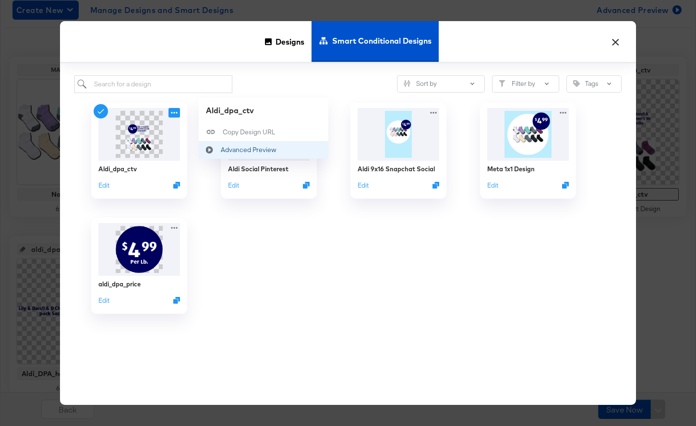
click at [220, 145] on div "Advanced Preview Advanced Preview" at bounding box center [210, 150] width 22 height 18
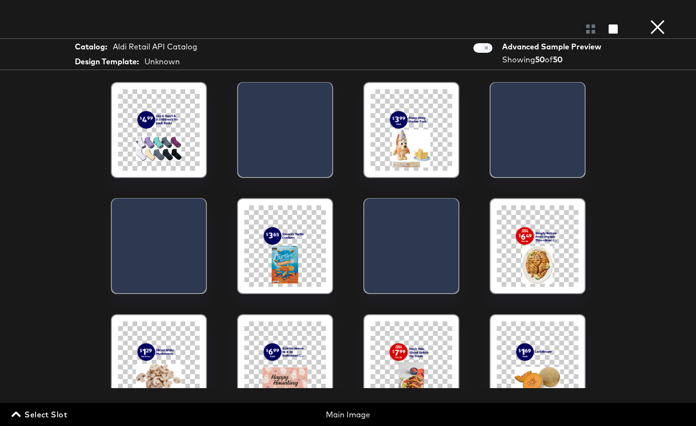
click at [661, 19] on button "×" at bounding box center [657, 9] width 19 height 19
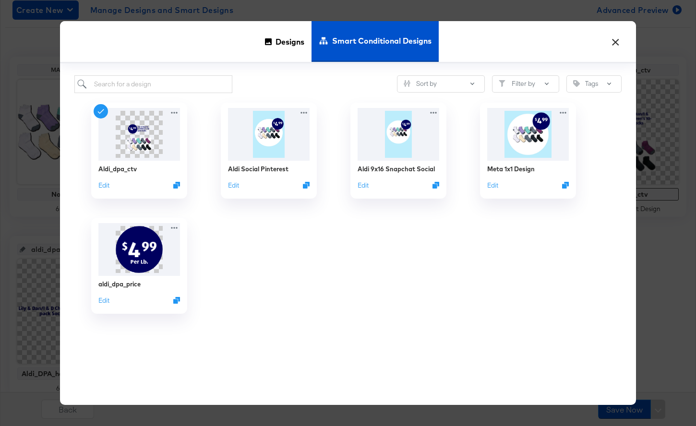
click at [615, 43] on button "×" at bounding box center [614, 39] width 17 height 17
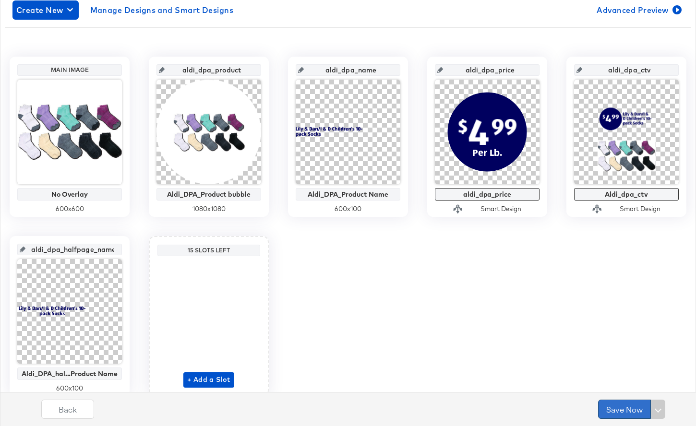
click at [625, 409] on button "Save Now" at bounding box center [624, 409] width 53 height 19
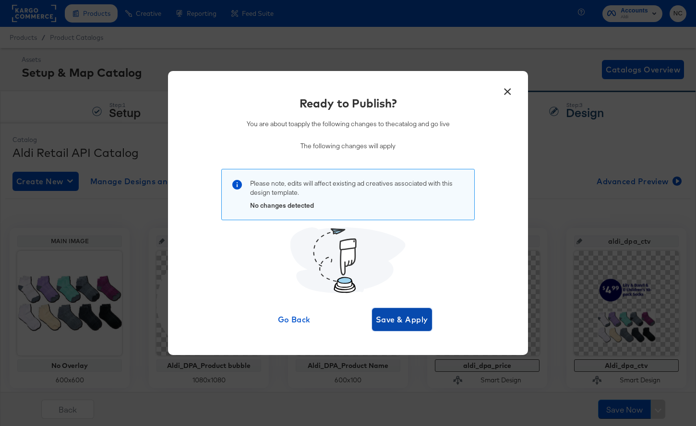
click at [390, 328] on button "Save & Apply" at bounding box center [402, 319] width 60 height 23
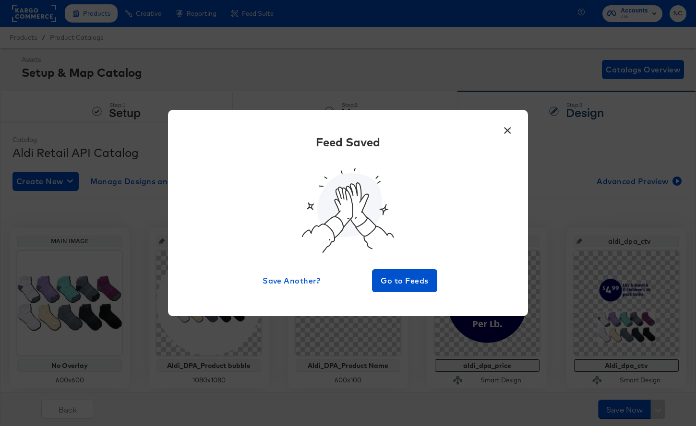
click at [508, 129] on button "×" at bounding box center [506, 127] width 17 height 17
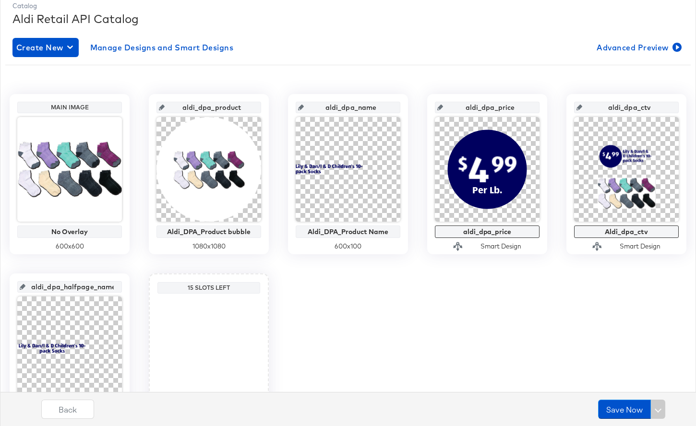
scroll to position [144, 0]
